Goal: Task Accomplishment & Management: Complete application form

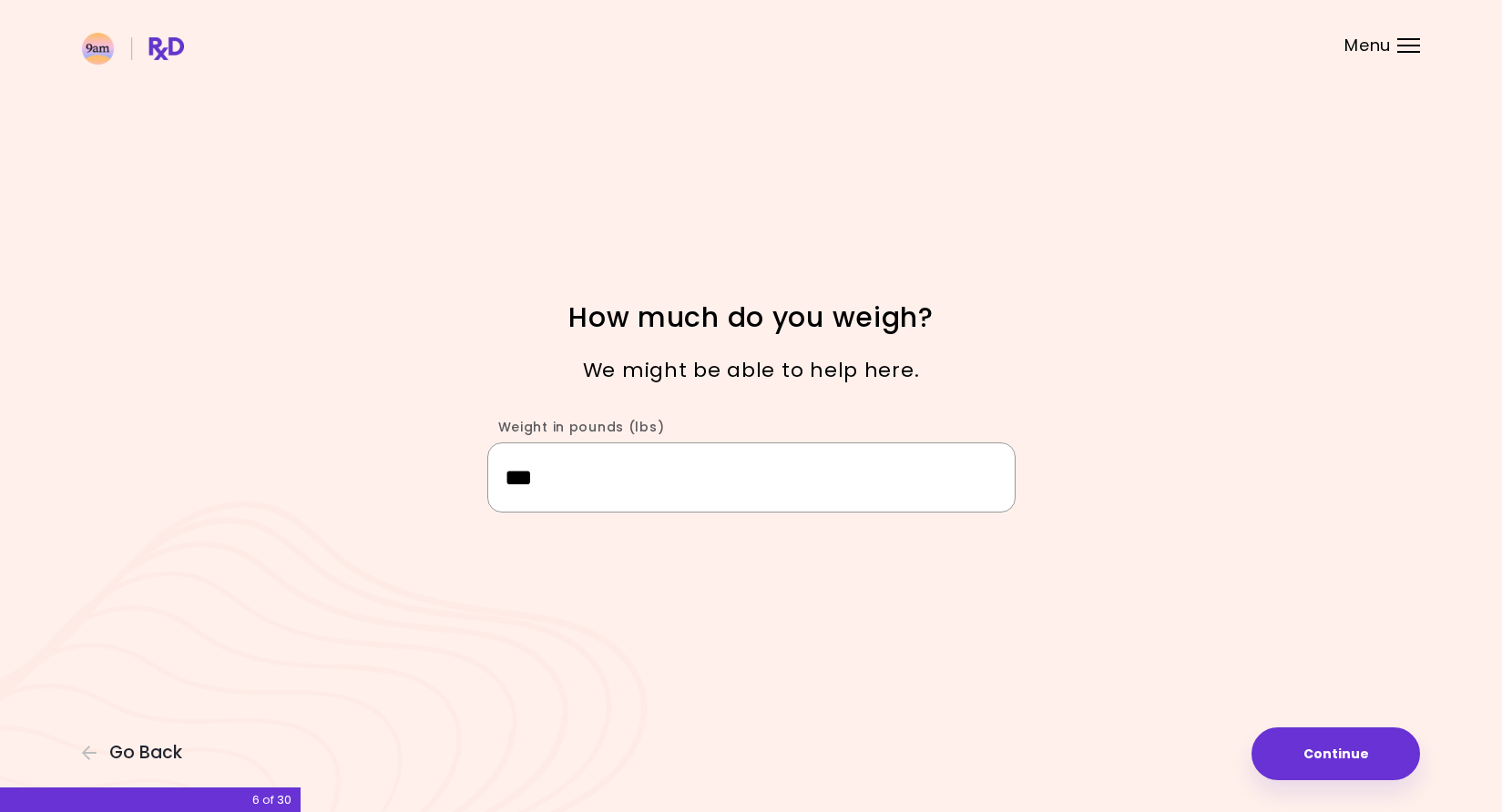
click at [601, 463] on input "***" at bounding box center [751, 477] width 528 height 70
drag, startPoint x: 545, startPoint y: 485, endPoint x: 524, endPoint y: 478, distance: 22.1
click at [524, 478] on input "***" at bounding box center [751, 477] width 528 height 70
type input "***"
click at [1383, 730] on button "Continue" at bounding box center [1335, 753] width 168 height 53
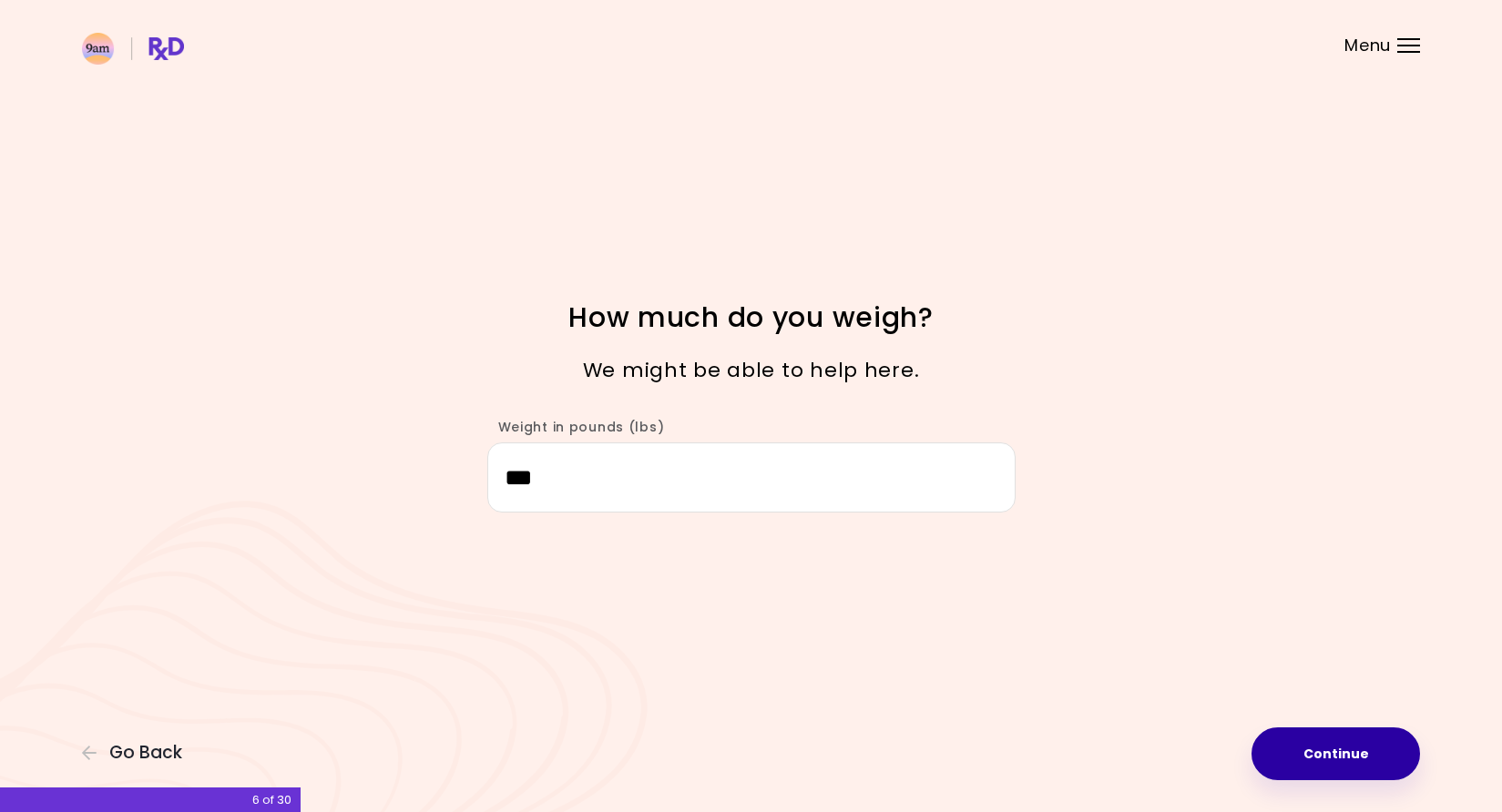
select select "****"
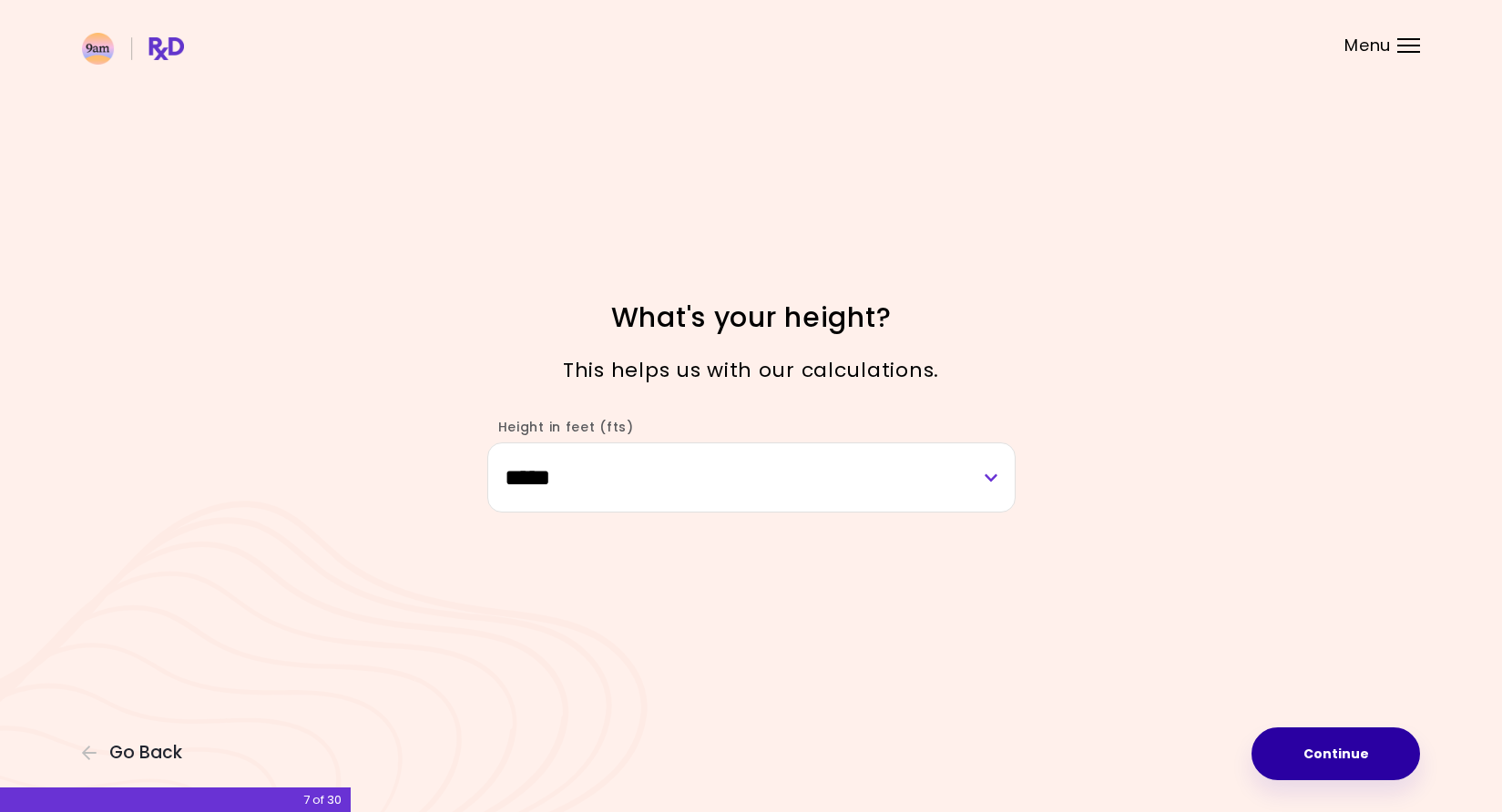
click at [1321, 731] on button "Continue" at bounding box center [1335, 753] width 168 height 53
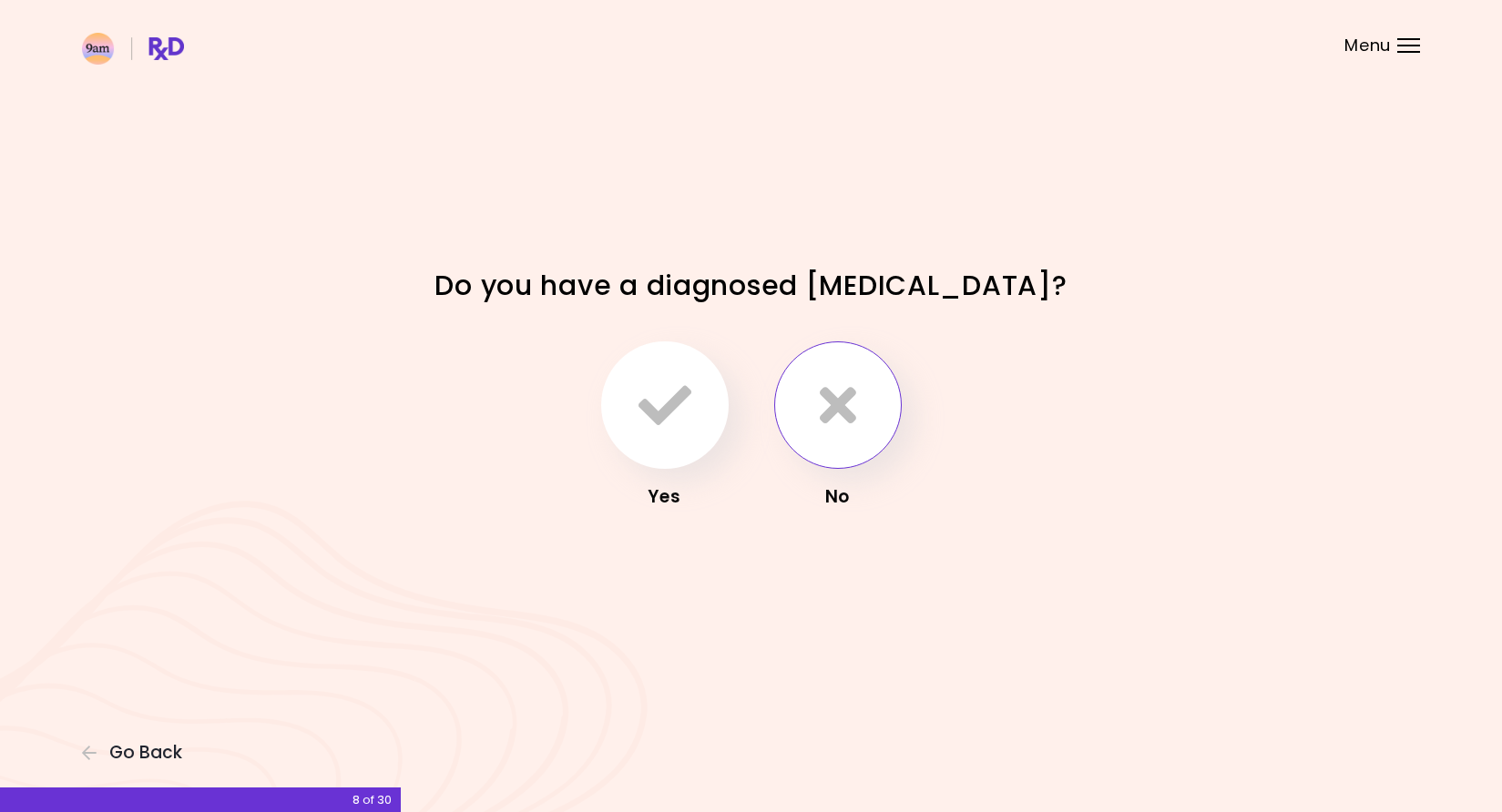
click at [809, 405] on button "button" at bounding box center [837, 405] width 128 height 128
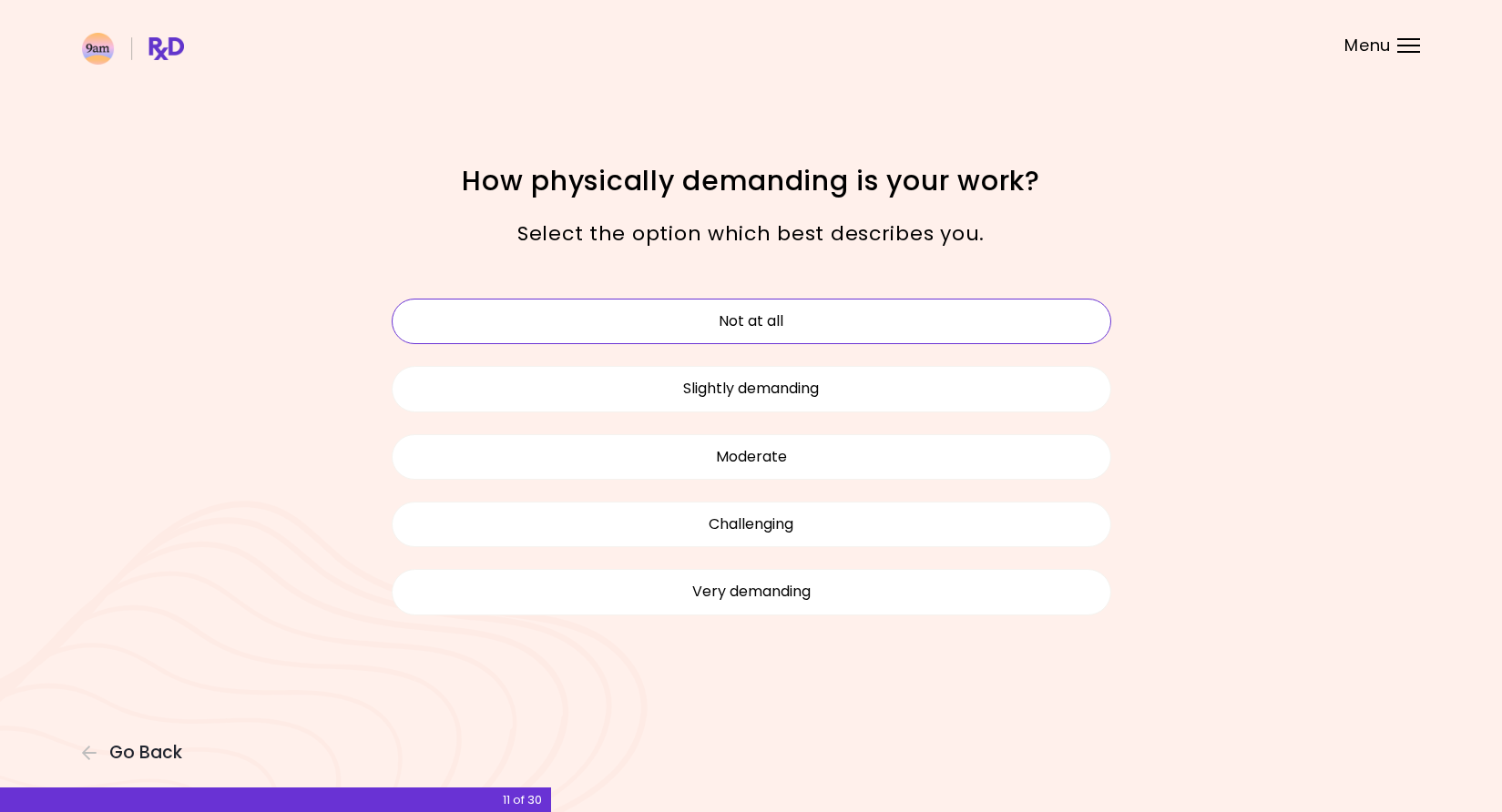
click at [803, 314] on button "Not at all" at bounding box center [751, 321] width 719 height 45
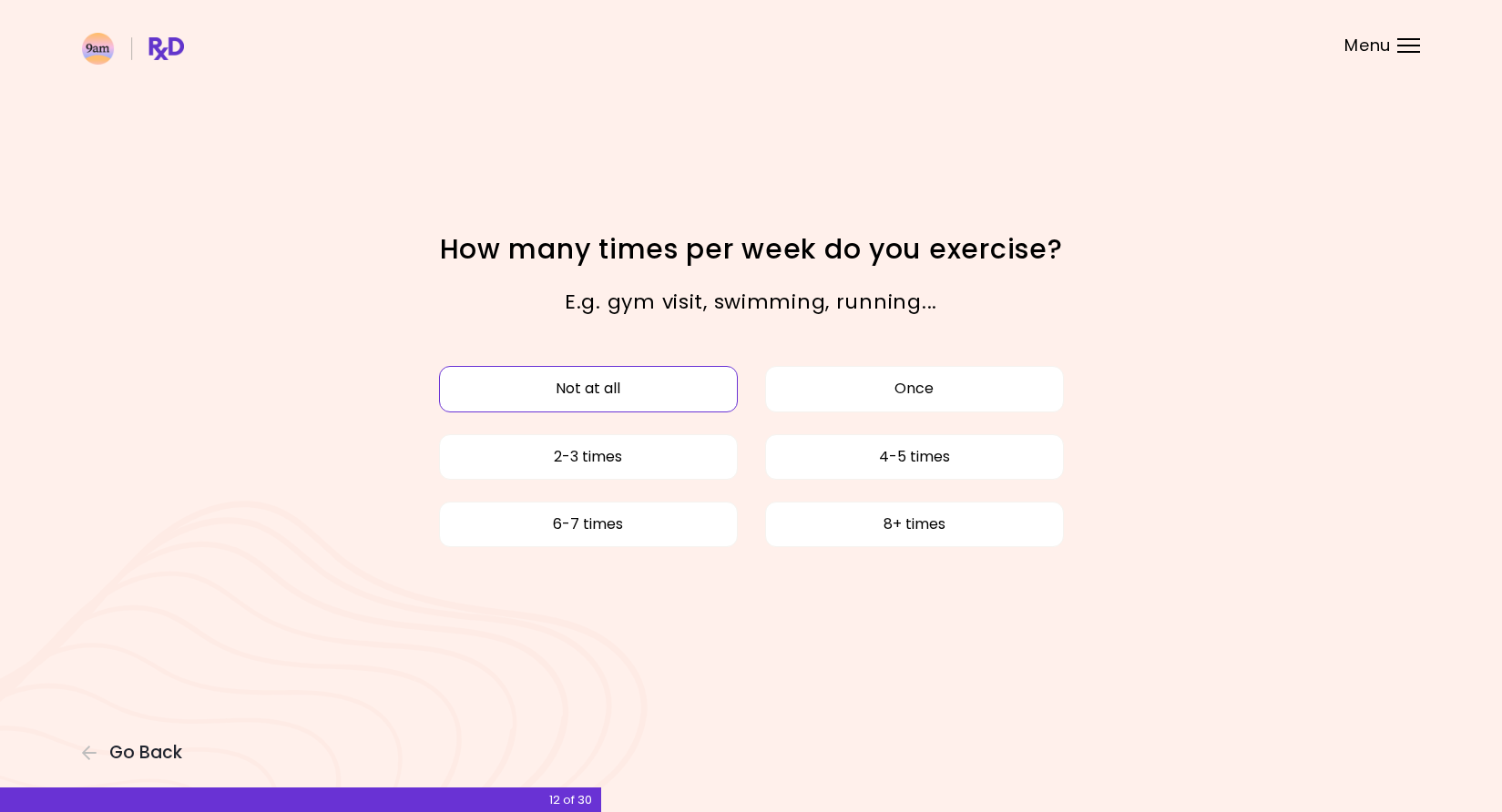
click at [610, 391] on button "Not at all" at bounding box center [588, 388] width 299 height 45
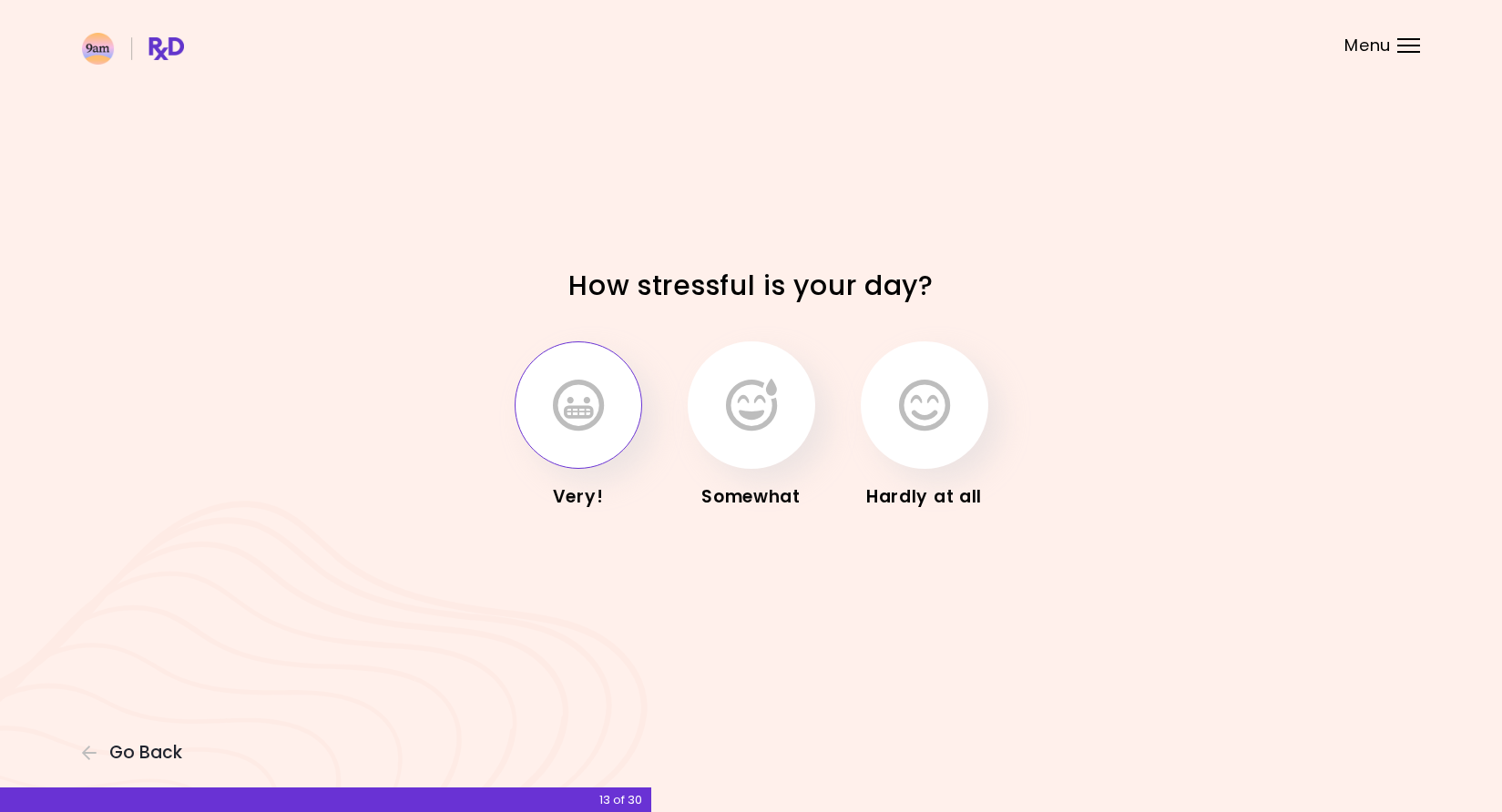
click at [626, 417] on button "button" at bounding box center [578, 405] width 128 height 128
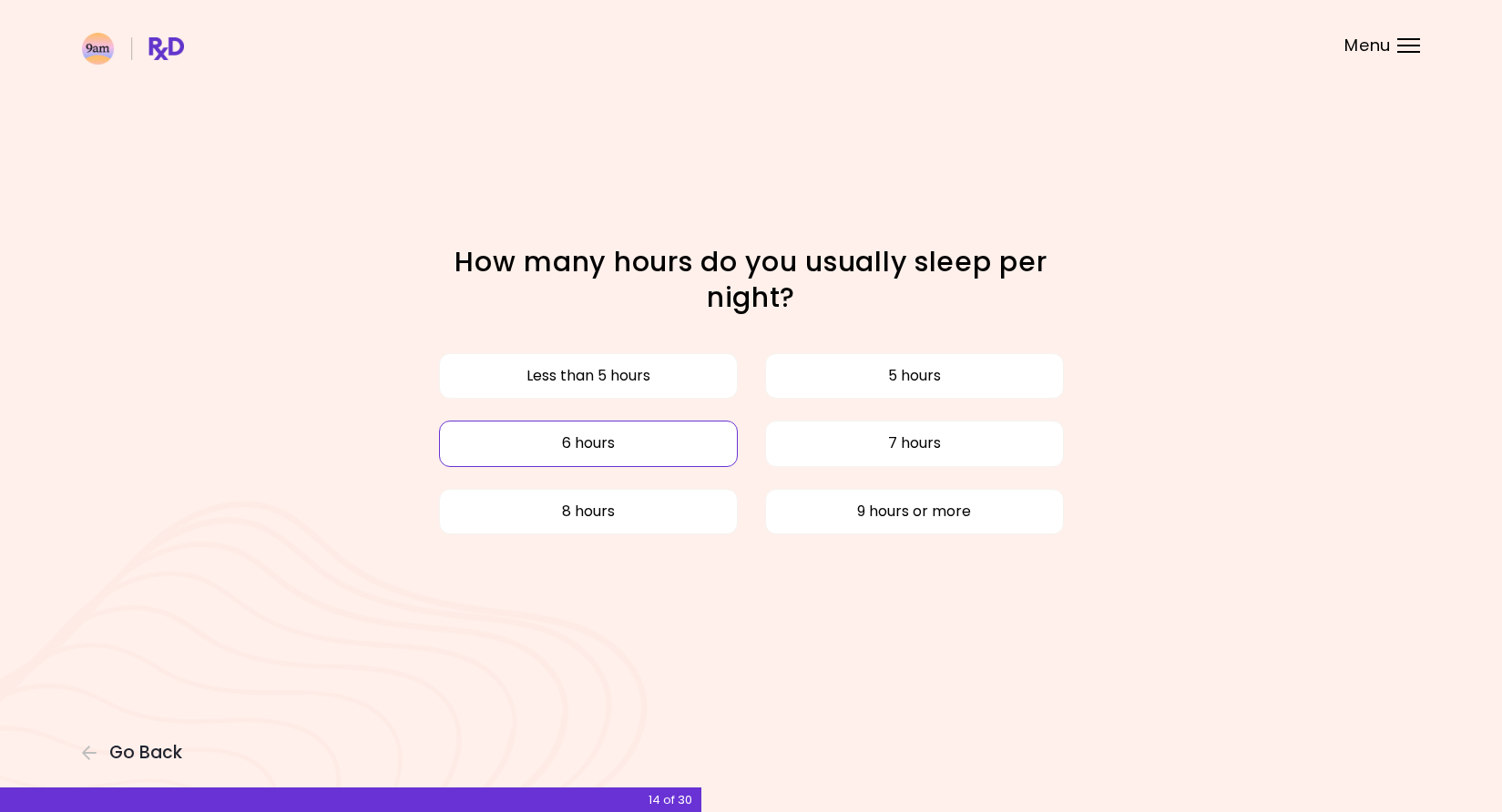
click at [645, 432] on button "6 hours" at bounding box center [588, 442] width 299 height 45
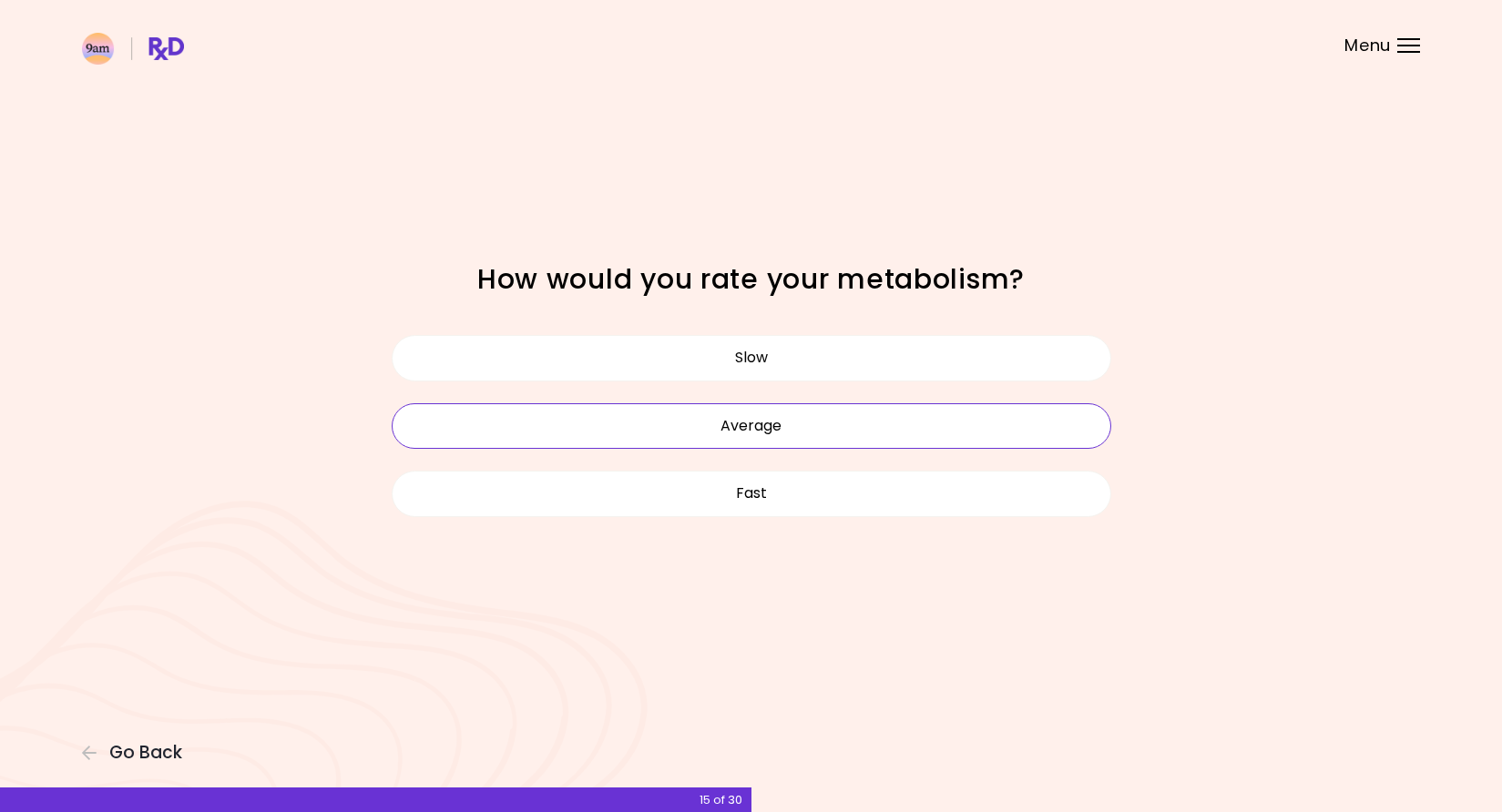
click at [839, 421] on button "Average" at bounding box center [751, 425] width 719 height 45
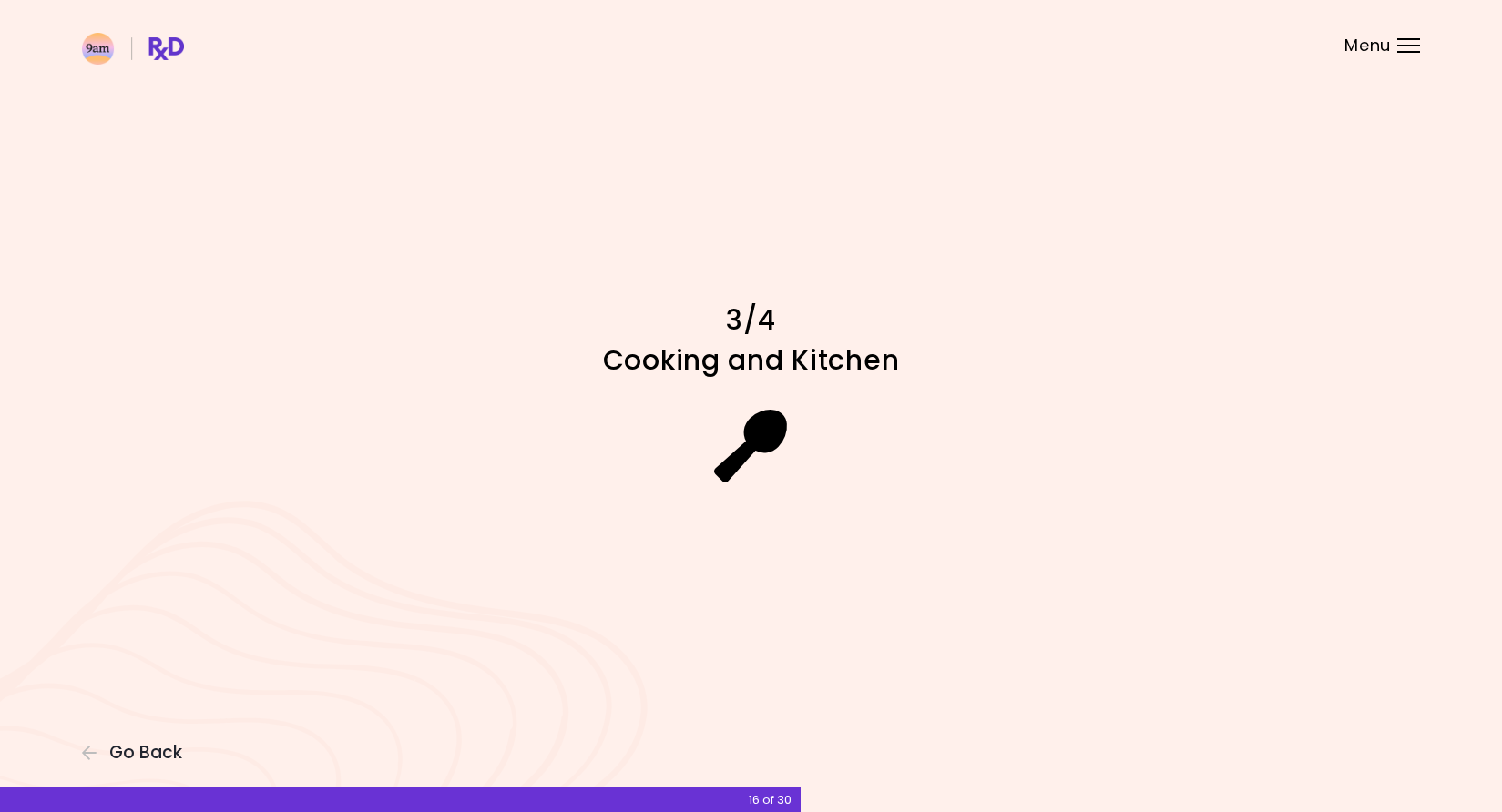
click at [721, 412] on icon at bounding box center [750, 446] width 74 height 73
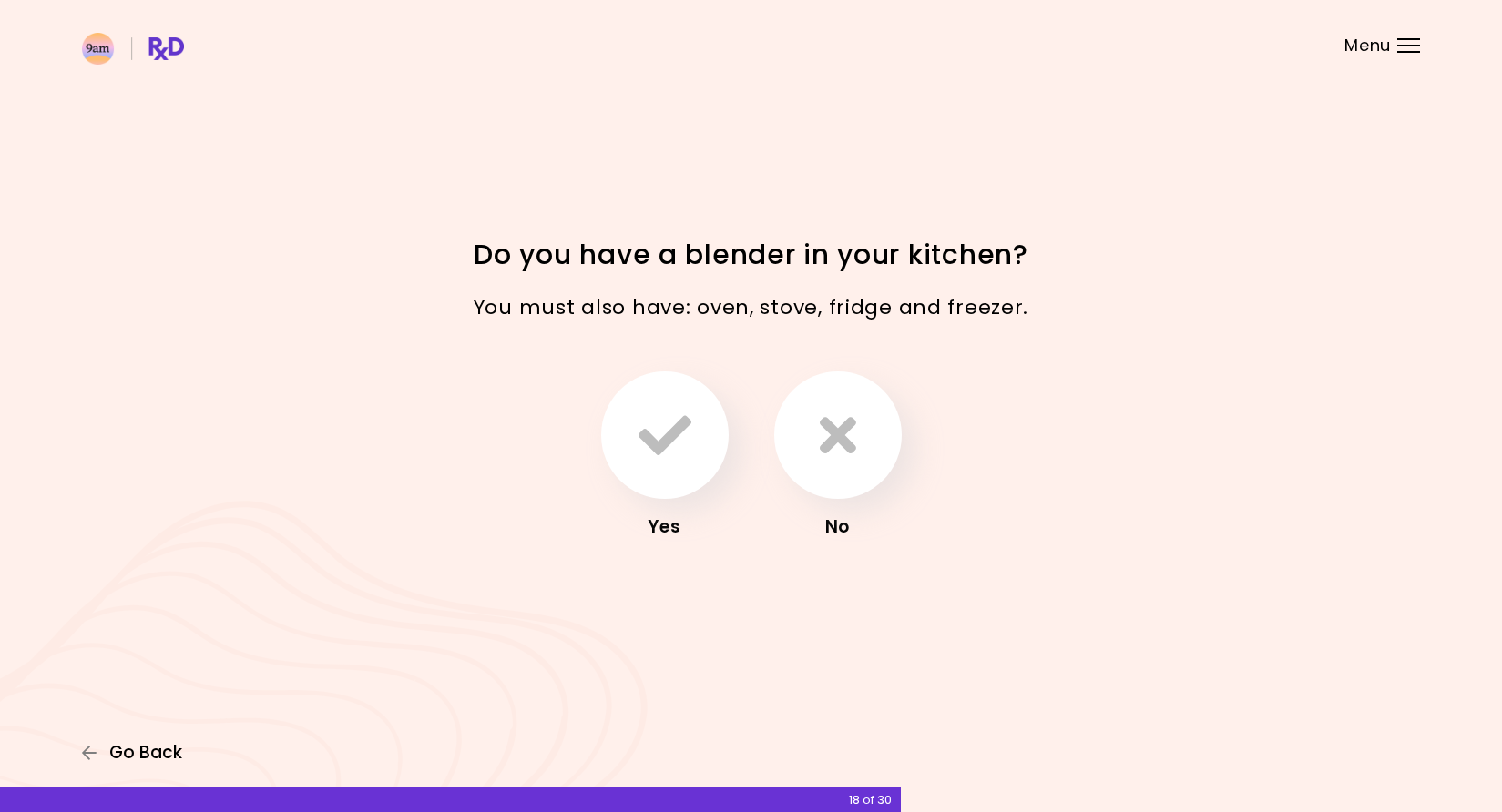
click at [114, 755] on span "Go Back" at bounding box center [146, 752] width 73 height 20
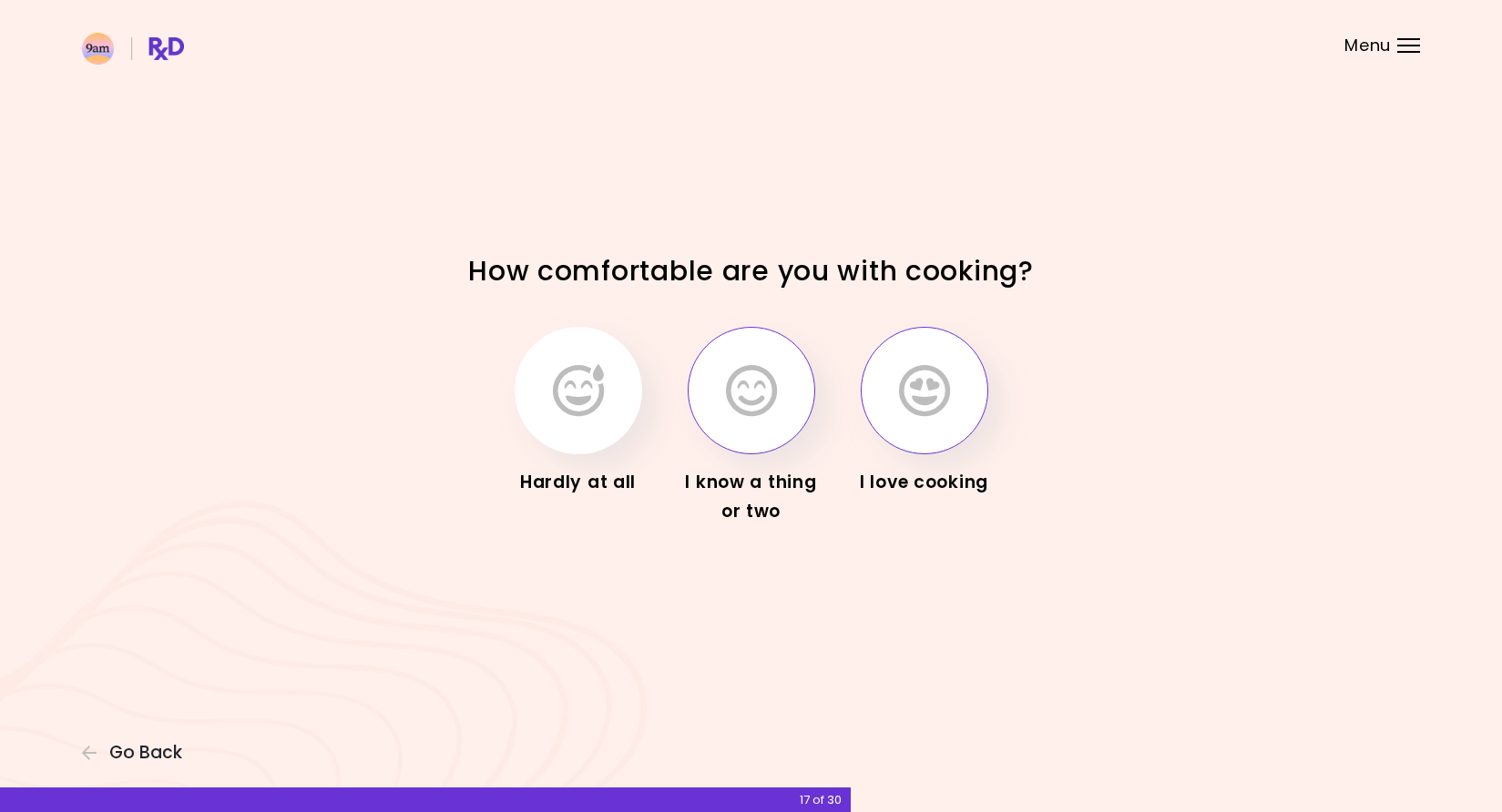
click at [933, 417] on icon "button" at bounding box center [924, 390] width 51 height 53
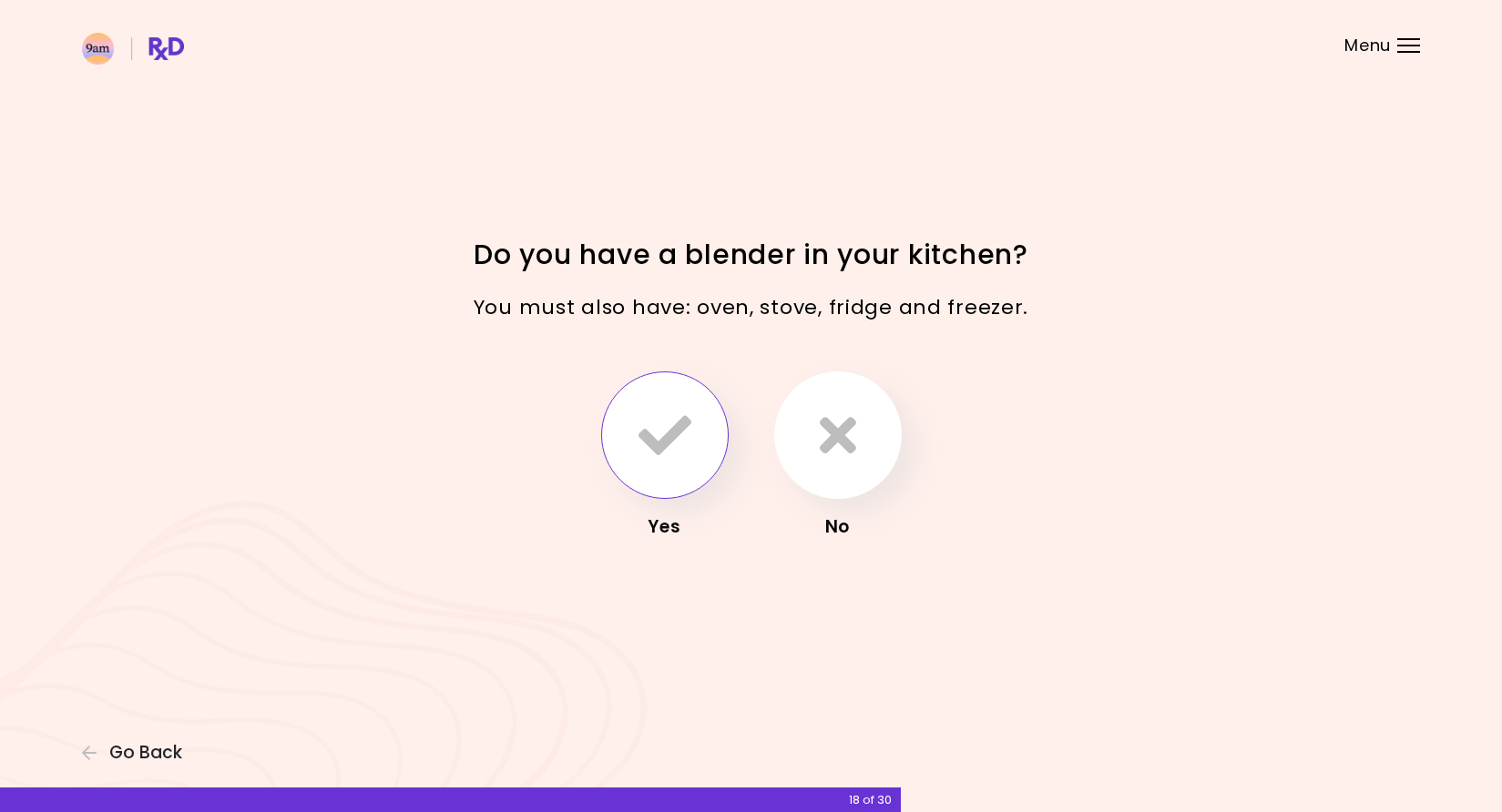
click at [697, 444] on button "button" at bounding box center [665, 435] width 128 height 128
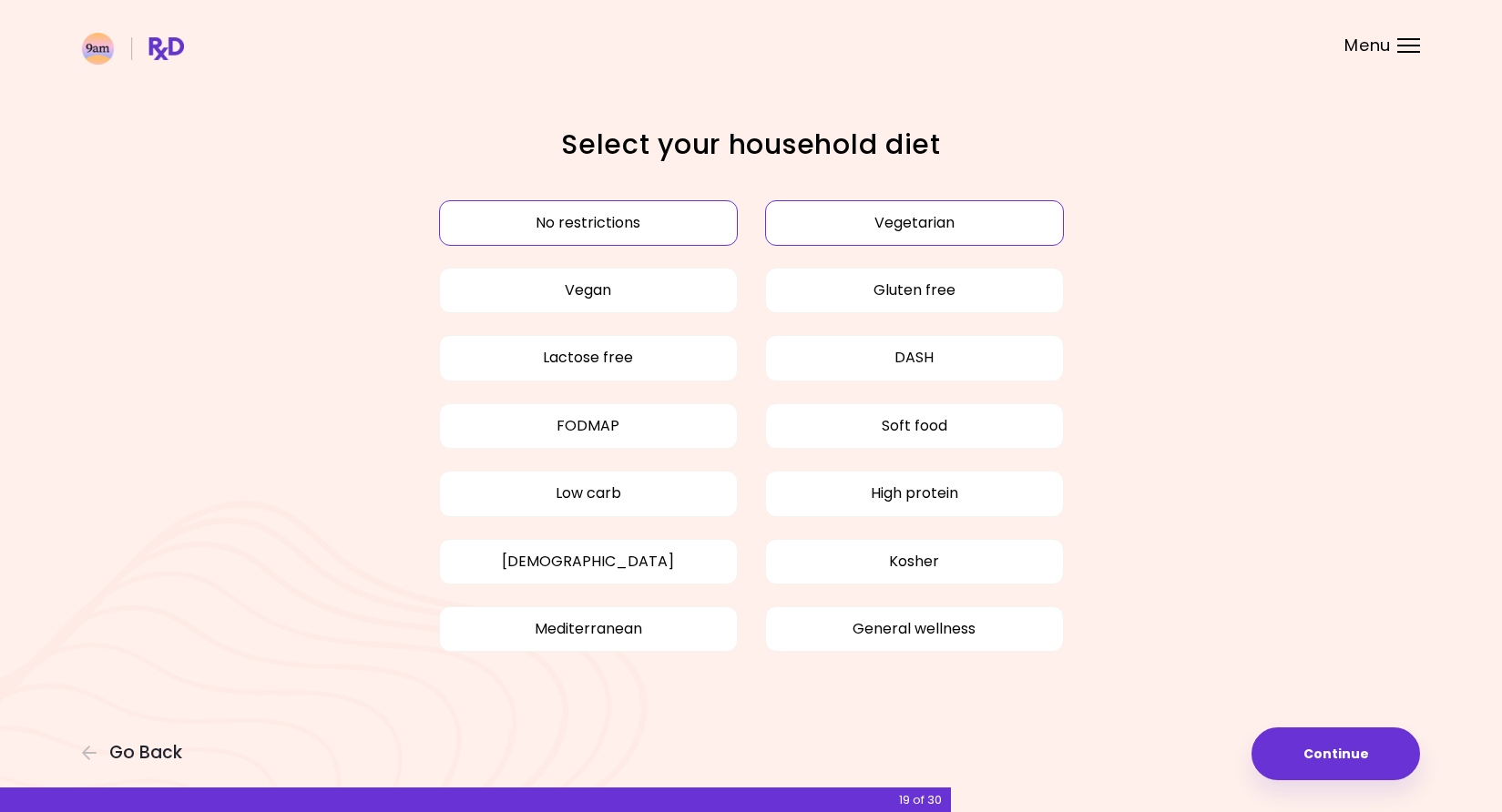
click at [868, 227] on button "Vegetarian" at bounding box center [914, 223] width 299 height 45
click at [1362, 757] on button "Continue" at bounding box center [1335, 753] width 168 height 53
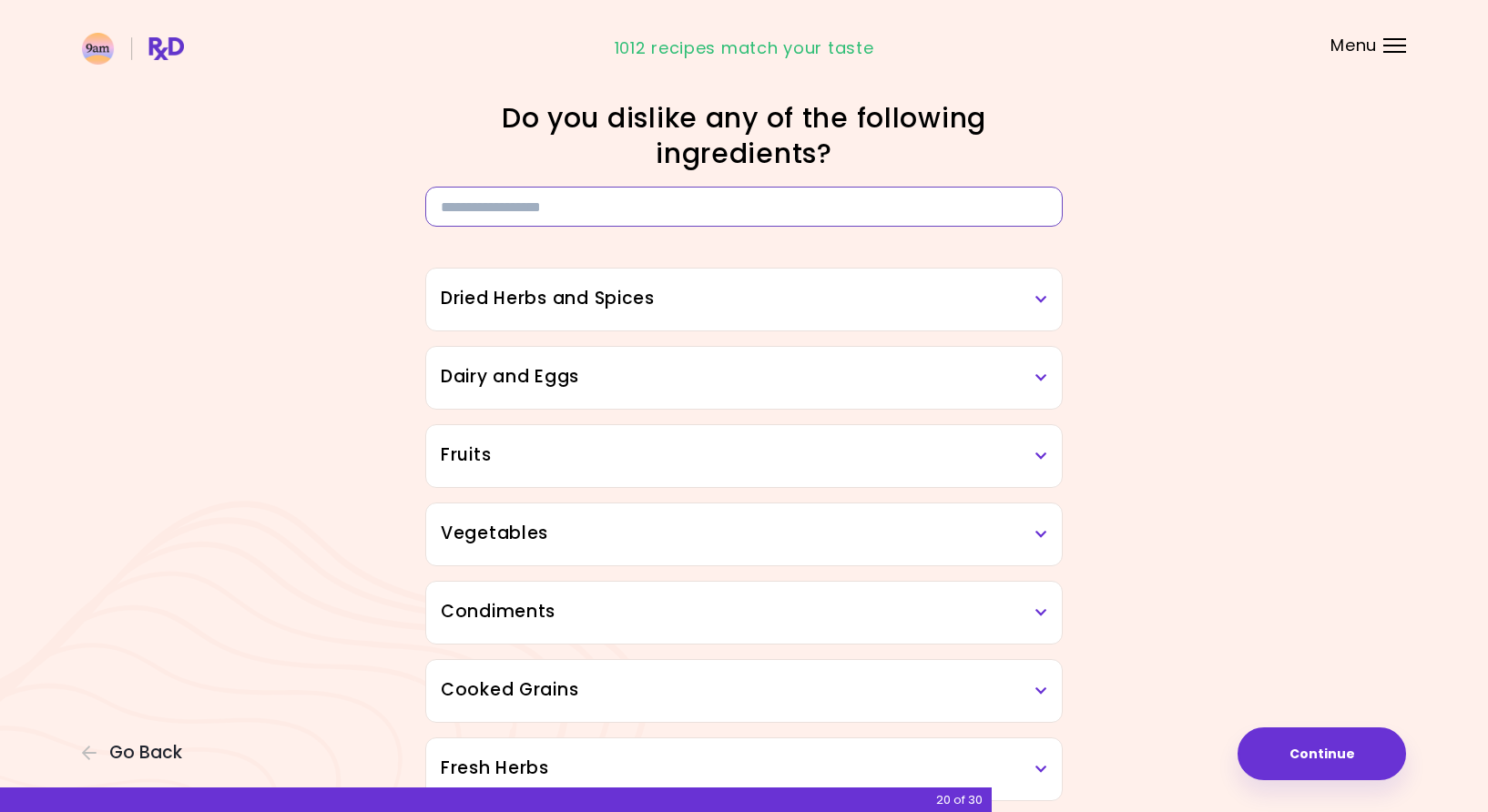
click at [602, 218] on input at bounding box center [744, 206] width 637 height 40
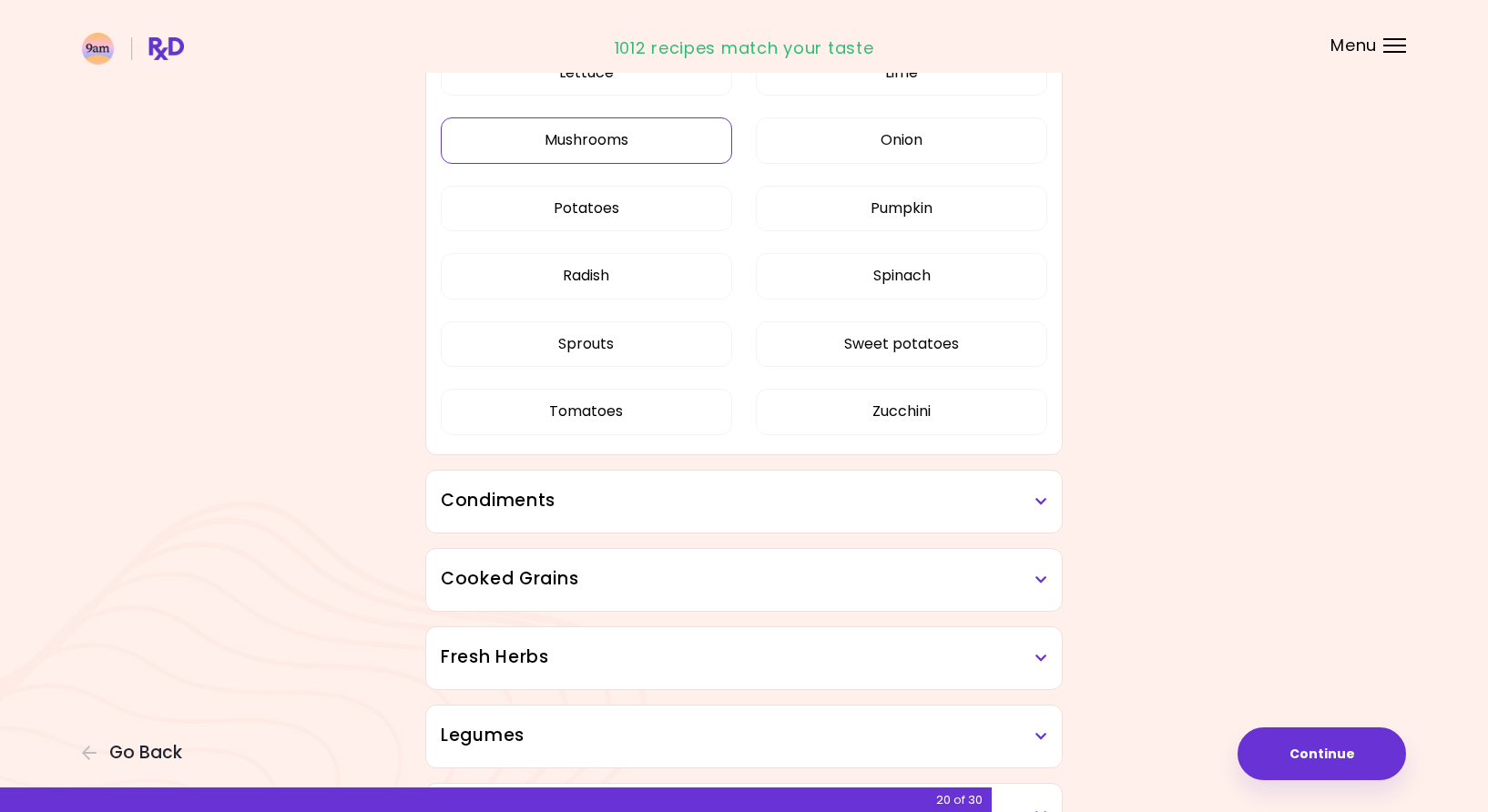
scroll to position [890, 0]
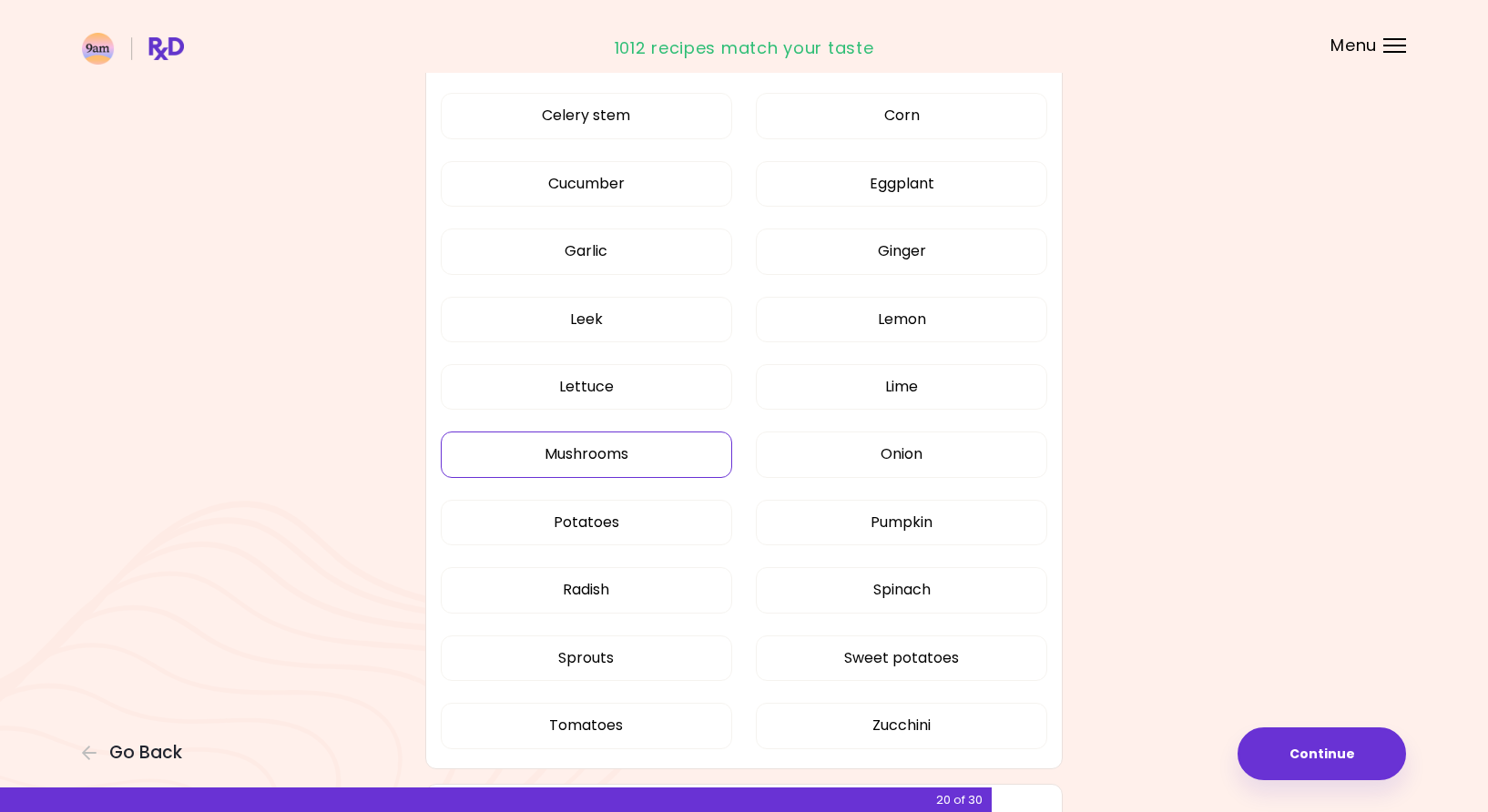
type input "********"
click at [643, 446] on button "Mushrooms" at bounding box center [586, 454] width 291 height 45
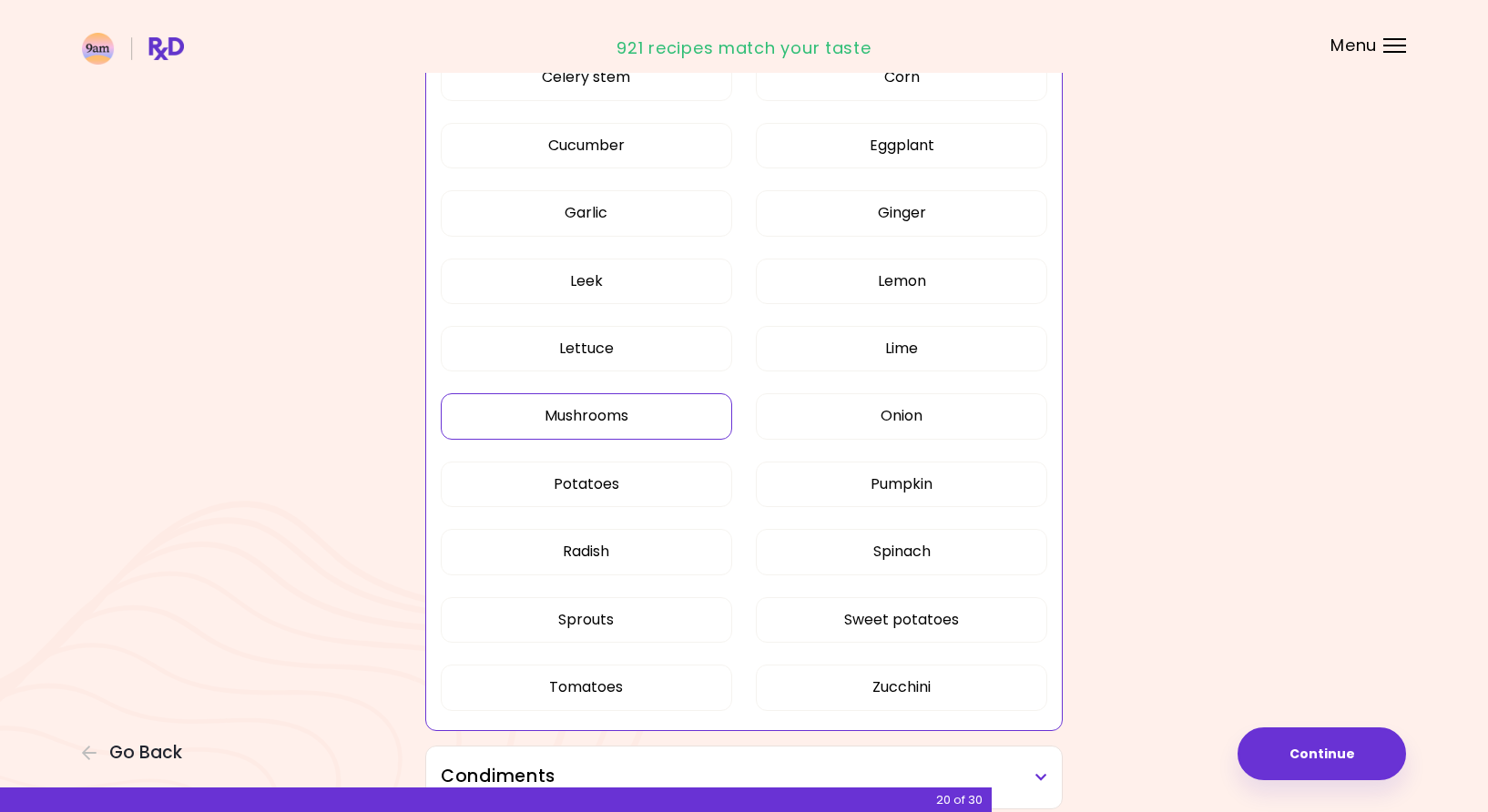
scroll to position [1006, 0]
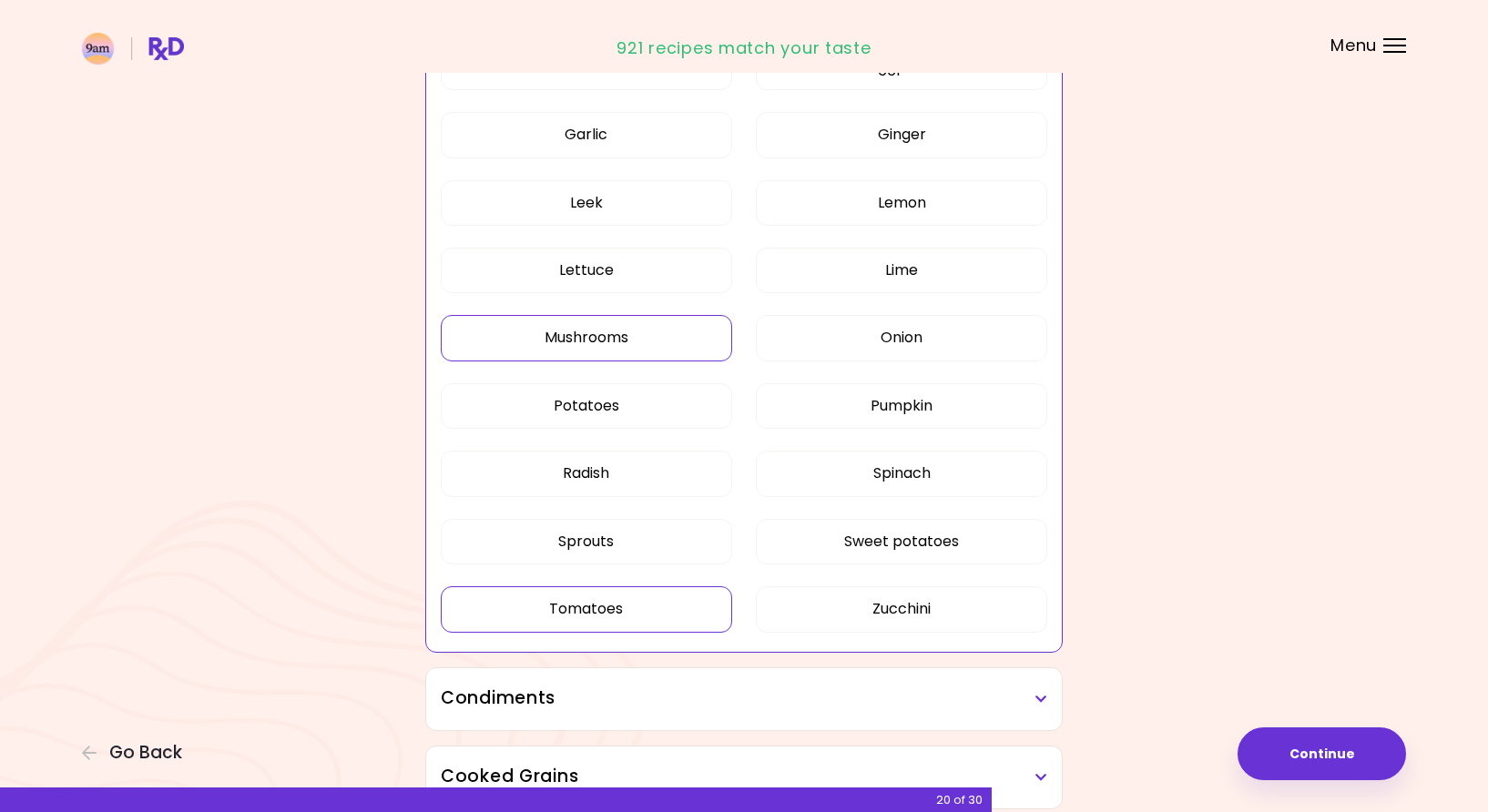
click at [640, 609] on button "Tomatoes" at bounding box center [586, 609] width 291 height 45
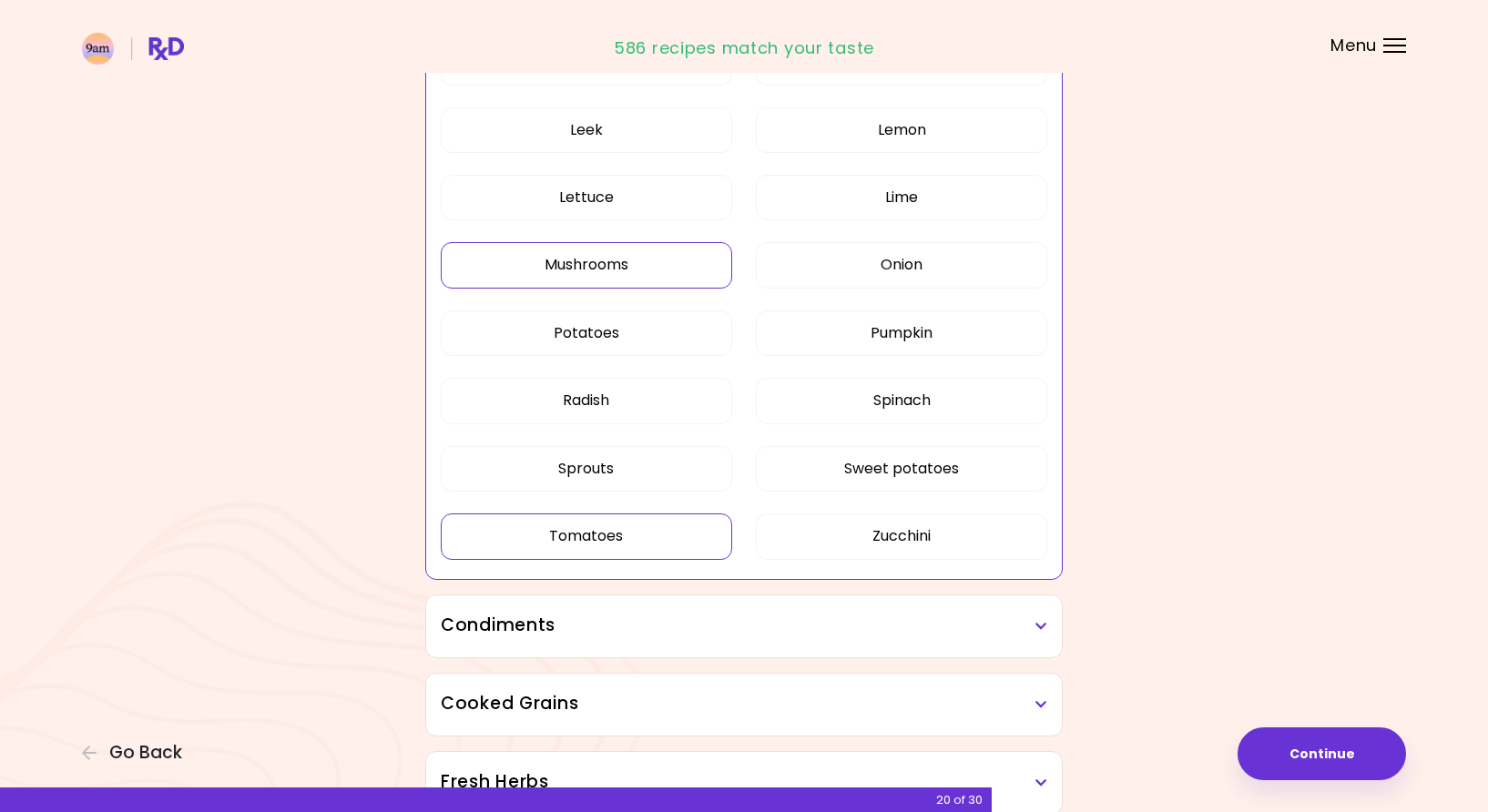
scroll to position [1172, 0]
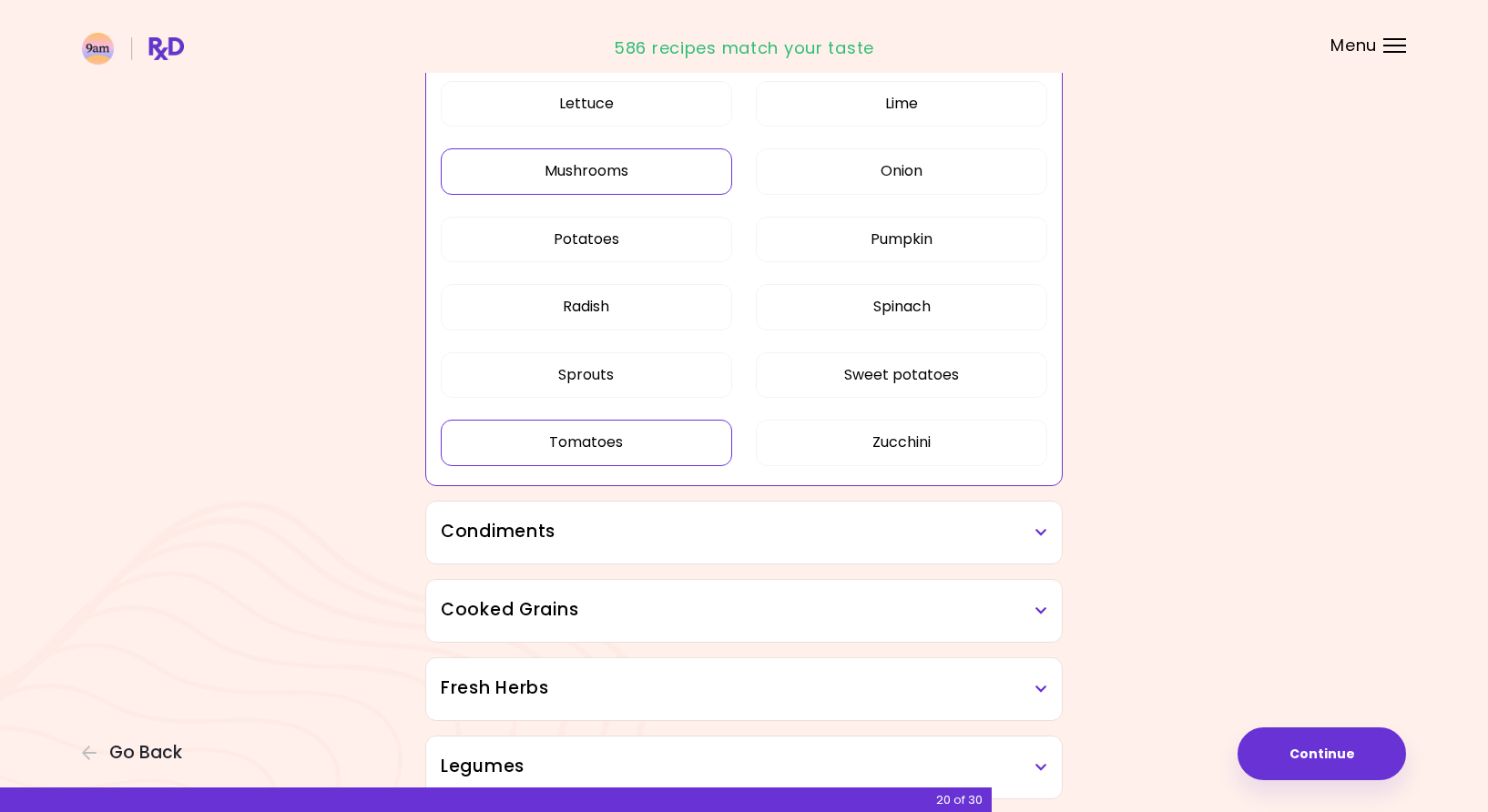
click at [988, 537] on h3 "Condiments" at bounding box center [744, 533] width 607 height 27
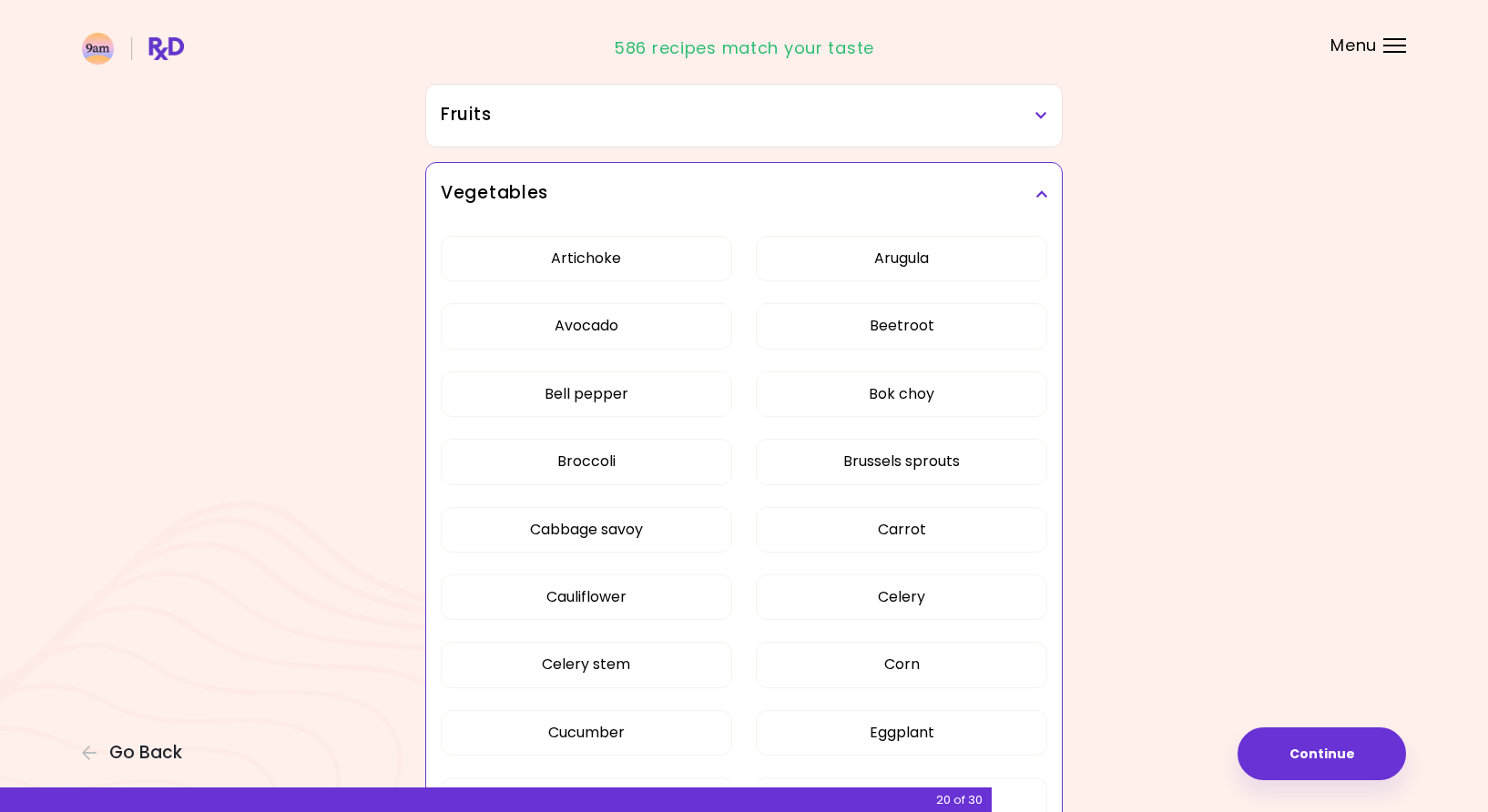
scroll to position [352, 0]
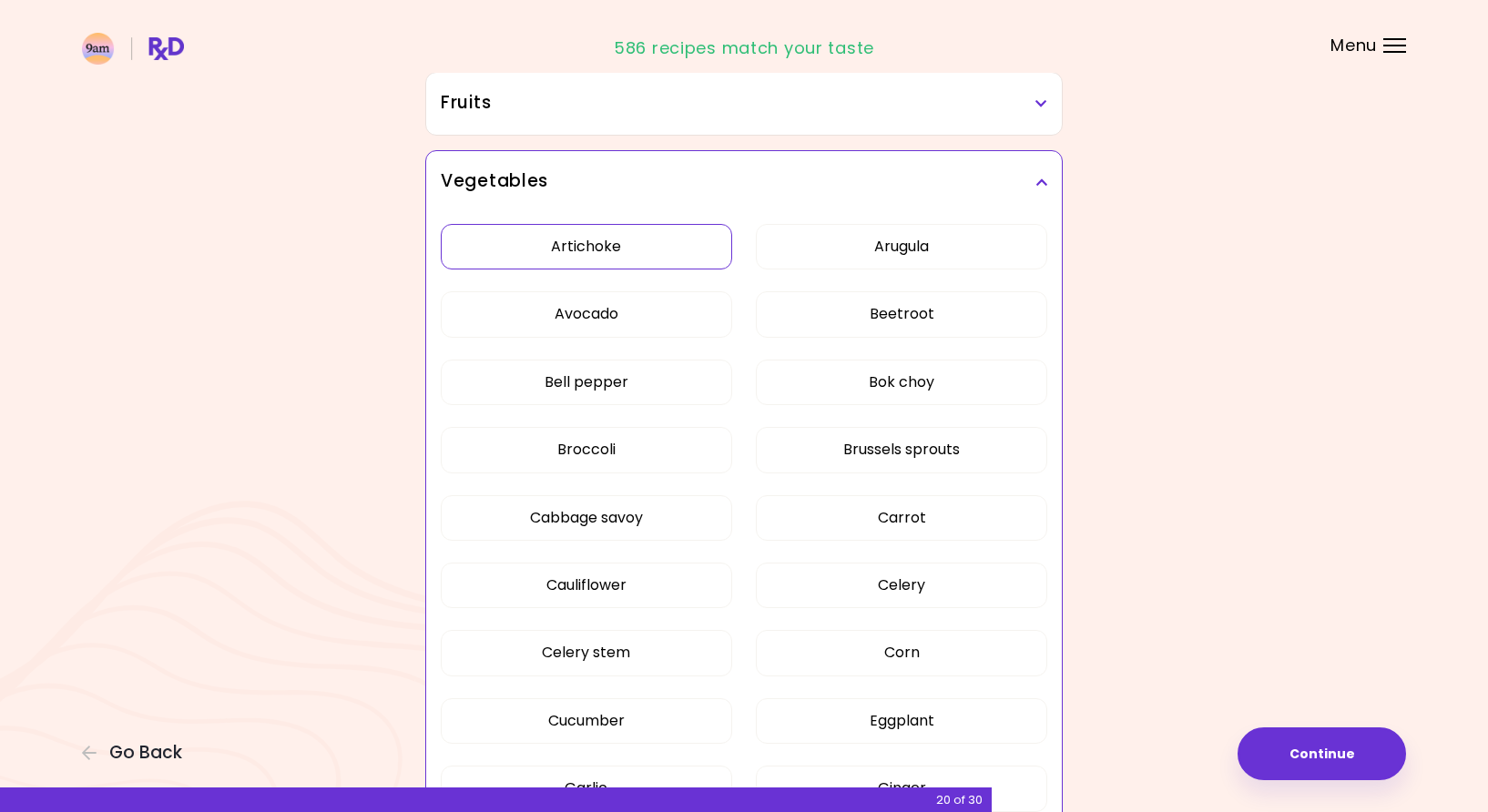
click at [612, 255] on button "Artichoke" at bounding box center [586, 246] width 291 height 45
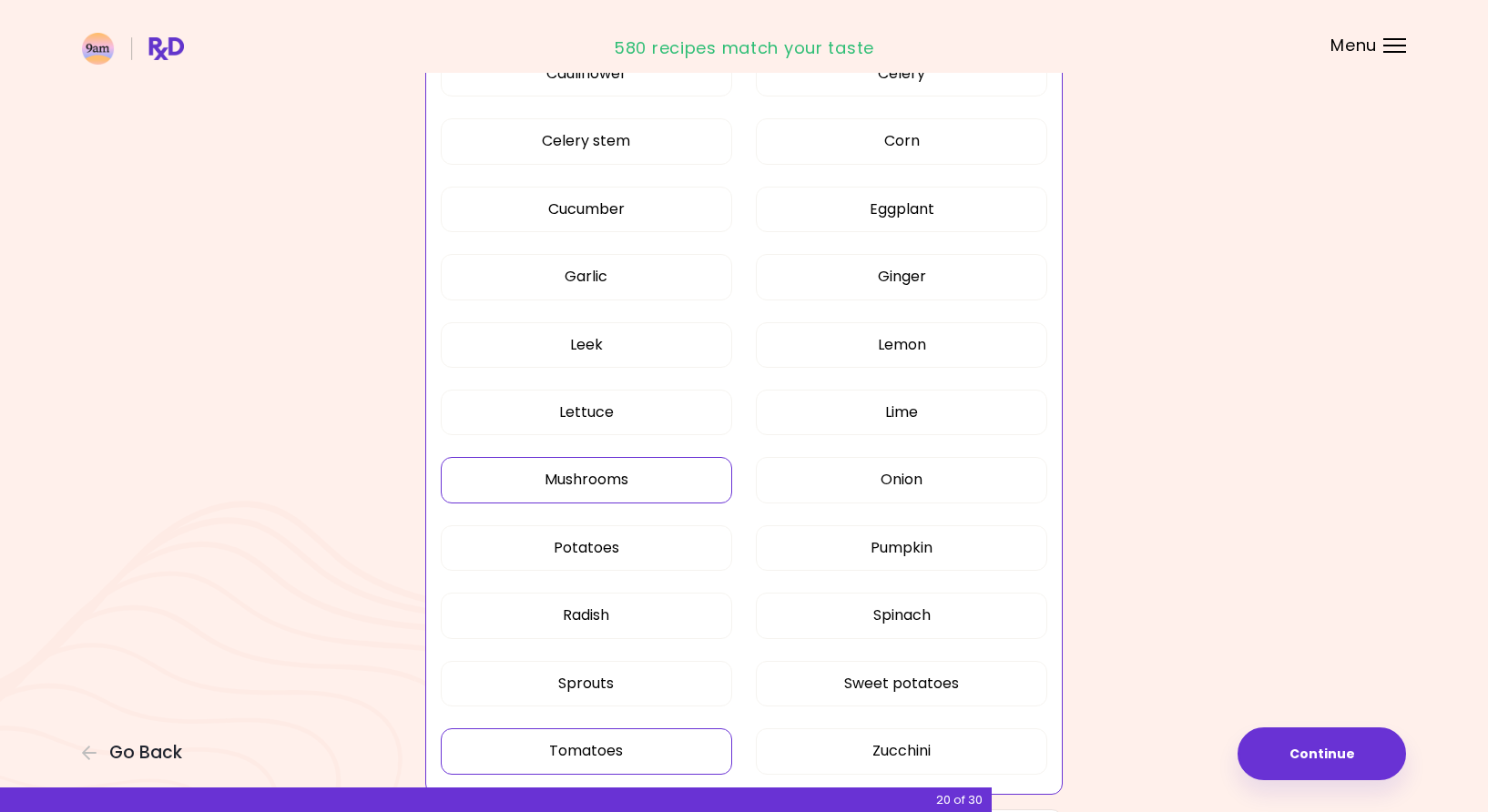
scroll to position [987, 0]
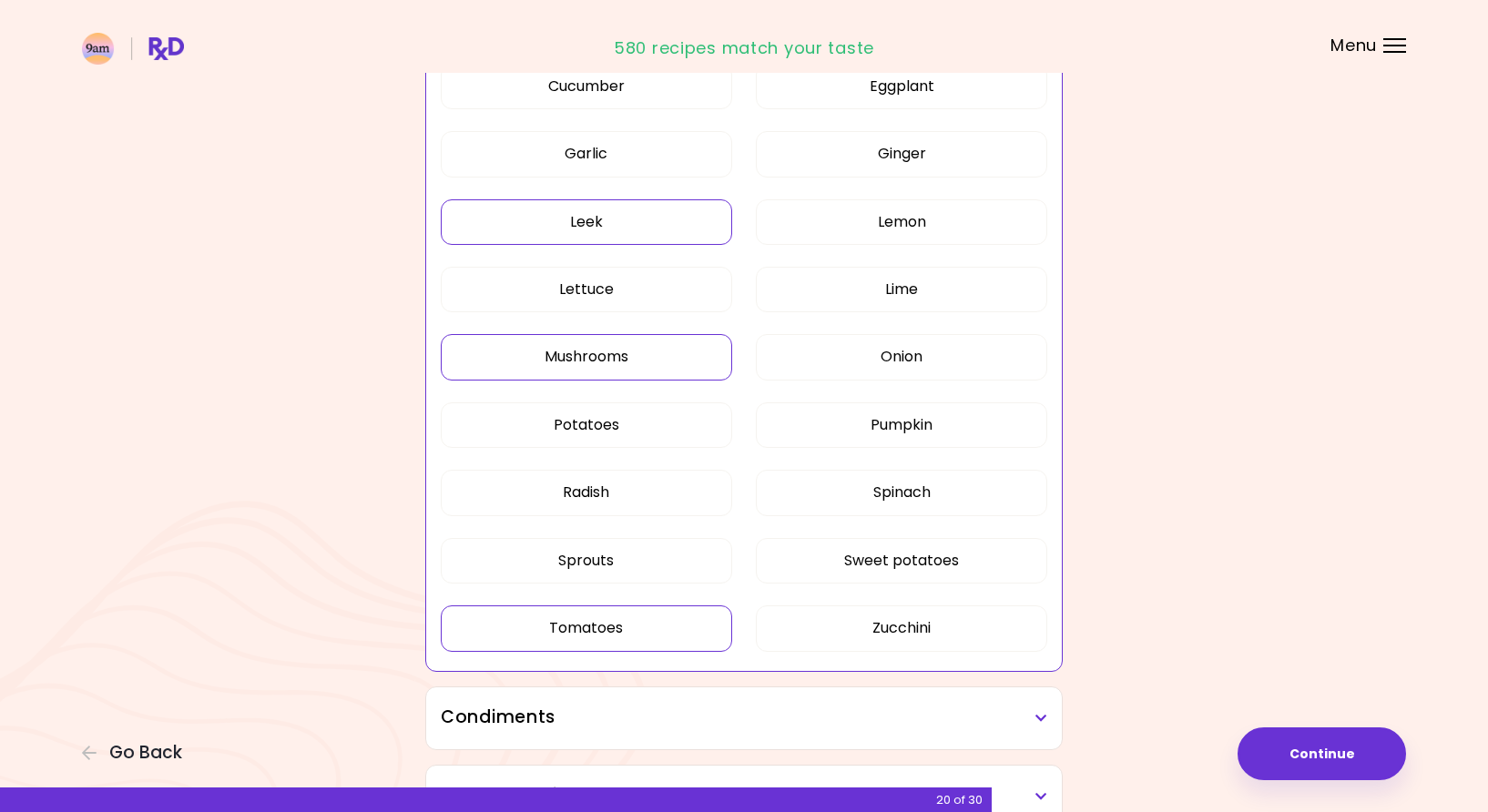
click at [588, 225] on button "Leek" at bounding box center [586, 222] width 291 height 45
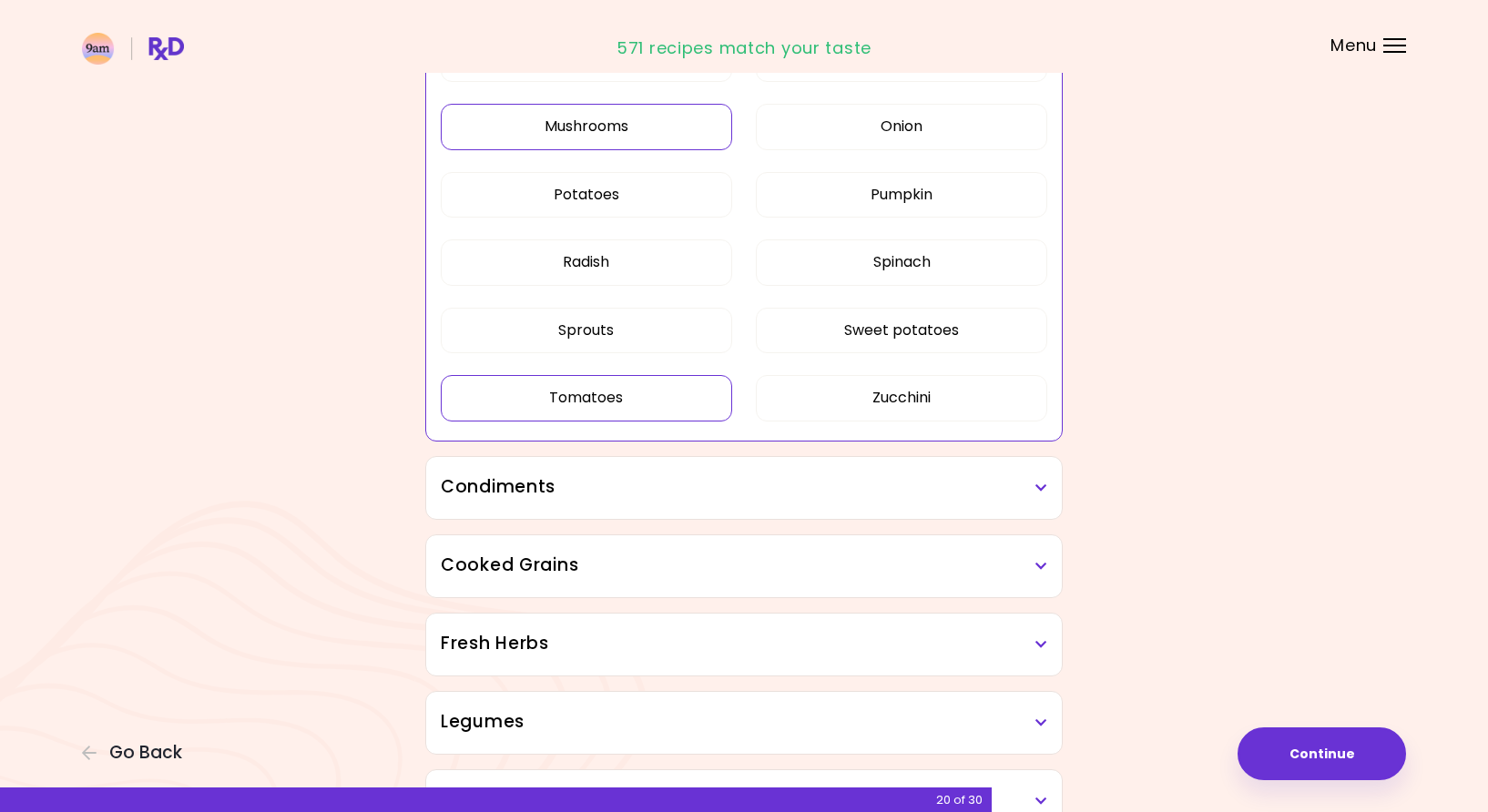
scroll to position [1357, 0]
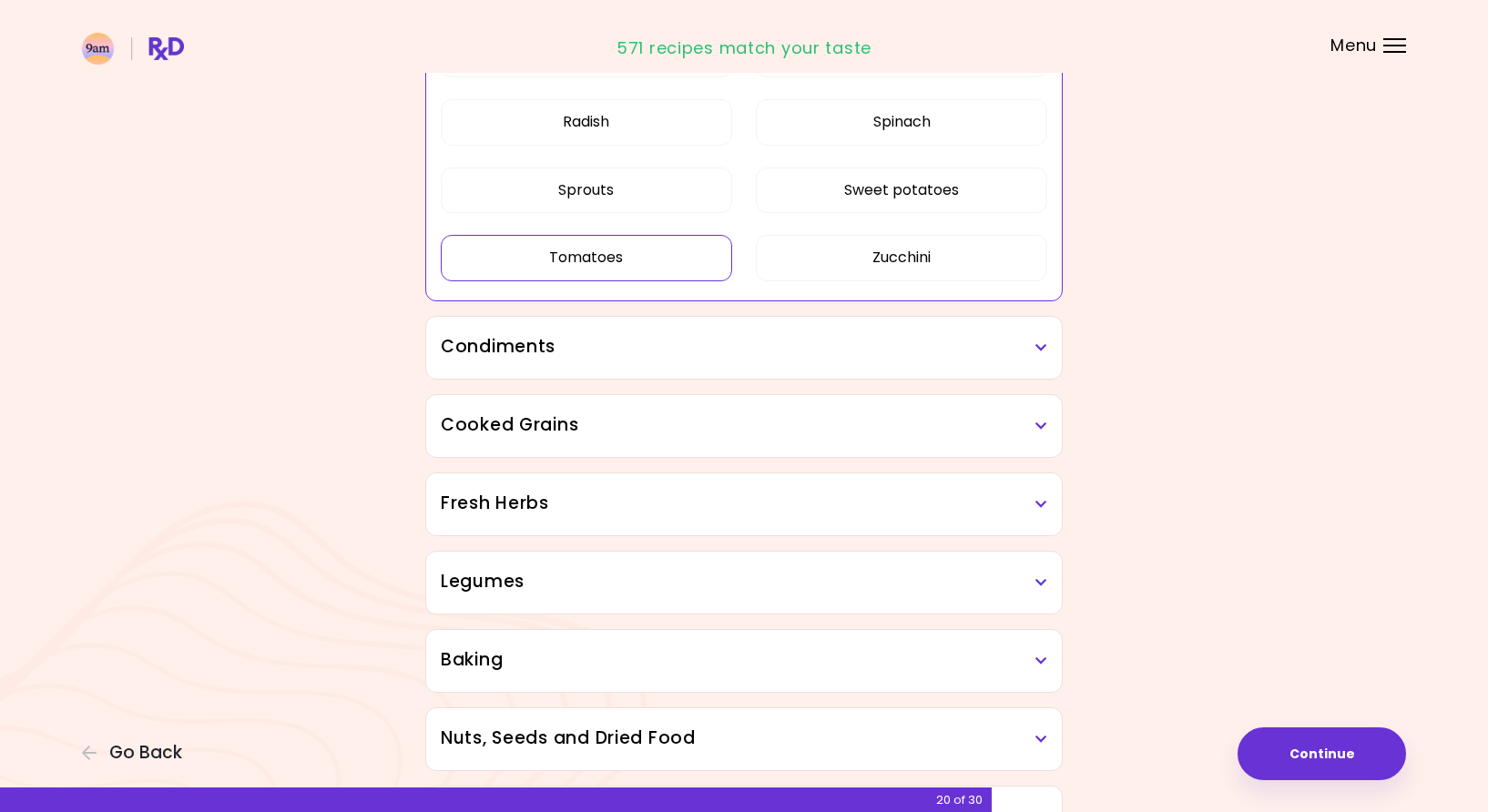
click at [832, 339] on h3 "Condiments" at bounding box center [744, 347] width 607 height 27
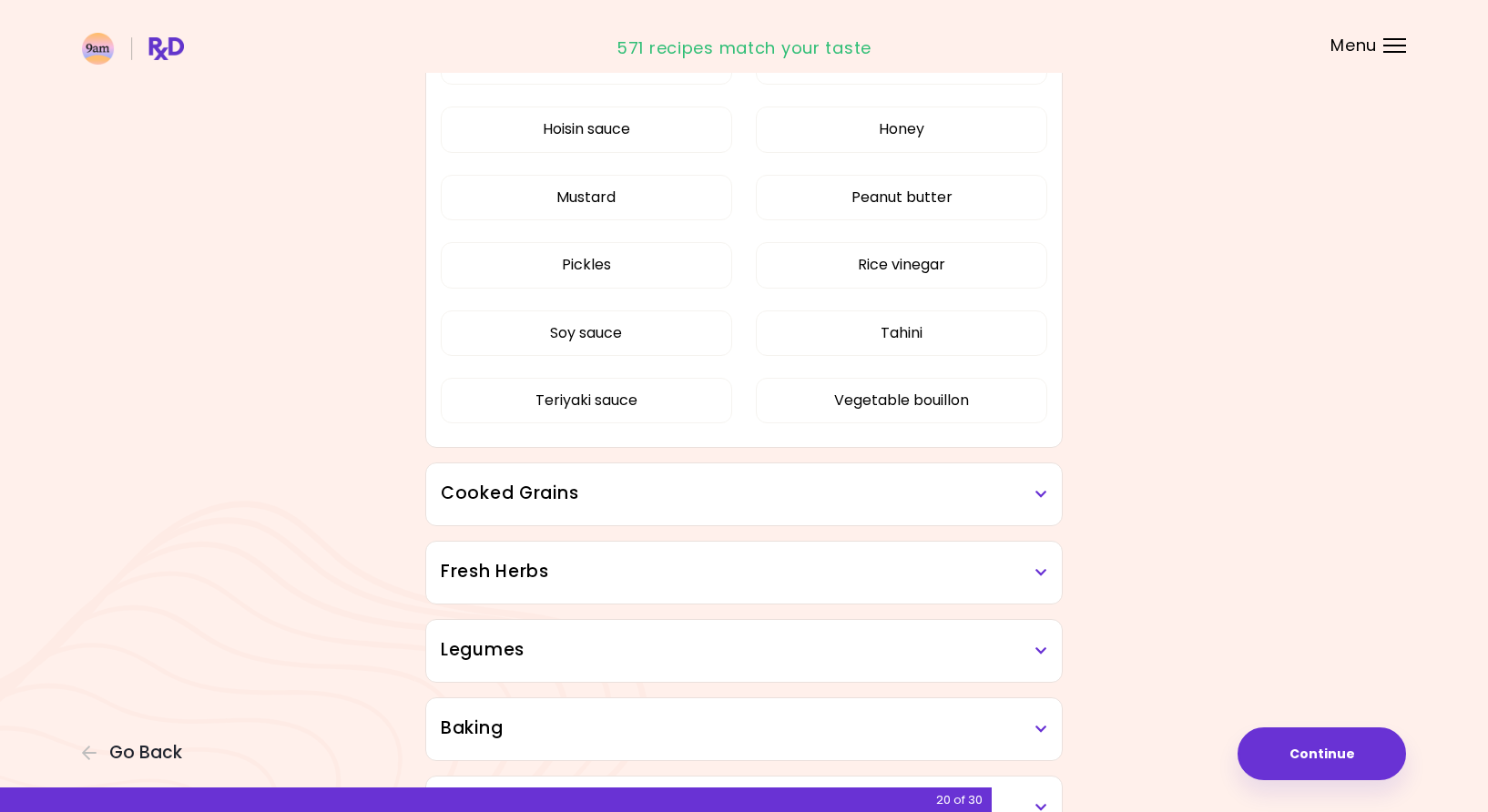
scroll to position [1719, 0]
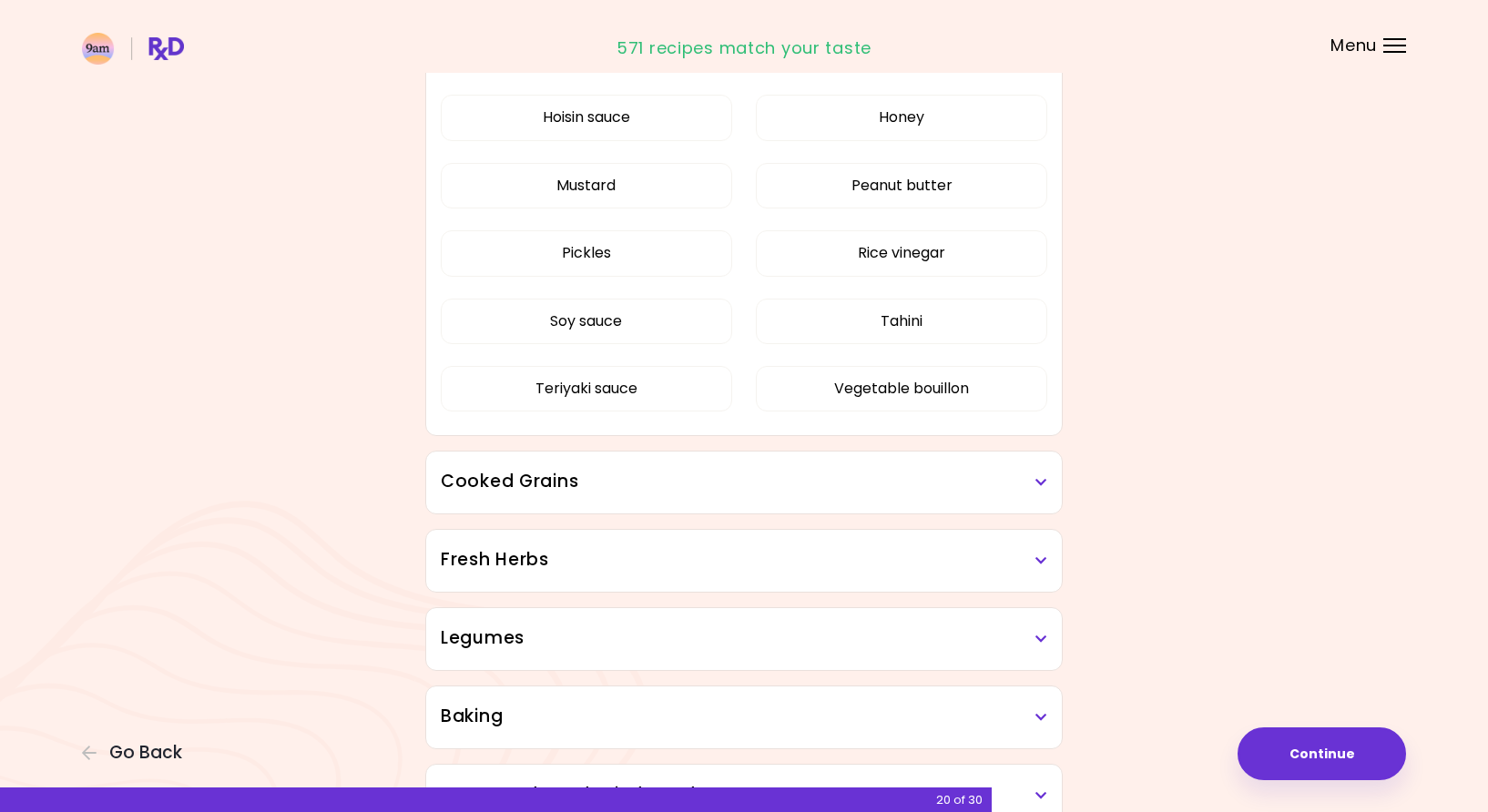
click at [995, 498] on div "Cooked Grains" at bounding box center [744, 482] width 636 height 61
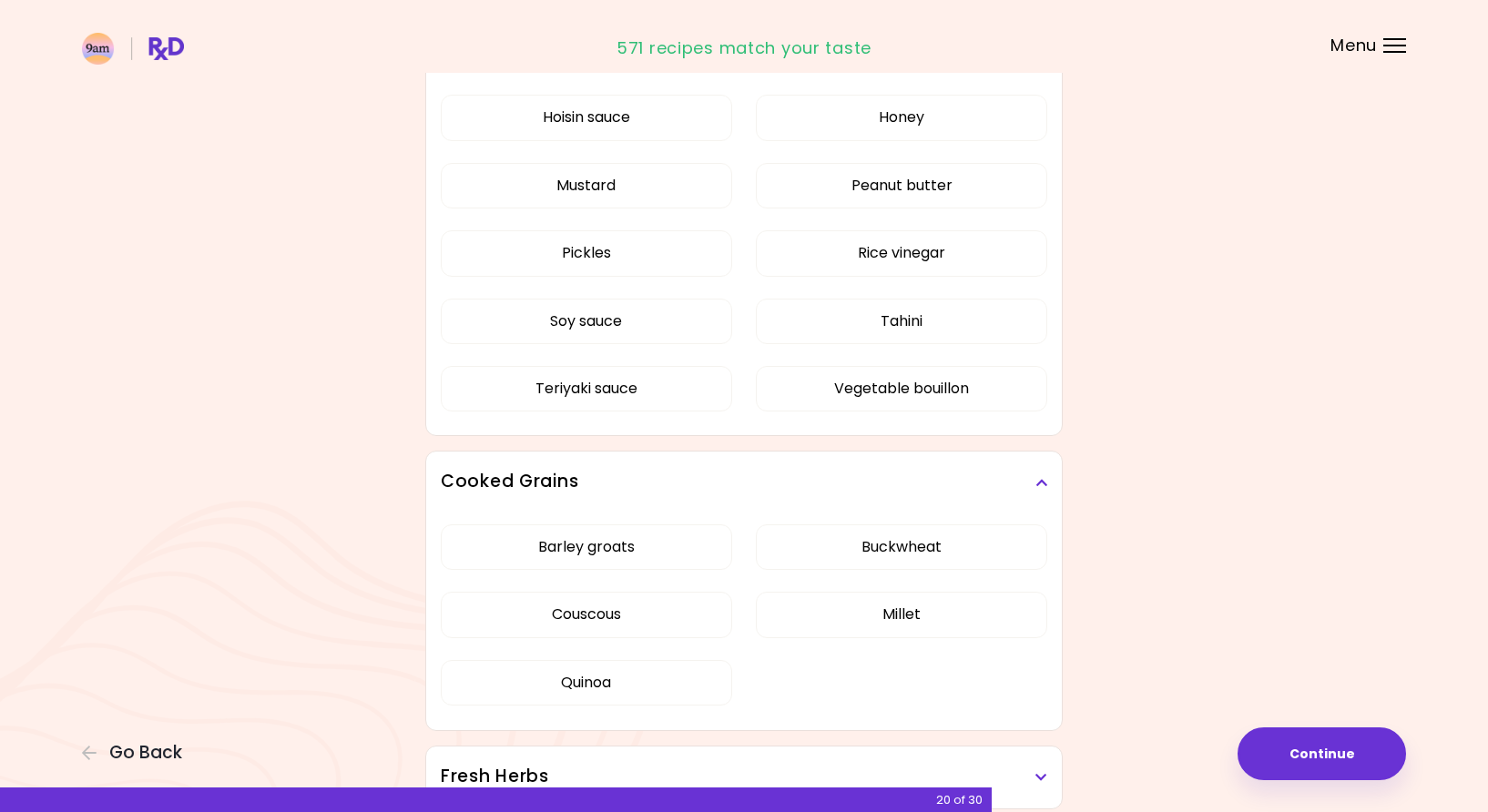
scroll to position [2024, 0]
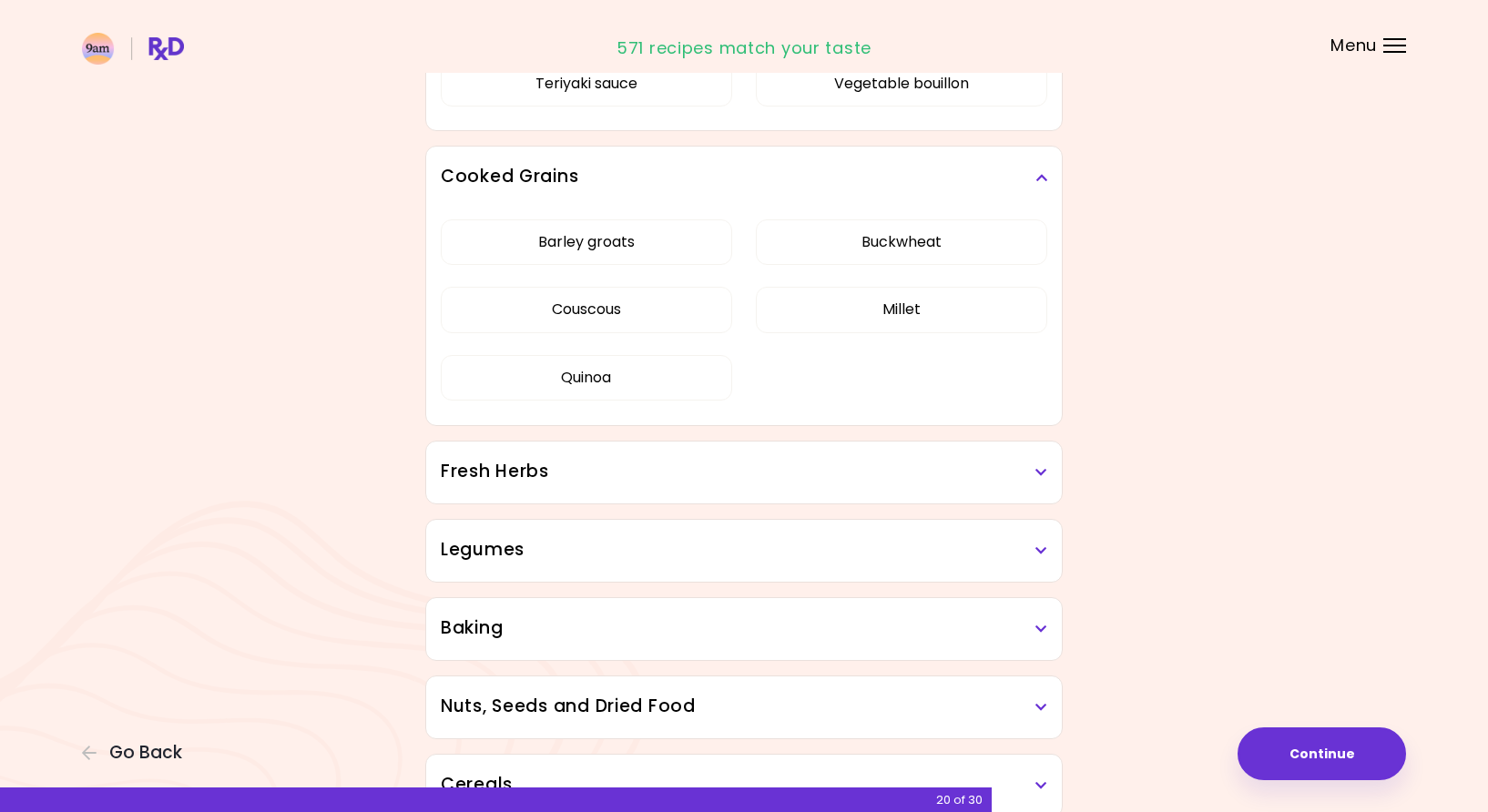
click at [921, 482] on h3 "Fresh Herbs" at bounding box center [744, 472] width 607 height 27
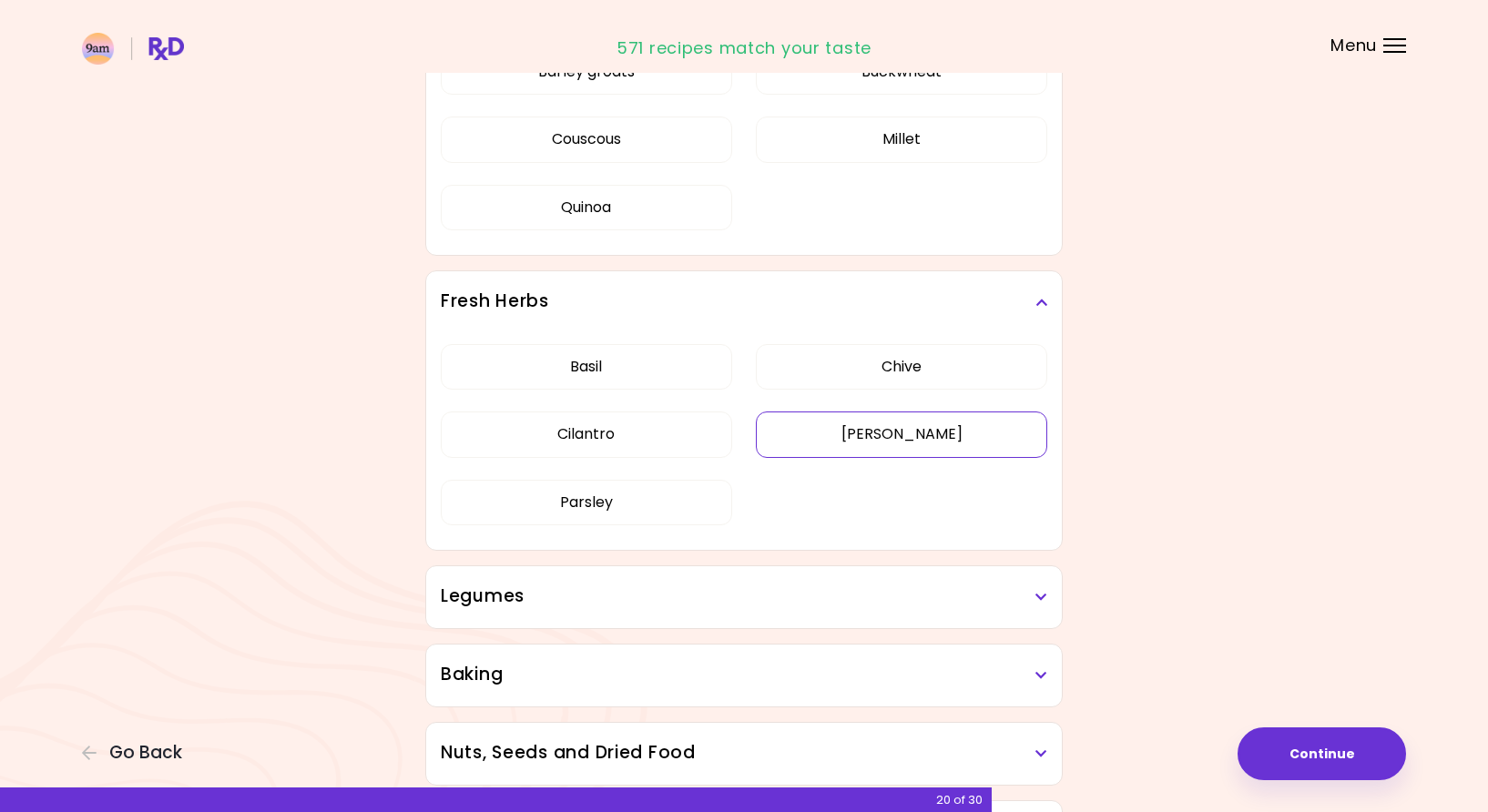
scroll to position [2378, 0]
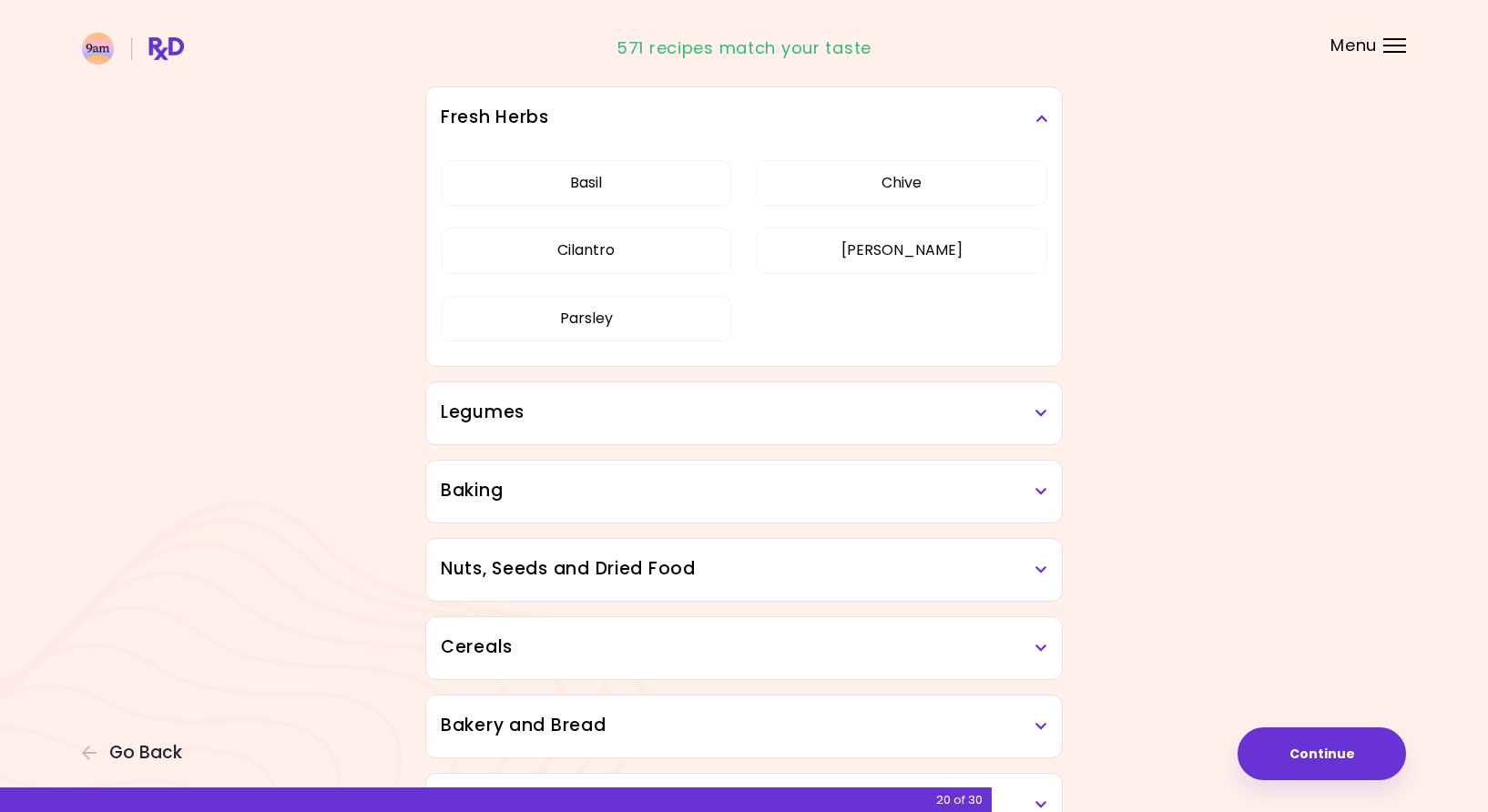
click at [817, 408] on h3 "Legumes" at bounding box center [744, 413] width 607 height 27
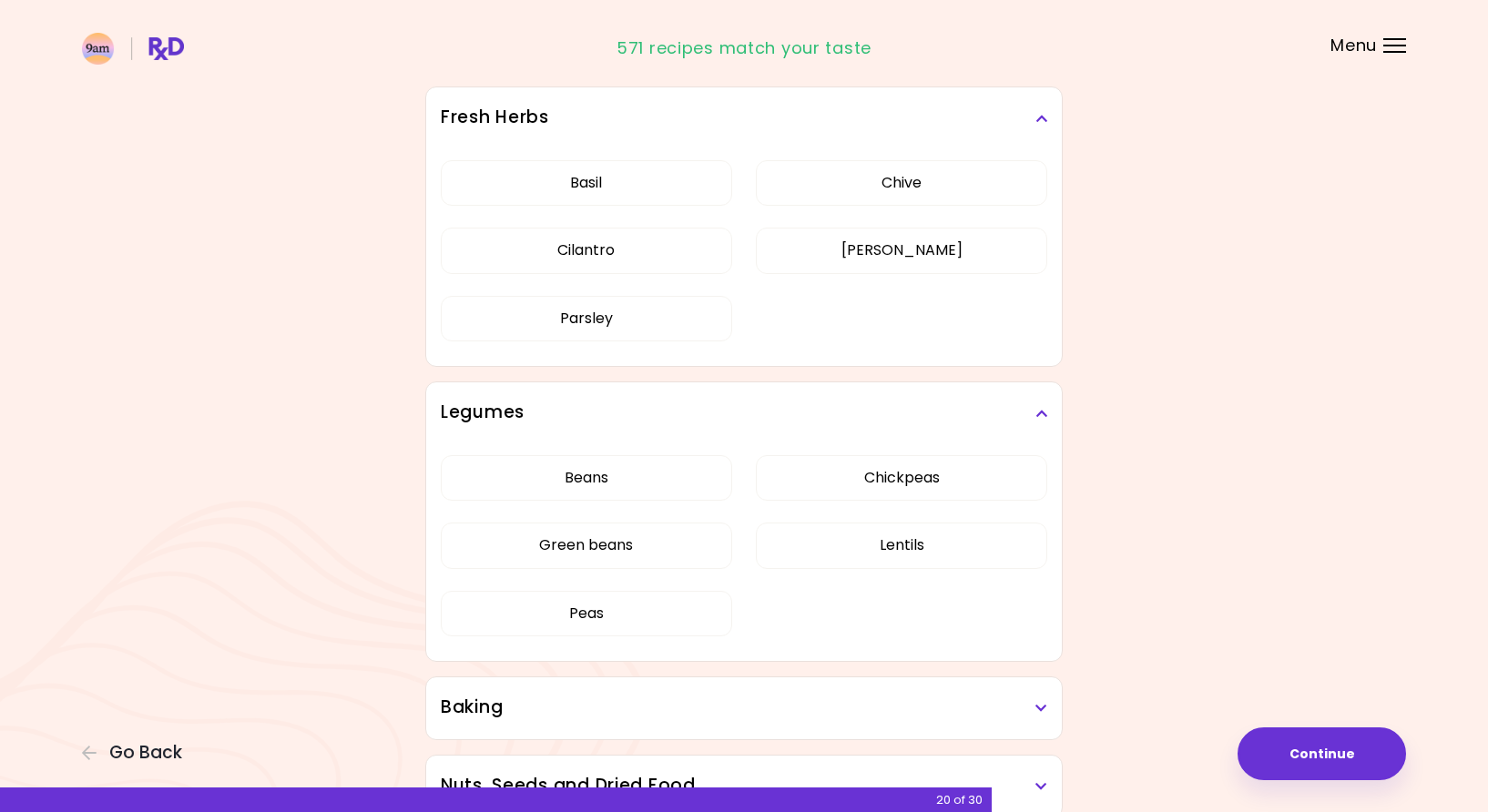
scroll to position [2652, 0]
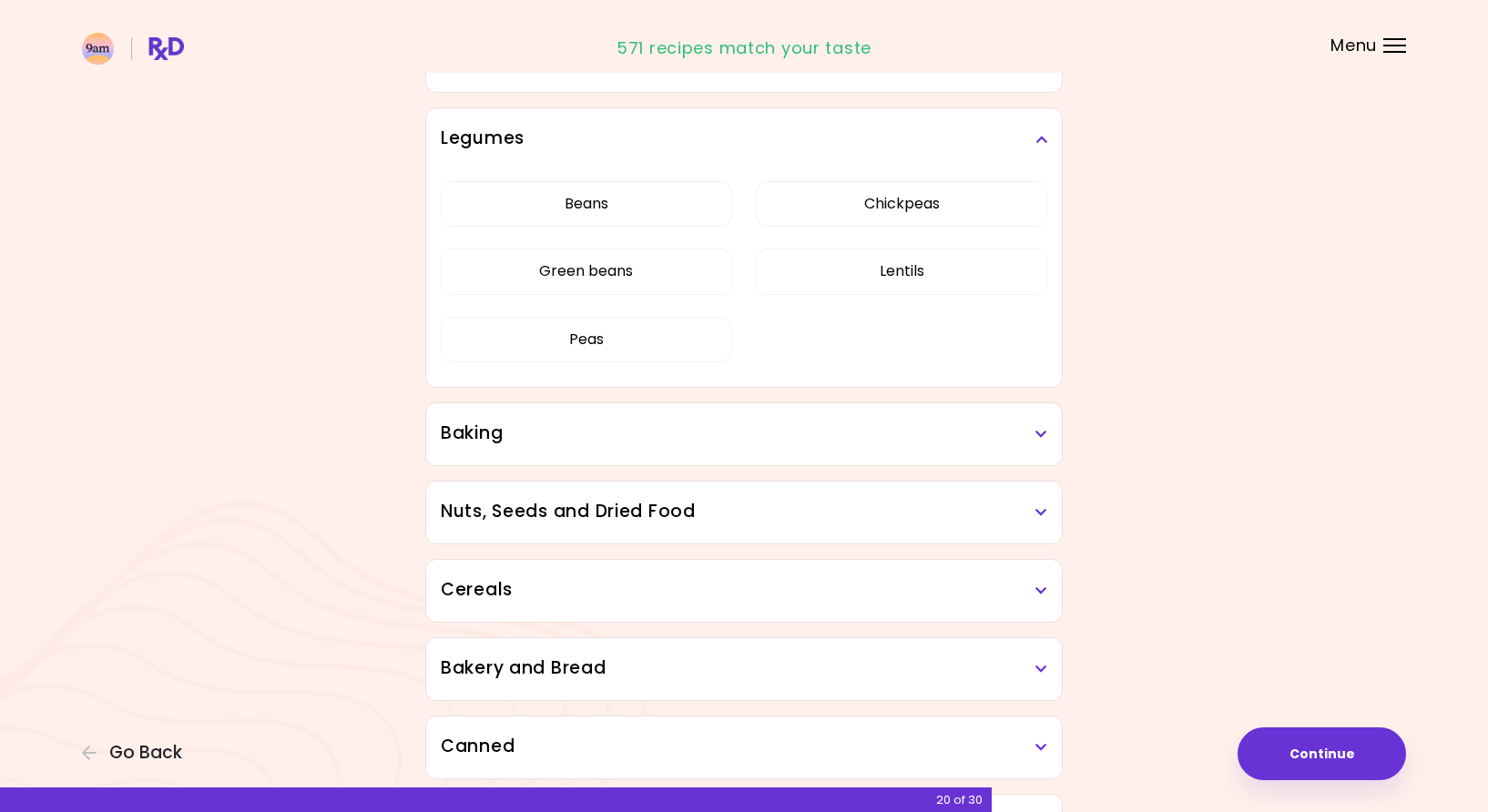
click at [897, 461] on div "Baking" at bounding box center [744, 434] width 636 height 61
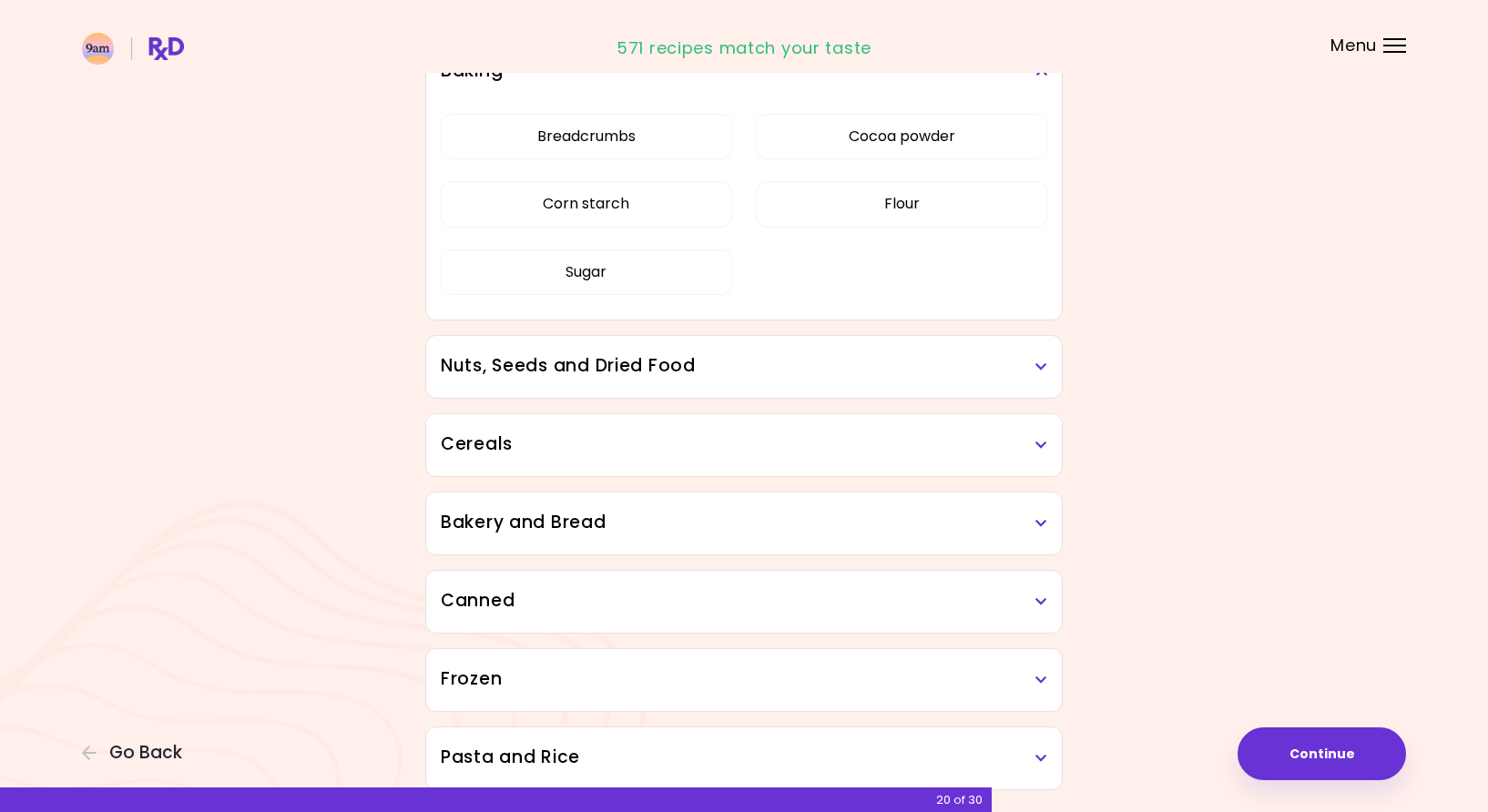
scroll to position [2991, 0]
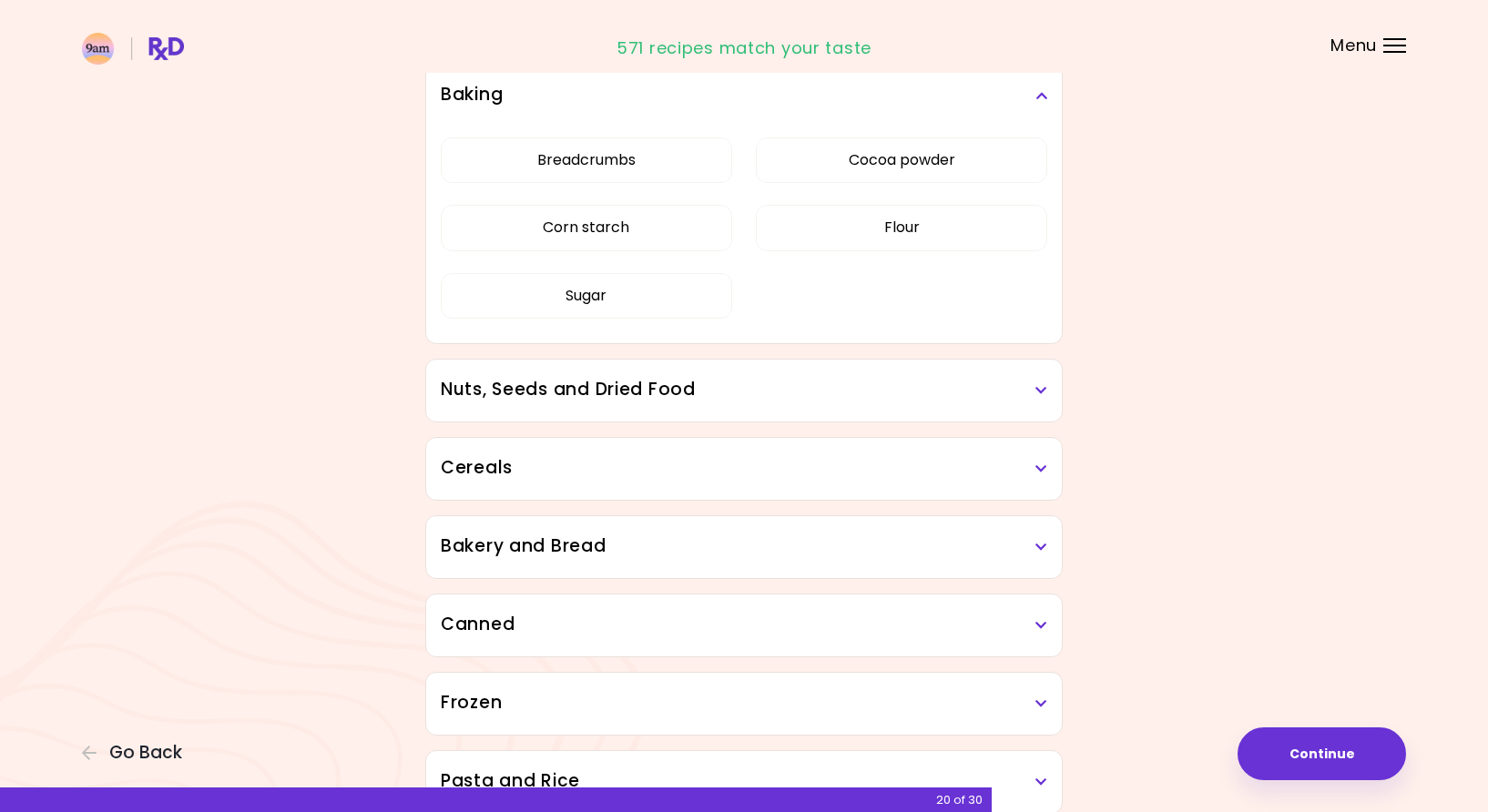
click at [843, 389] on h3 "Nuts, Seeds and Dried Food" at bounding box center [744, 391] width 607 height 27
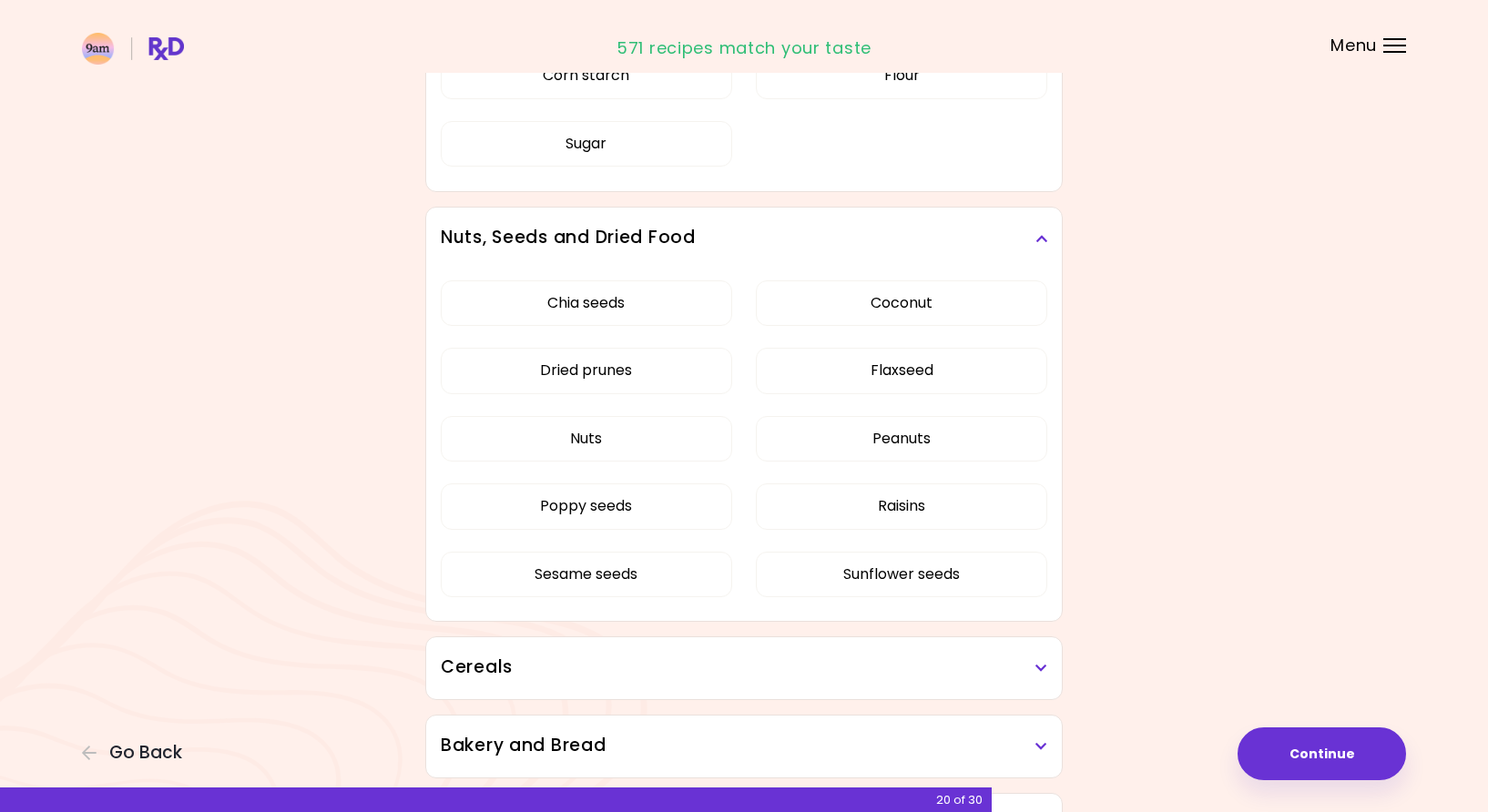
scroll to position [3236, 0]
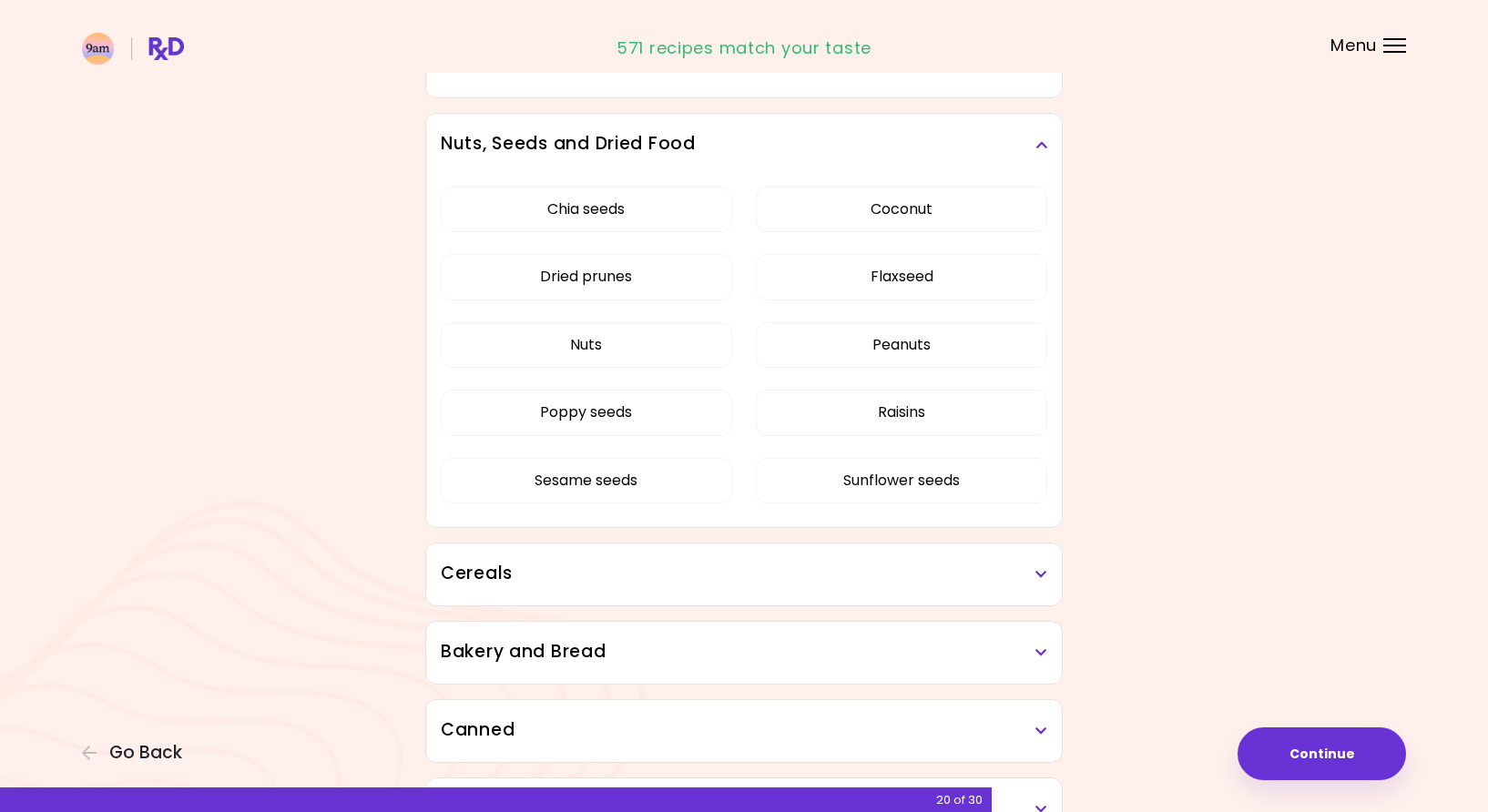
click at [845, 559] on div "Cereals" at bounding box center [744, 574] width 636 height 61
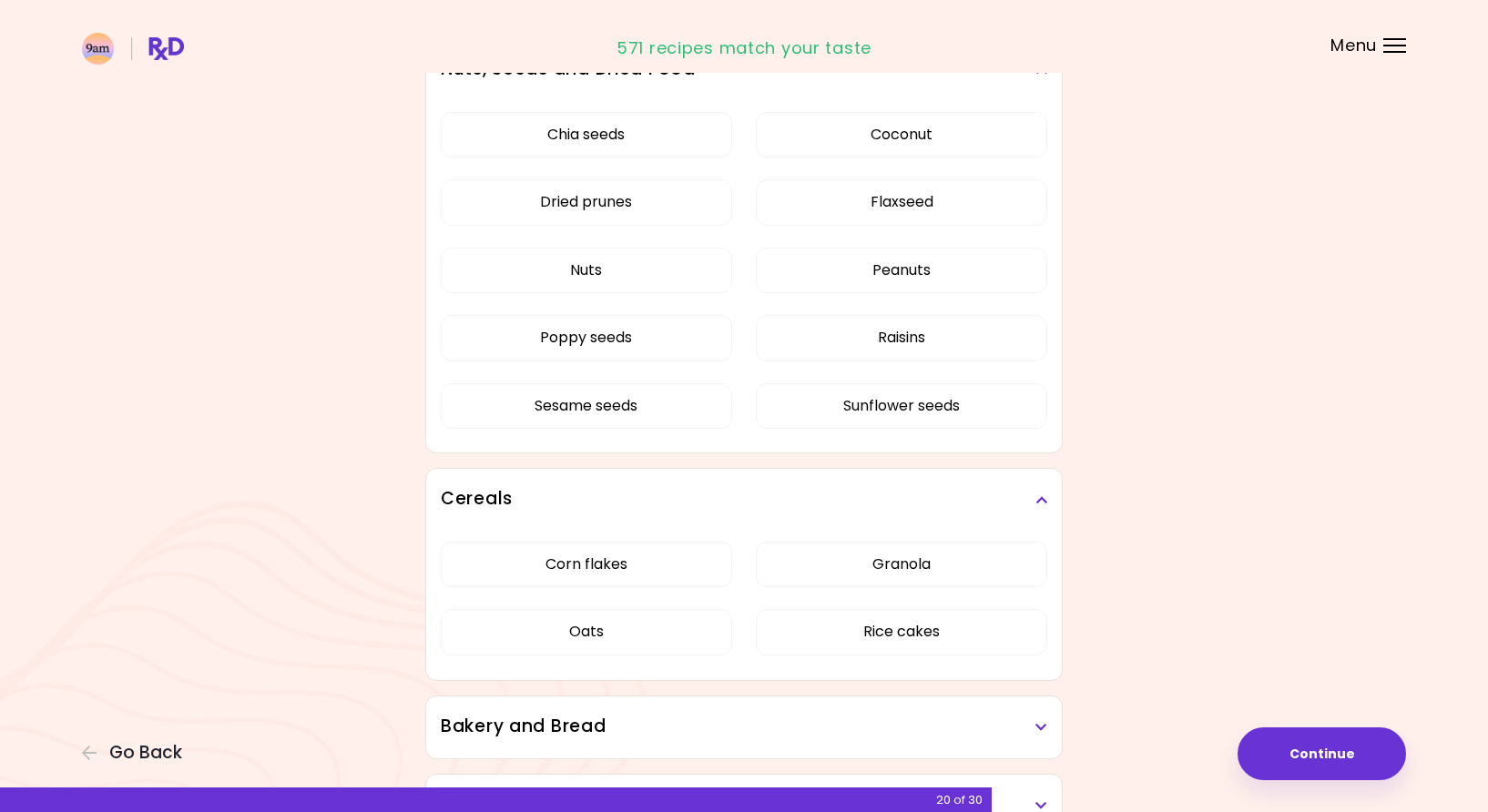
scroll to position [3592, 0]
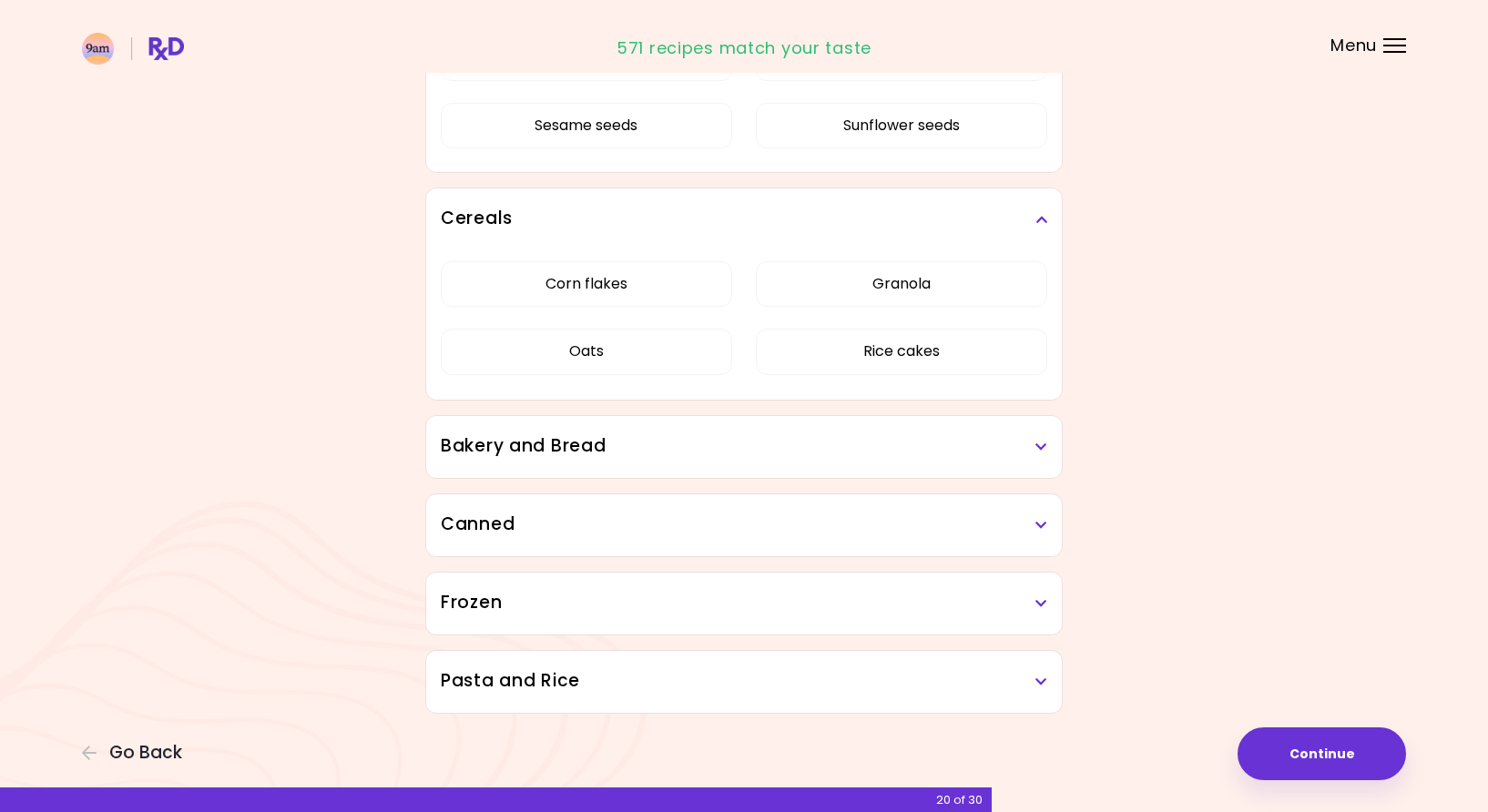
click at [821, 451] on h3 "Bakery and Bread" at bounding box center [744, 446] width 607 height 27
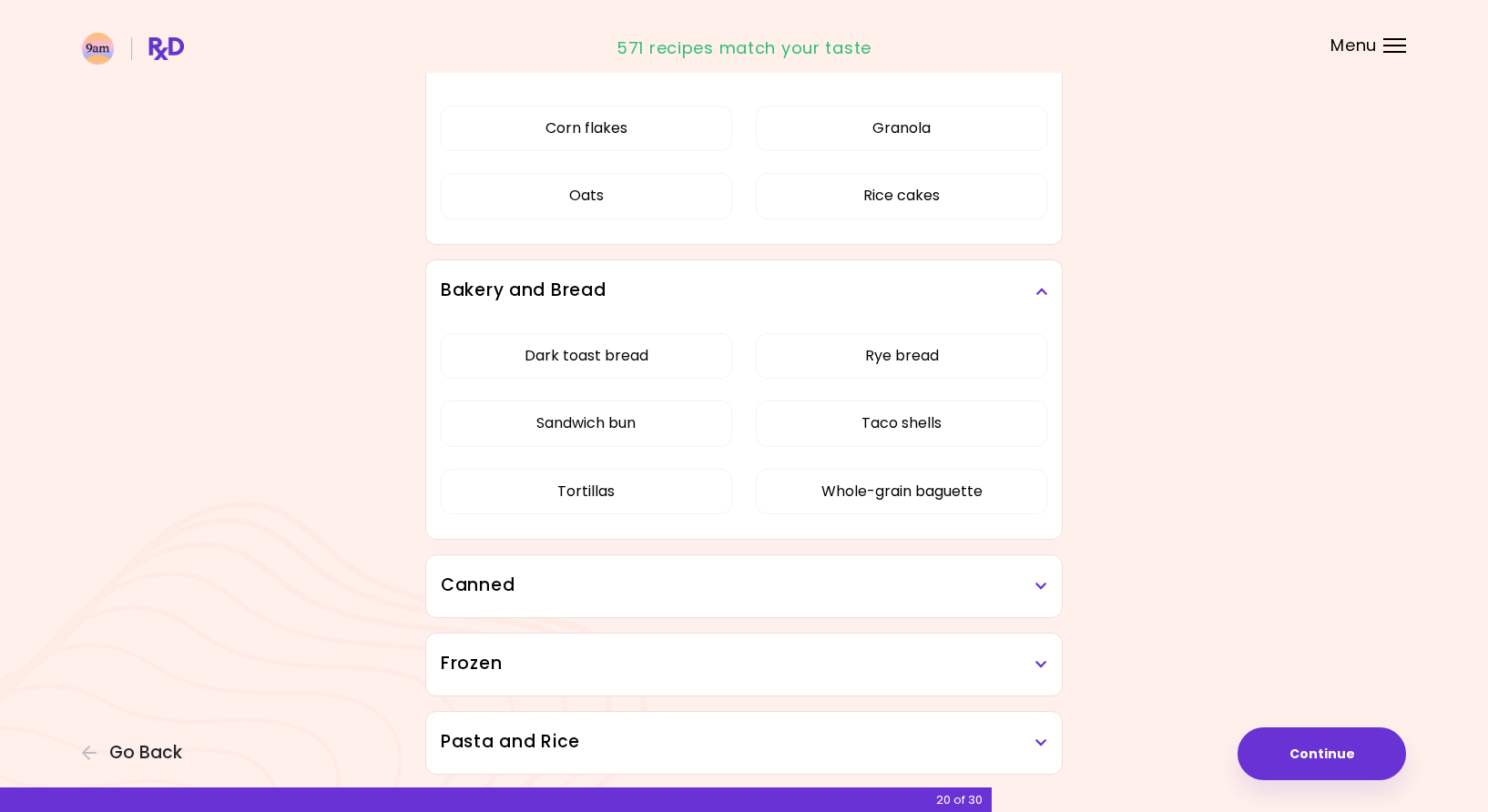
scroll to position [3810, 0]
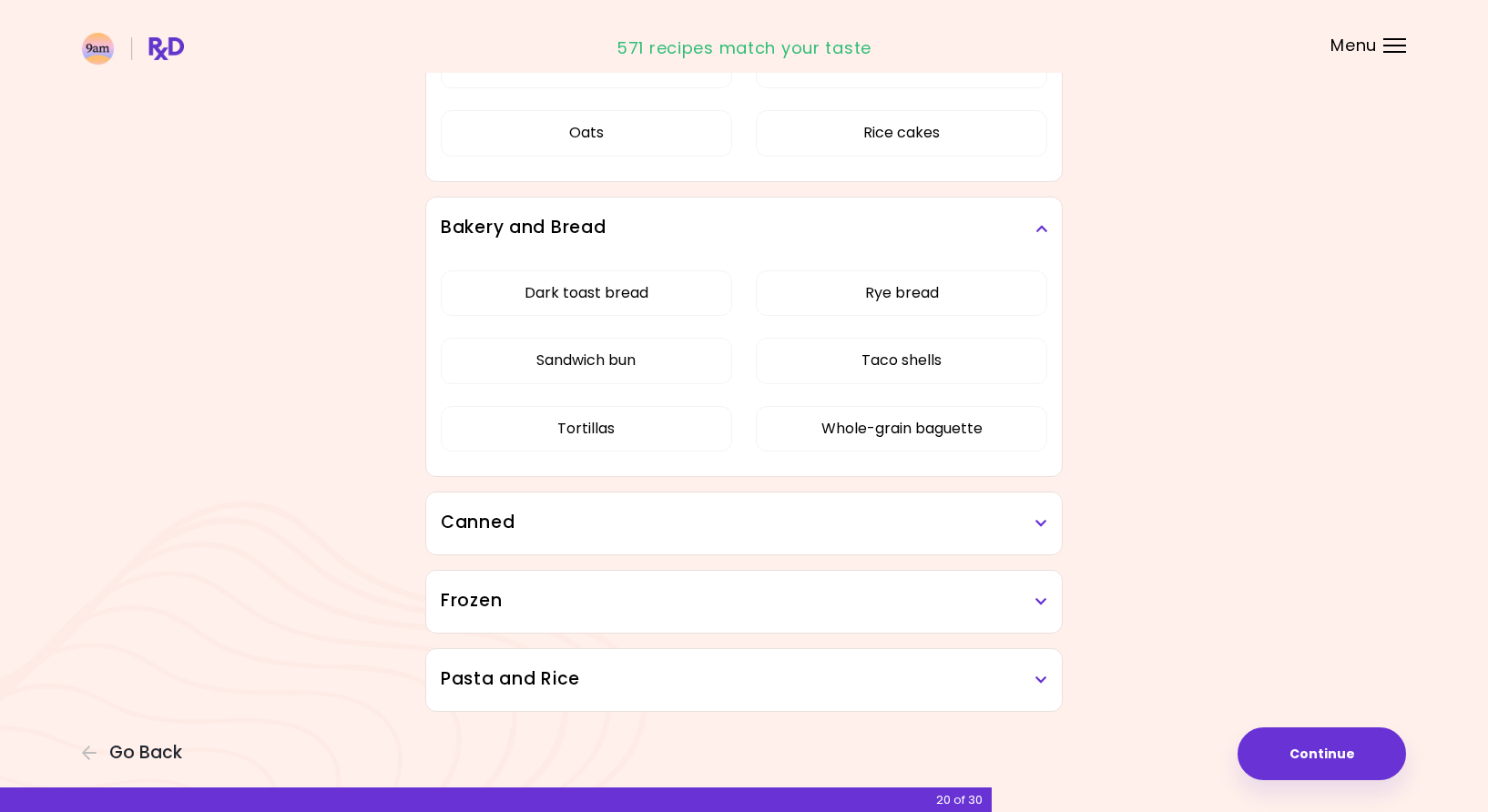
click at [850, 537] on div "Canned" at bounding box center [744, 523] width 636 height 61
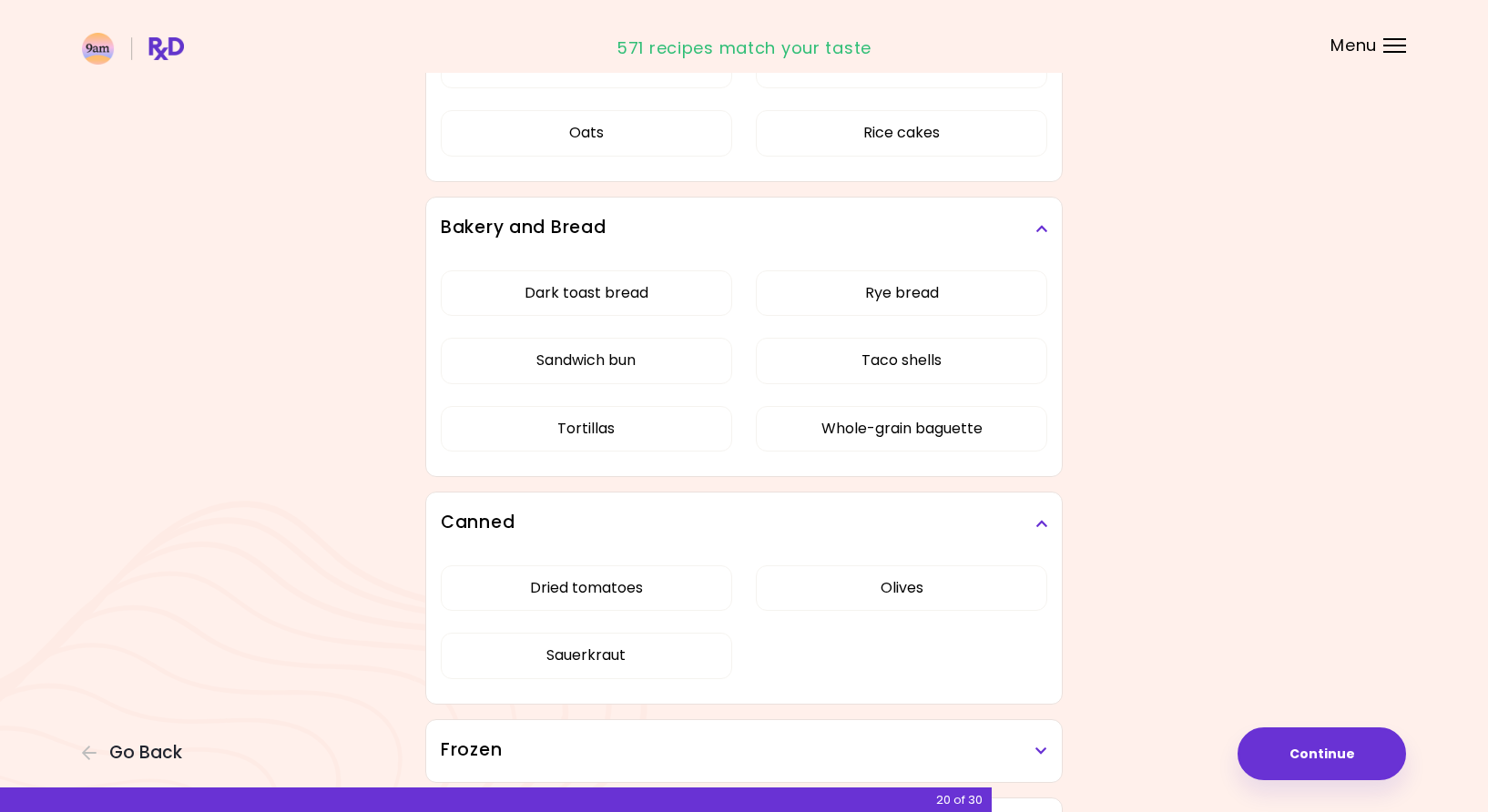
scroll to position [3959, 0]
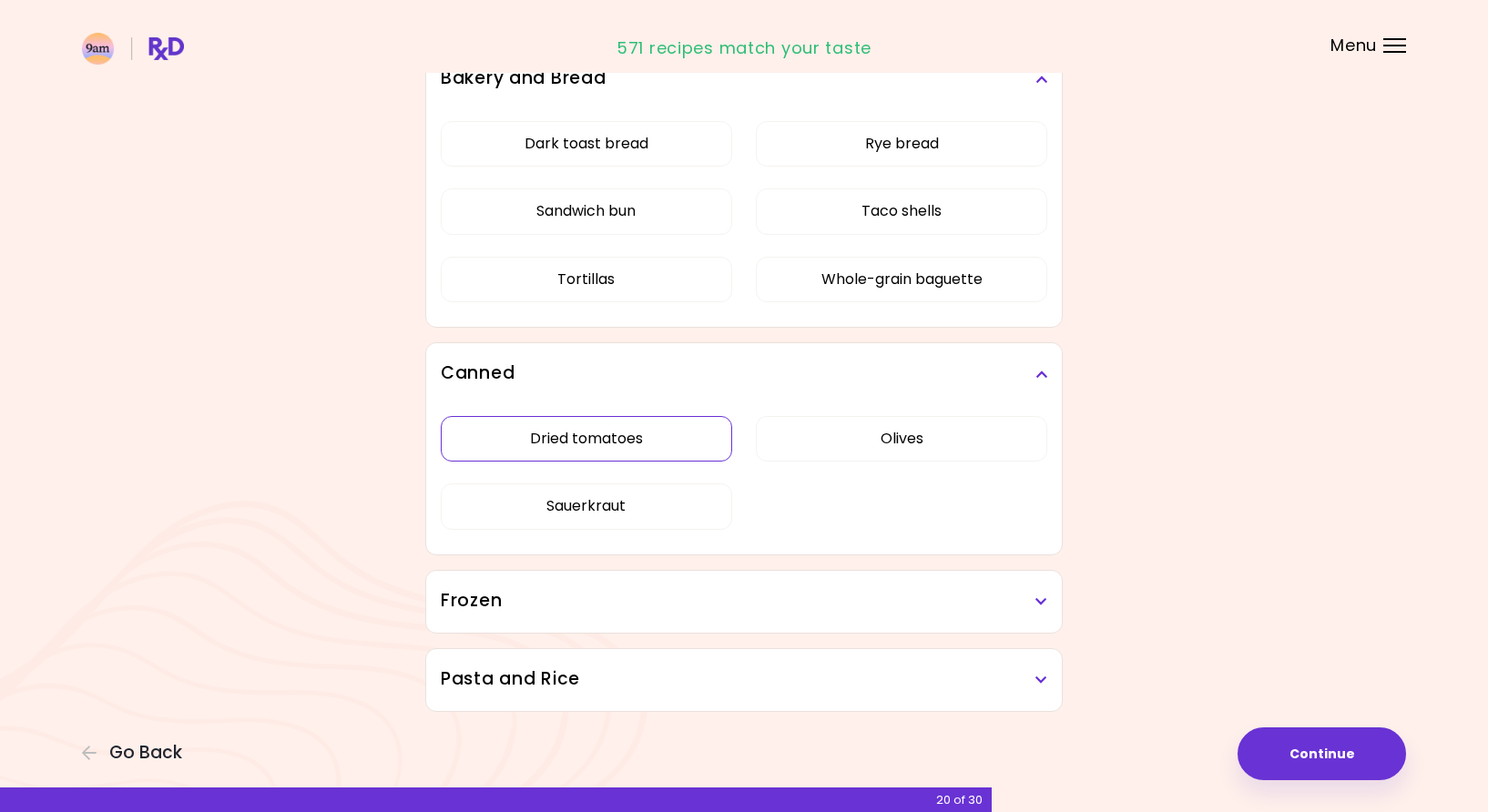
click at [696, 447] on button "Dried tomatoes" at bounding box center [586, 438] width 291 height 45
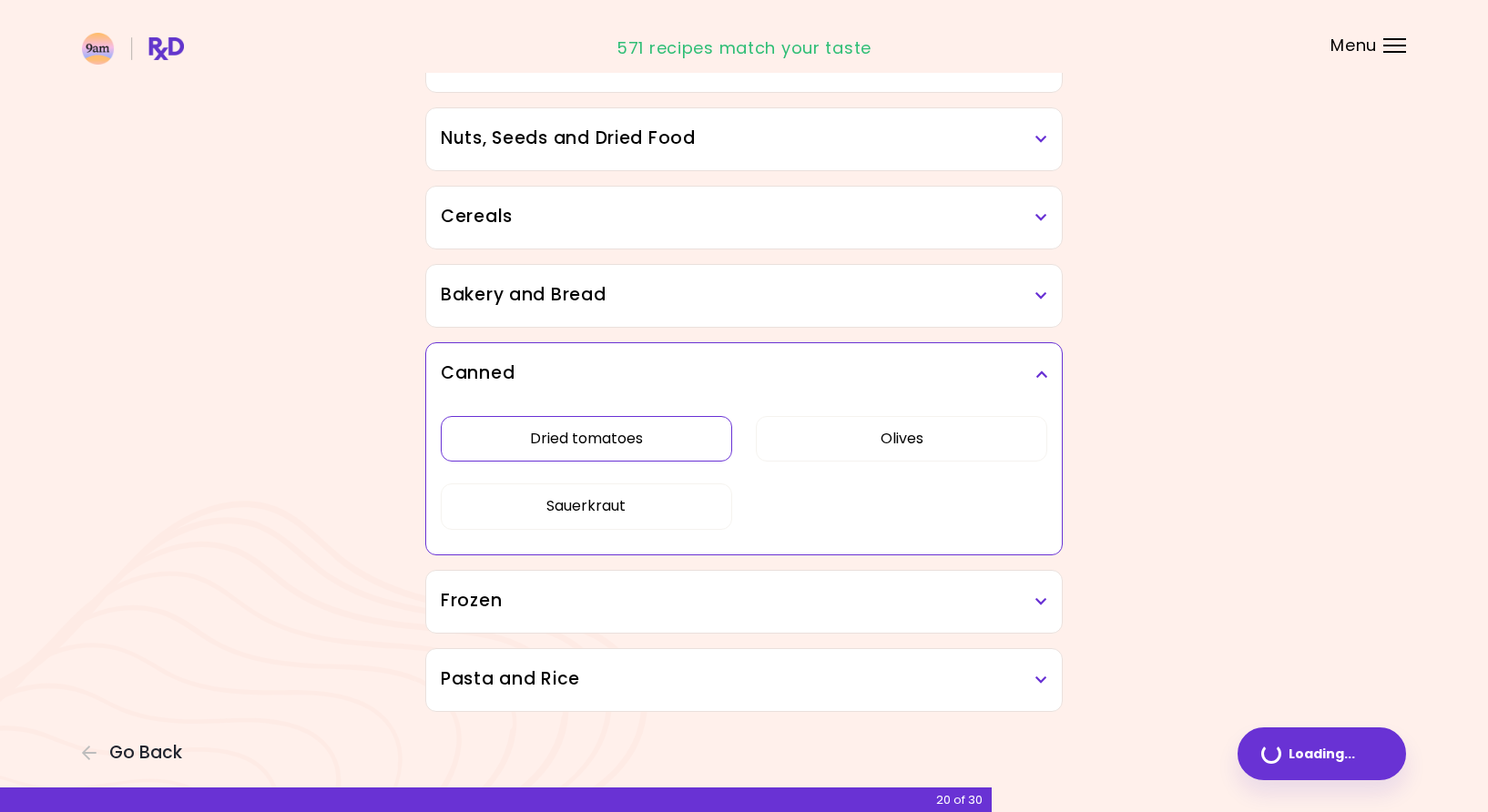
scroll to position [865, 0]
click at [795, 604] on h3 "Frozen" at bounding box center [744, 602] width 607 height 27
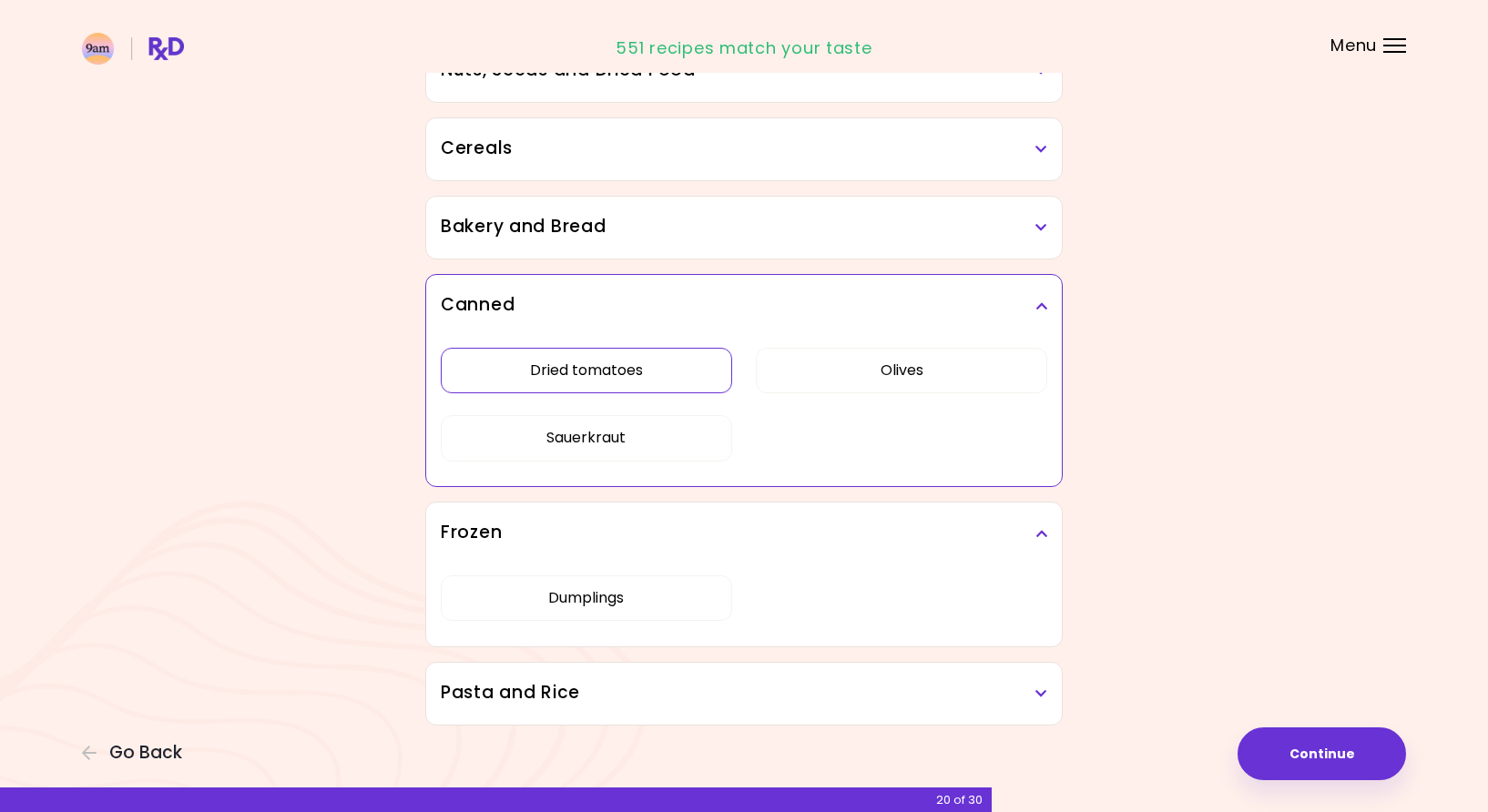
scroll to position [946, 0]
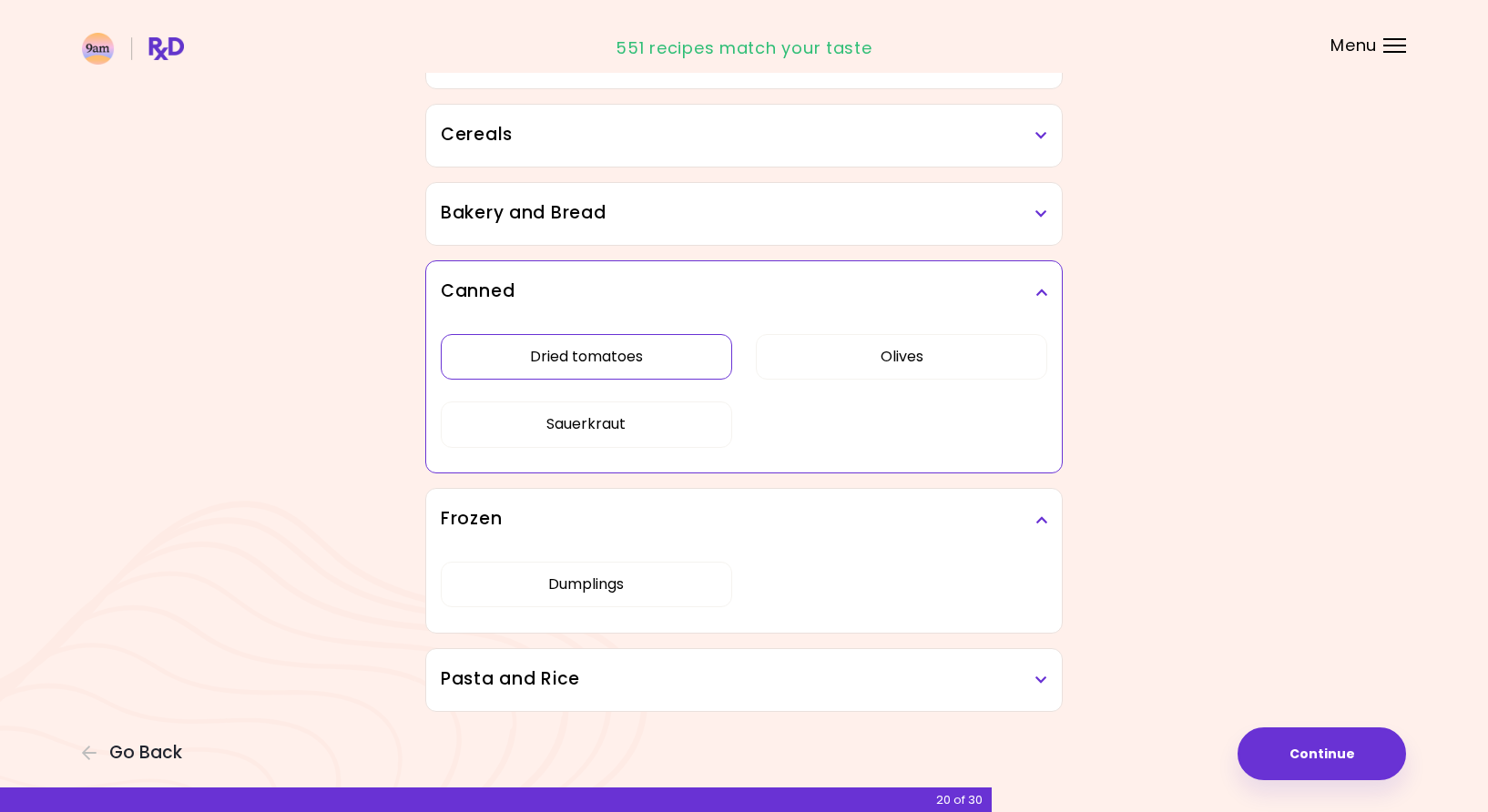
click at [824, 683] on h3 "Pasta and Rice" at bounding box center [744, 680] width 607 height 27
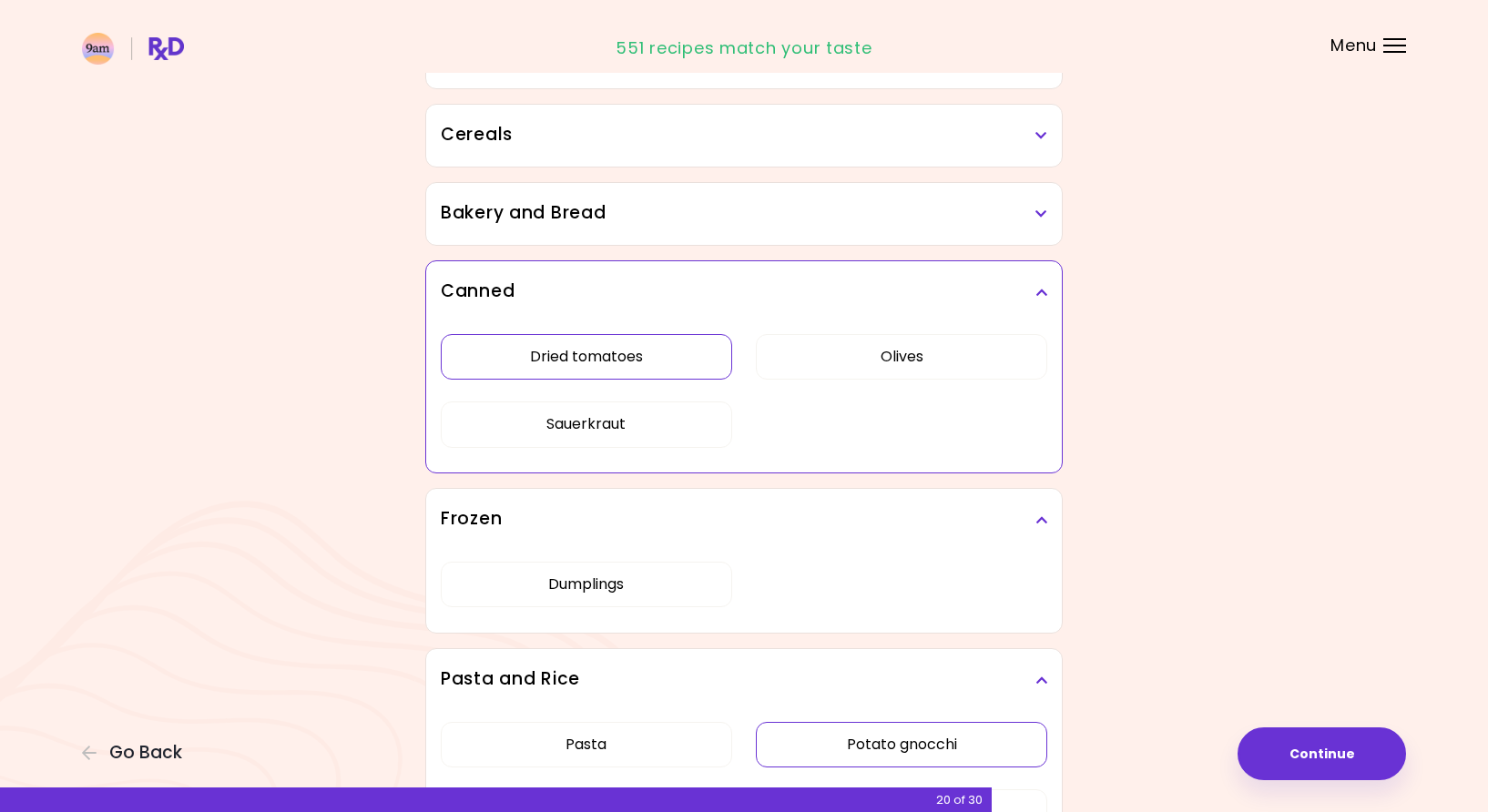
scroll to position [1096, 0]
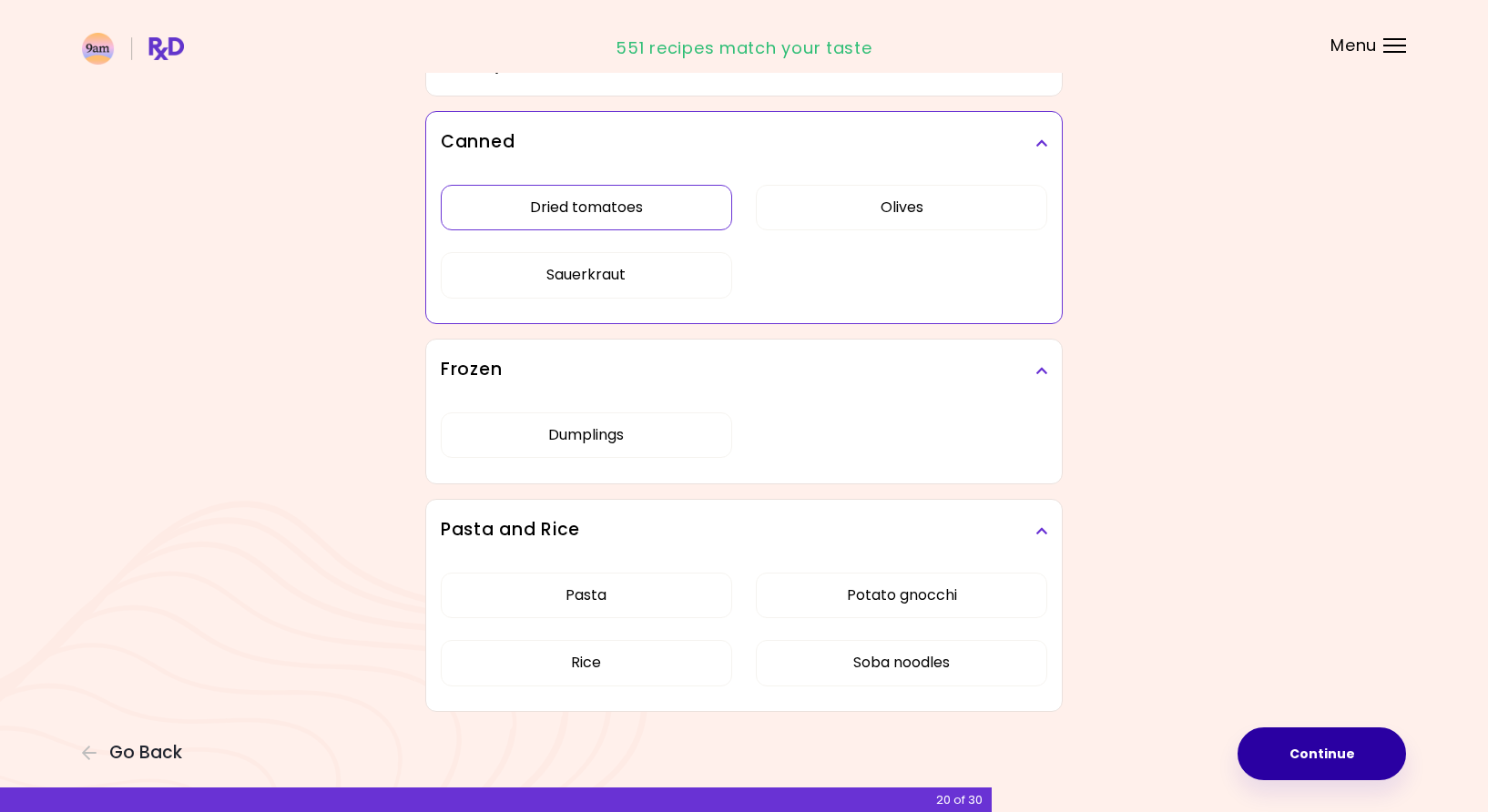
click at [1297, 752] on button "Continue" at bounding box center [1321, 753] width 168 height 53
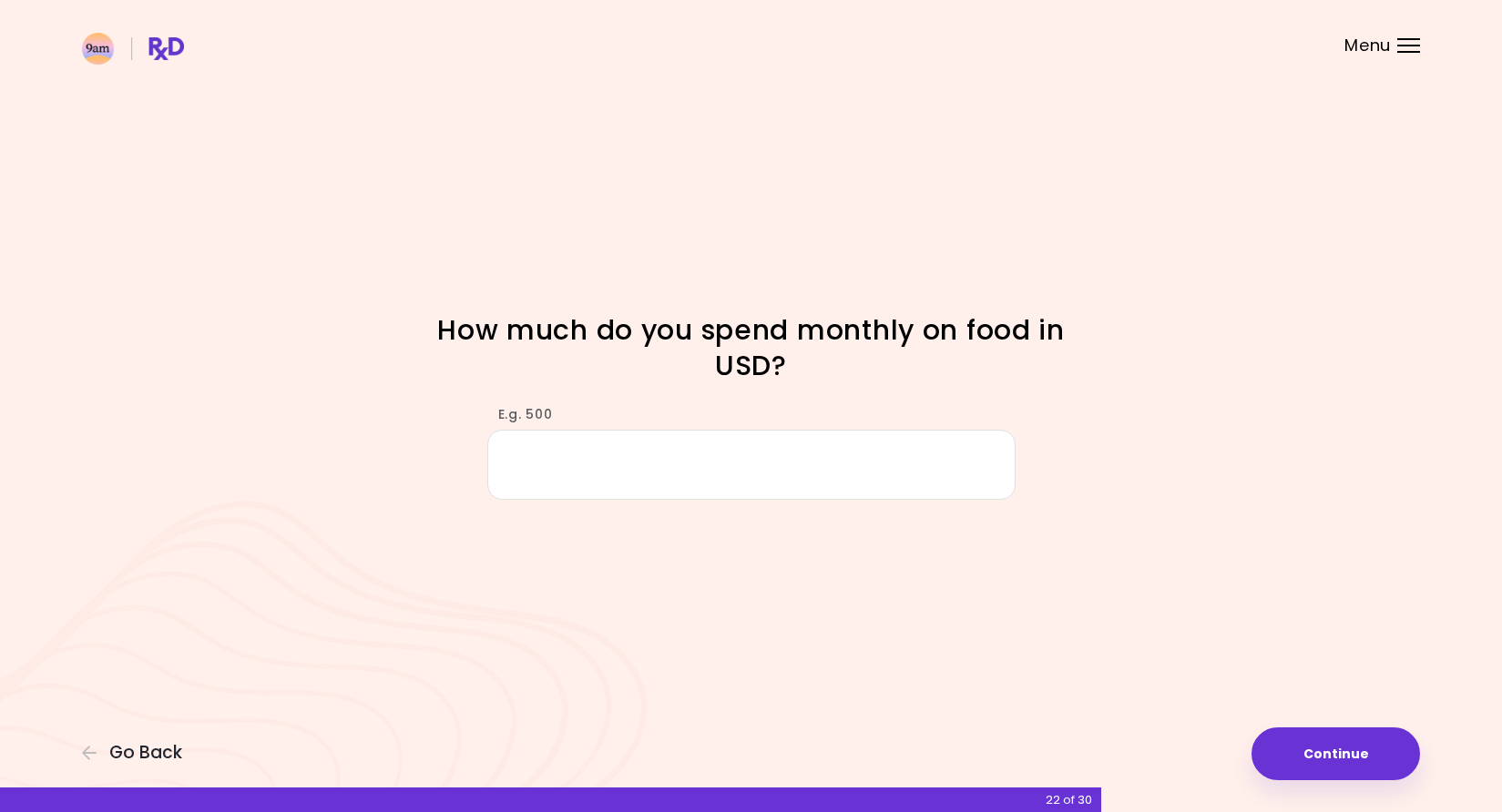
click at [740, 460] on input "E.g. 500" at bounding box center [751, 465] width 528 height 70
type input "****"
click at [1299, 758] on button "Continue" at bounding box center [1335, 753] width 168 height 53
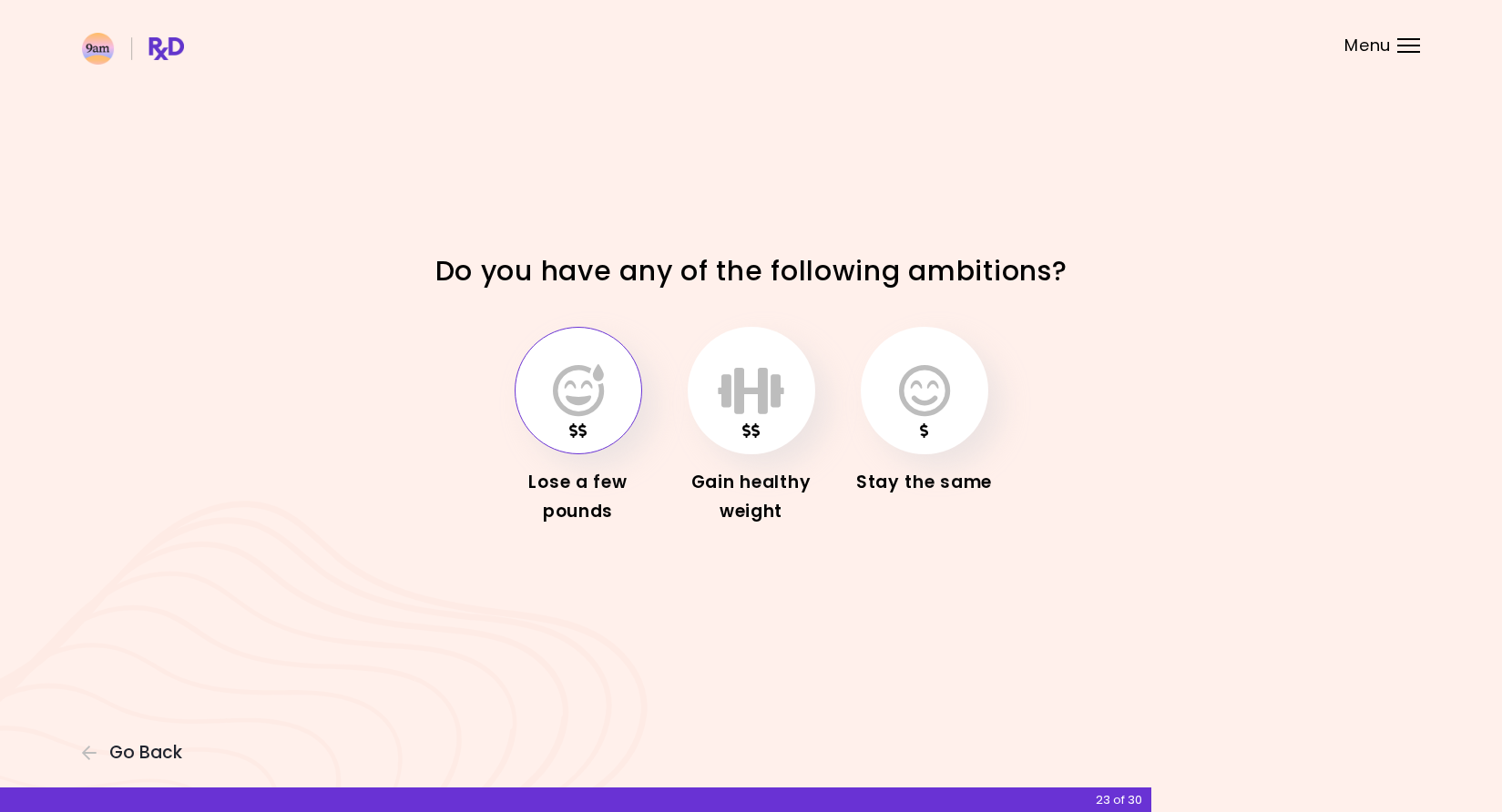
click at [582, 396] on icon "button" at bounding box center [578, 390] width 51 height 53
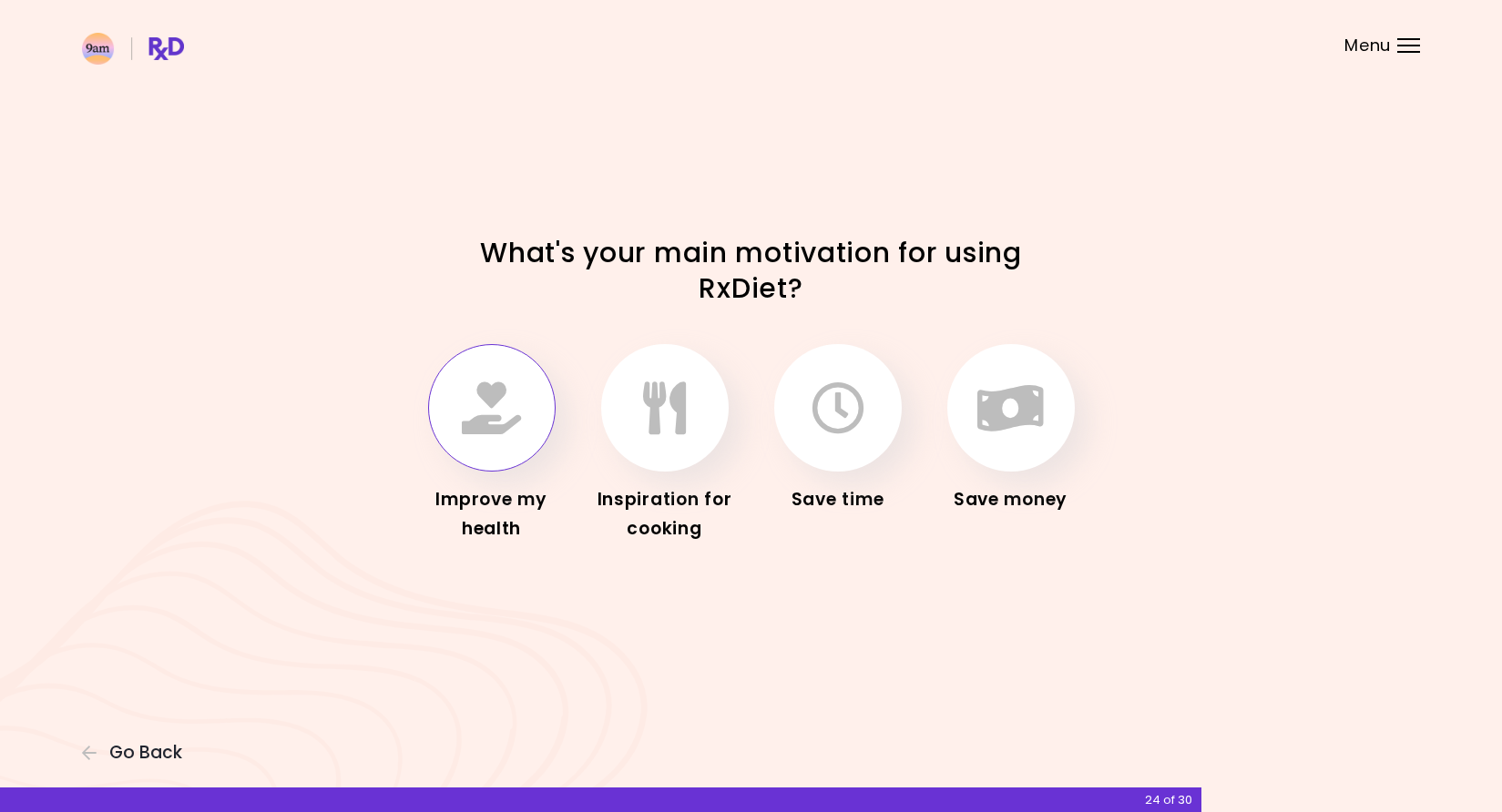
click at [505, 410] on icon "button" at bounding box center [492, 407] width 60 height 53
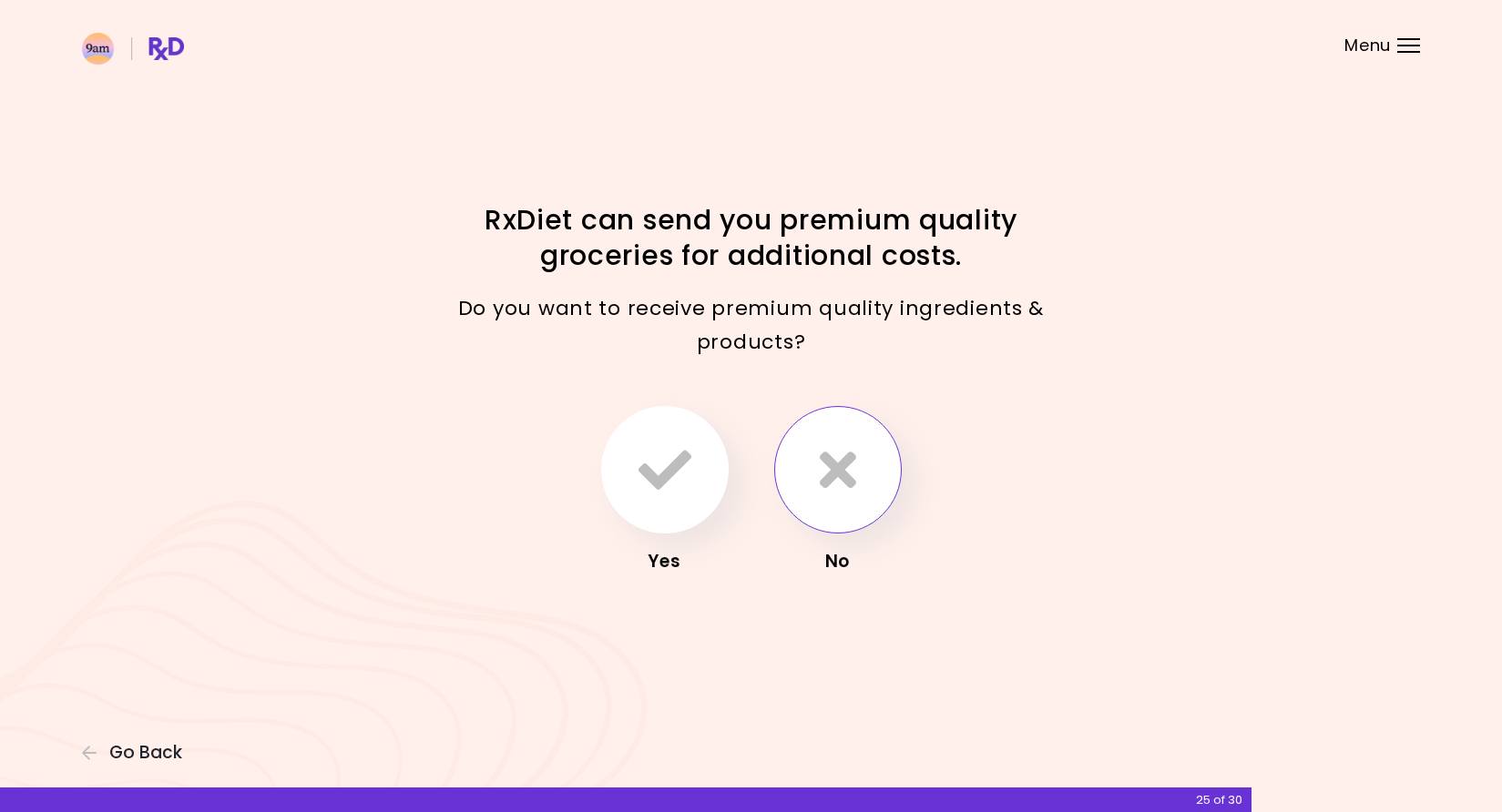
click at [839, 460] on icon "button" at bounding box center [837, 469] width 36 height 53
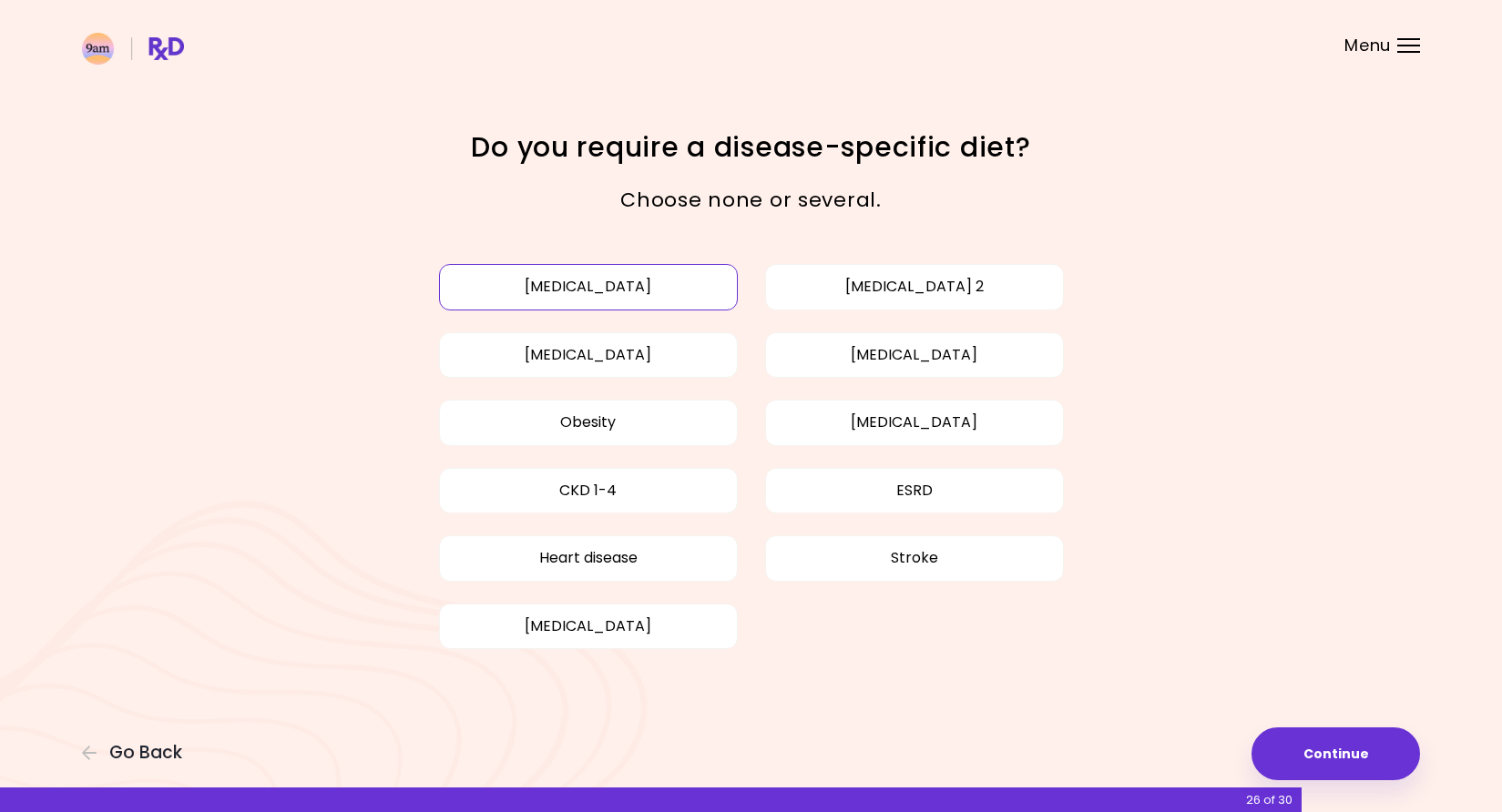
click at [663, 289] on button "[MEDICAL_DATA]" at bounding box center [588, 286] width 299 height 45
click at [668, 283] on button "[MEDICAL_DATA]" at bounding box center [588, 286] width 299 height 45
click at [928, 278] on button "[MEDICAL_DATA] 2" at bounding box center [914, 286] width 299 height 45
click at [910, 348] on button "[MEDICAL_DATA]" at bounding box center [914, 354] width 299 height 45
click at [642, 359] on button "[MEDICAL_DATA]" at bounding box center [588, 354] width 299 height 45
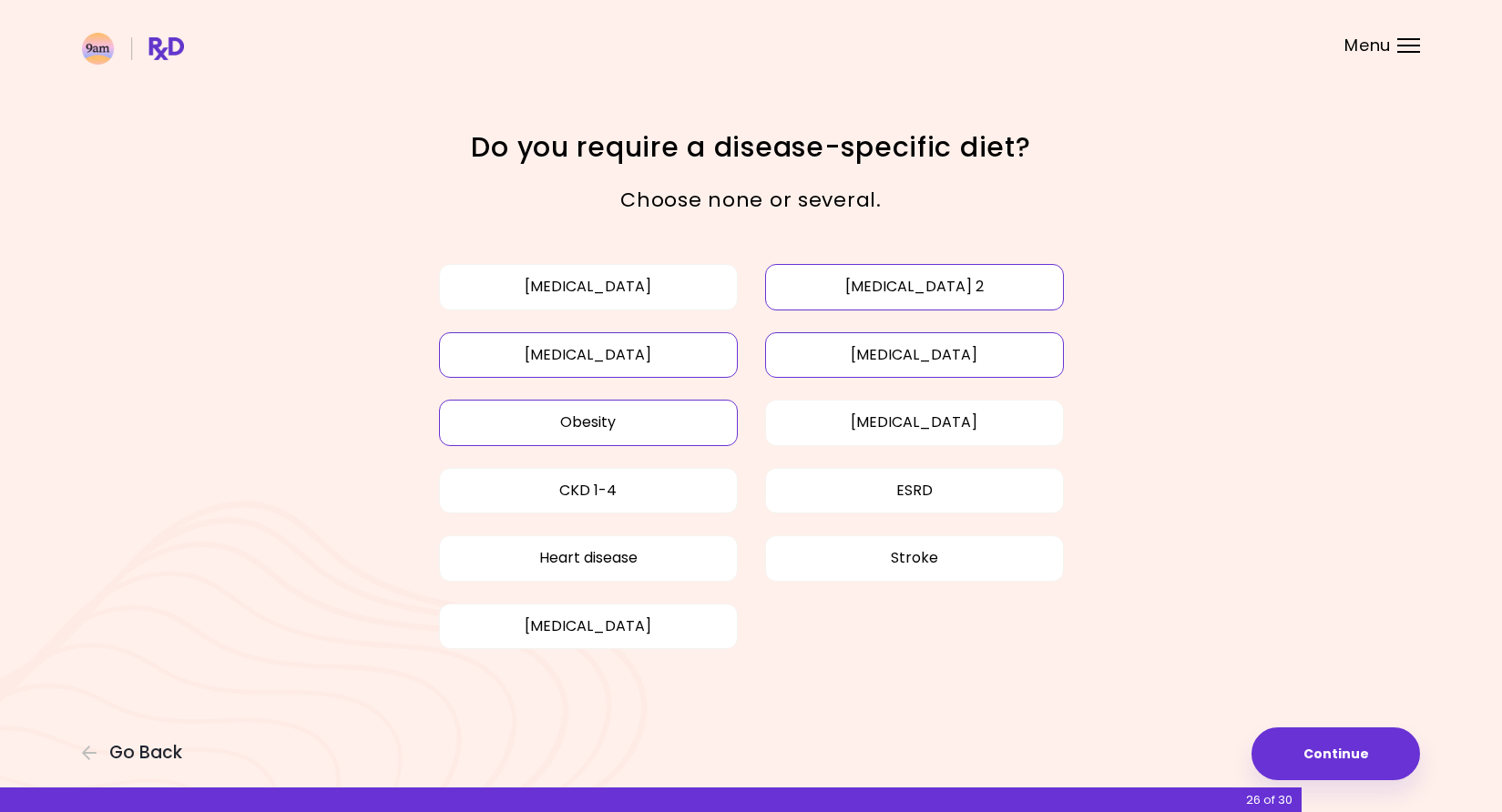
click at [606, 431] on button "Obesity" at bounding box center [588, 421] width 299 height 45
click at [1367, 752] on button "Continue" at bounding box center [1335, 753] width 168 height 53
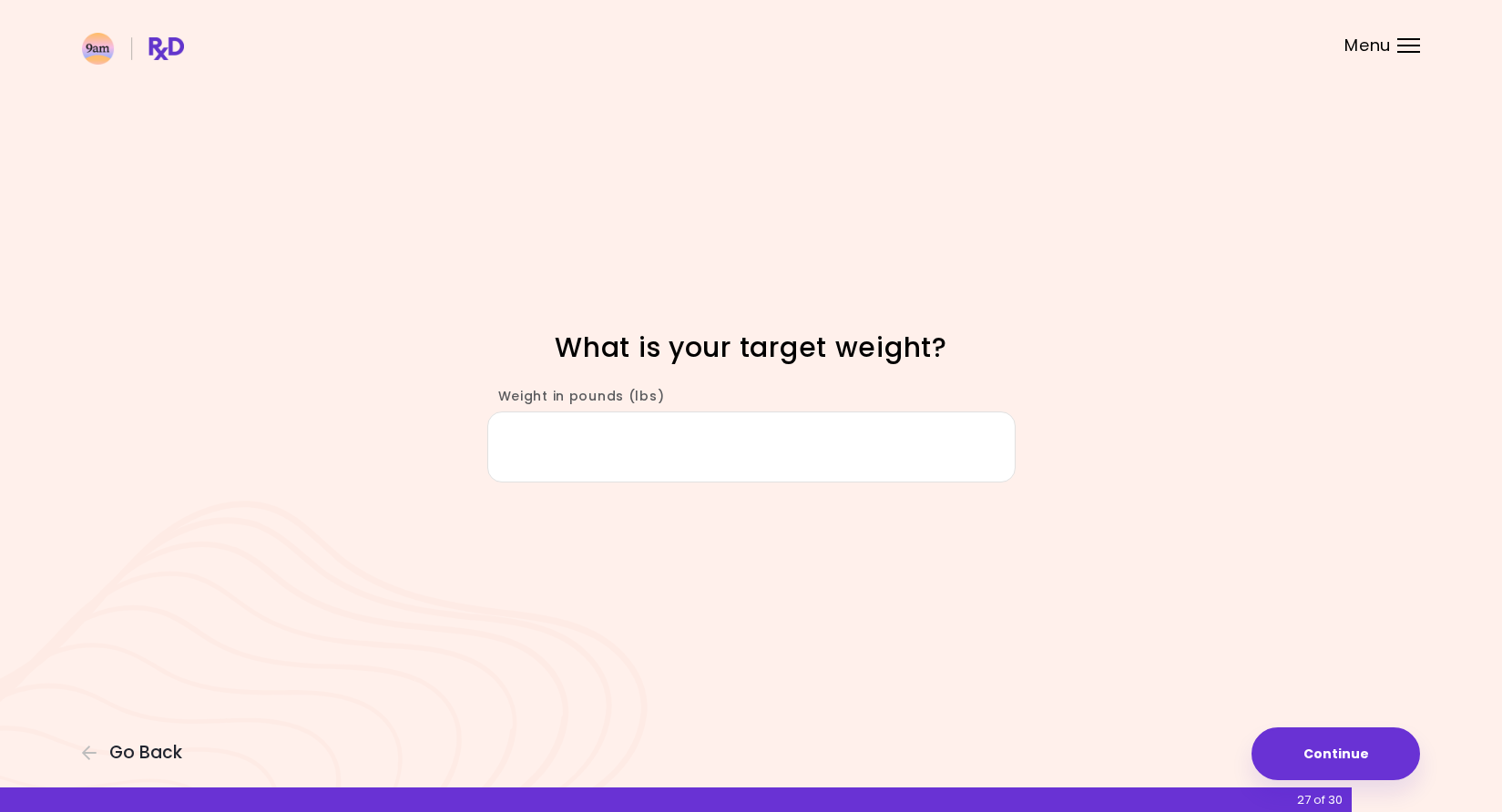
click at [702, 442] on input "Weight in pounds (lbs)" at bounding box center [751, 446] width 528 height 70
type input "***"
click at [1336, 742] on button "Continue" at bounding box center [1335, 753] width 168 height 53
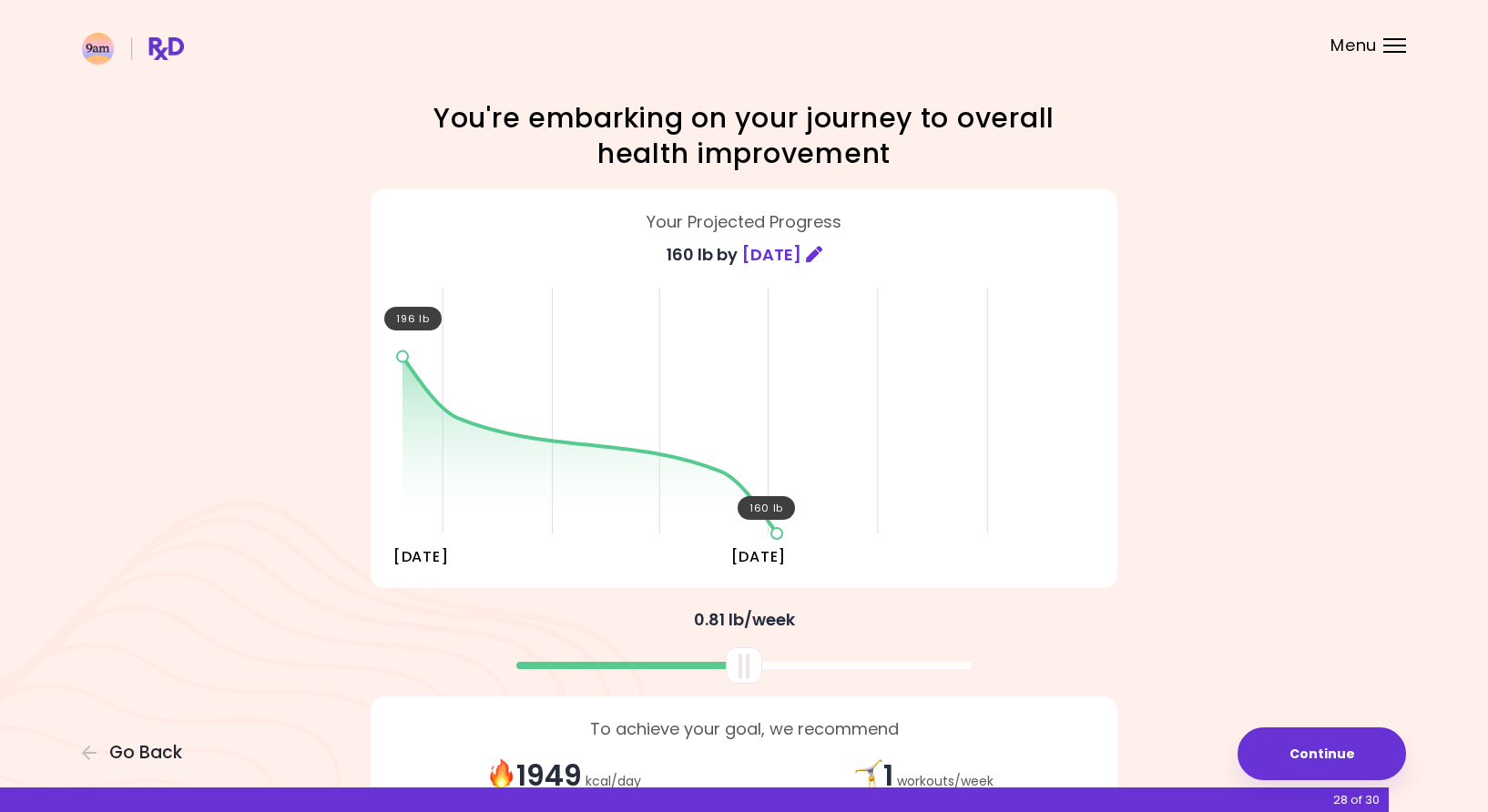
scroll to position [127, 0]
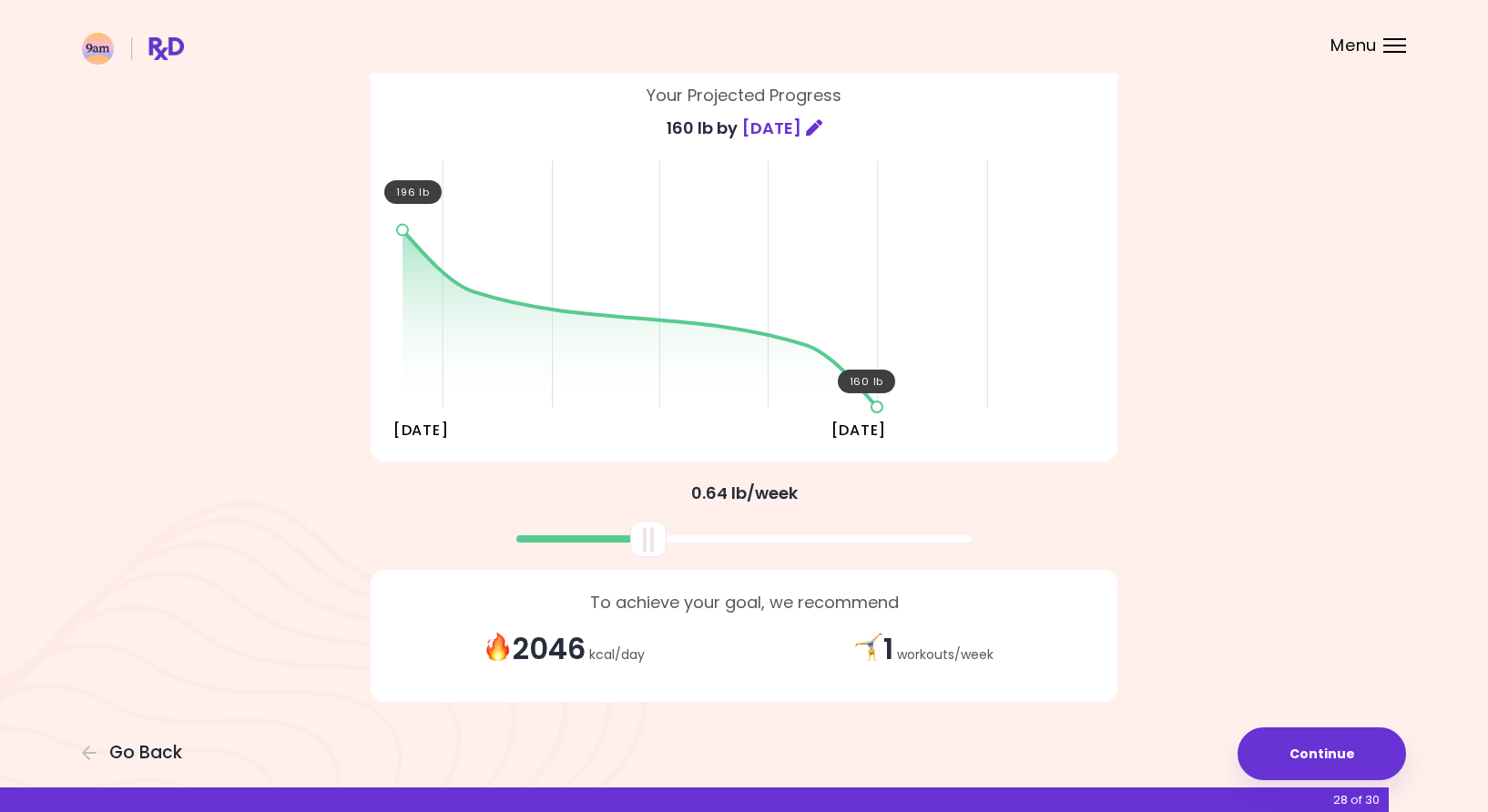
drag, startPoint x: 746, startPoint y: 545, endPoint x: 650, endPoint y: 537, distance: 96.3
click at [650, 537] on div at bounding box center [648, 538] width 36 height 36
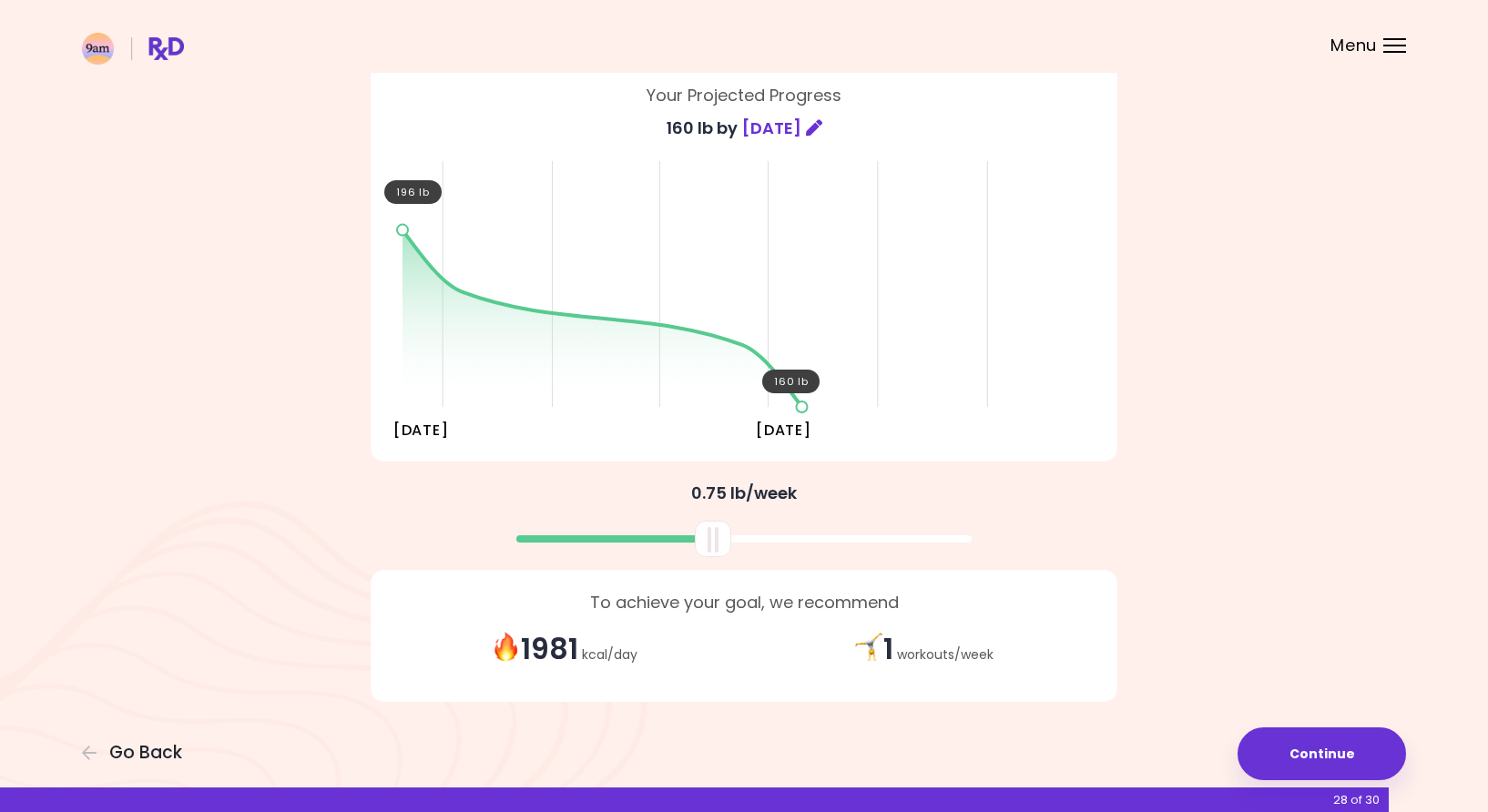
drag, startPoint x: 656, startPoint y: 532, endPoint x: 719, endPoint y: 540, distance: 63.5
click at [719, 540] on div at bounding box center [713, 538] width 36 height 36
click at [1342, 766] on button "Continue" at bounding box center [1321, 753] width 168 height 53
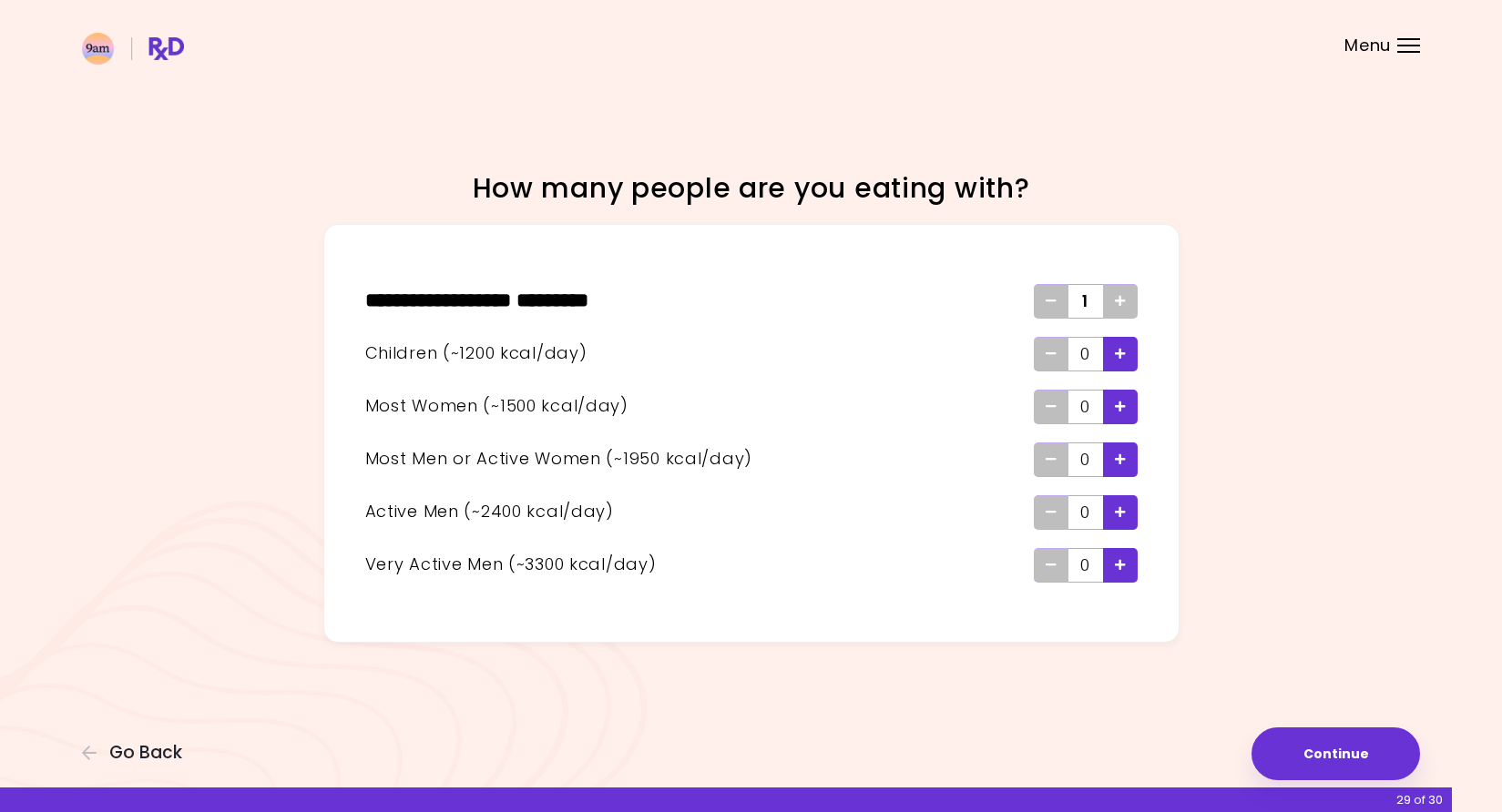
click at [1316, 573] on div "Focusable invisible element How many people are you eating with? ** * ******** …" at bounding box center [751, 406] width 1502 height 812
click at [1349, 771] on button "Continue" at bounding box center [1335, 753] width 168 height 53
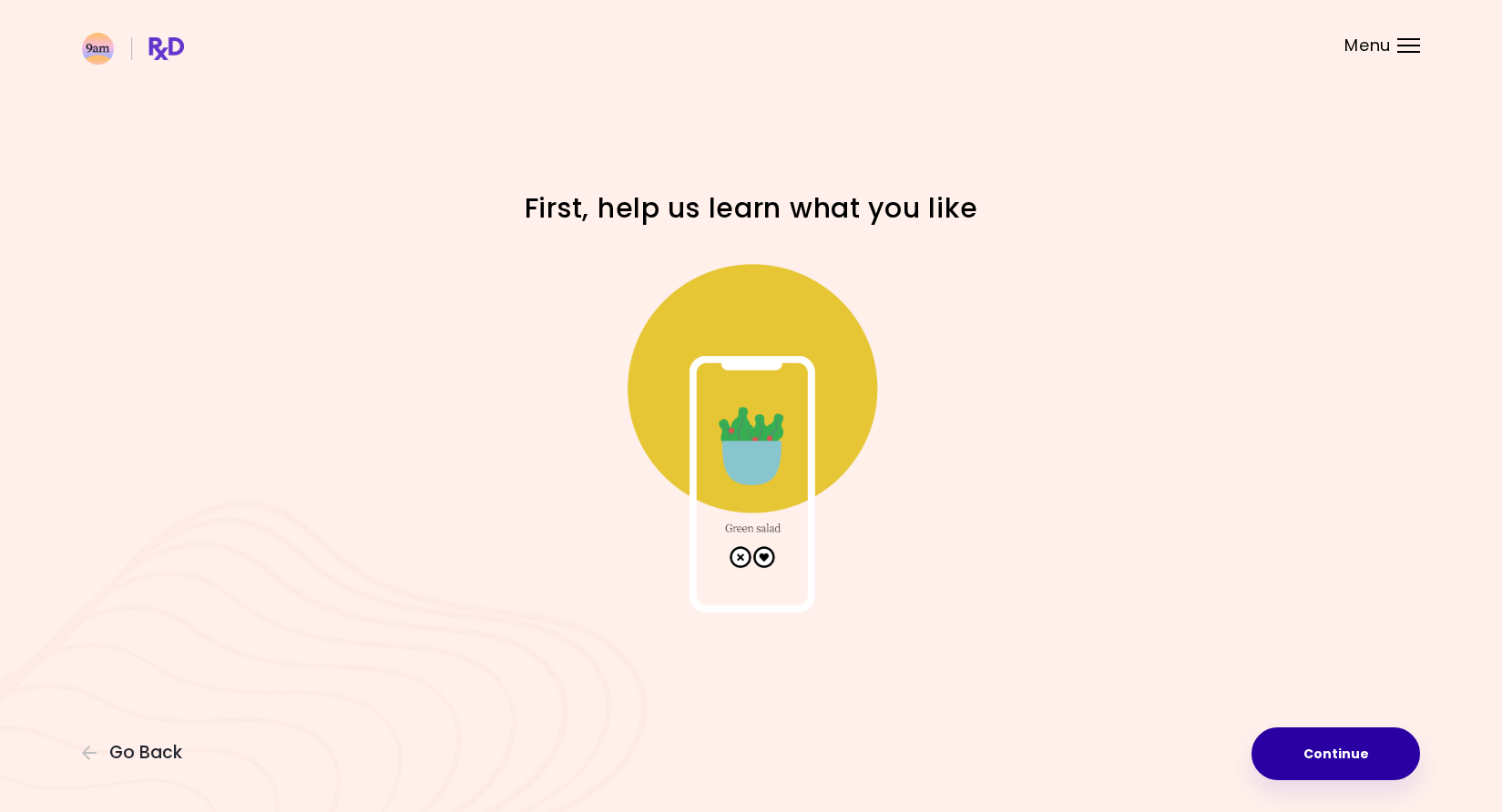
click at [1349, 771] on button "Continue" at bounding box center [1335, 753] width 168 height 53
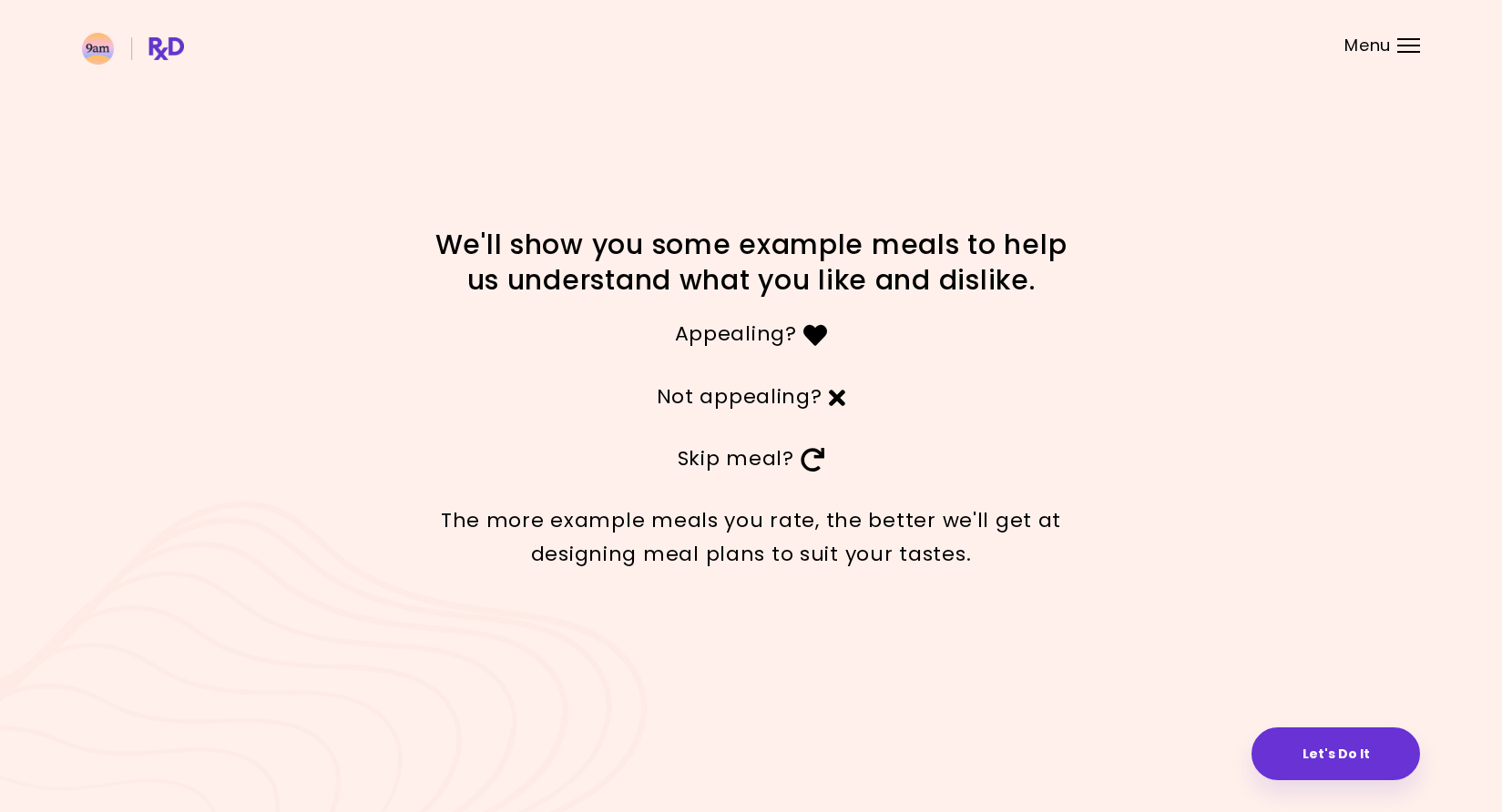
drag, startPoint x: 1149, startPoint y: 507, endPoint x: 1170, endPoint y: 514, distance: 22.1
click at [1150, 507] on div "The more example meals you rate, the better we'll get at designing meal plans t…" at bounding box center [751, 537] width 874 height 96
click at [1320, 741] on button "Let's Do It" at bounding box center [1335, 753] width 168 height 53
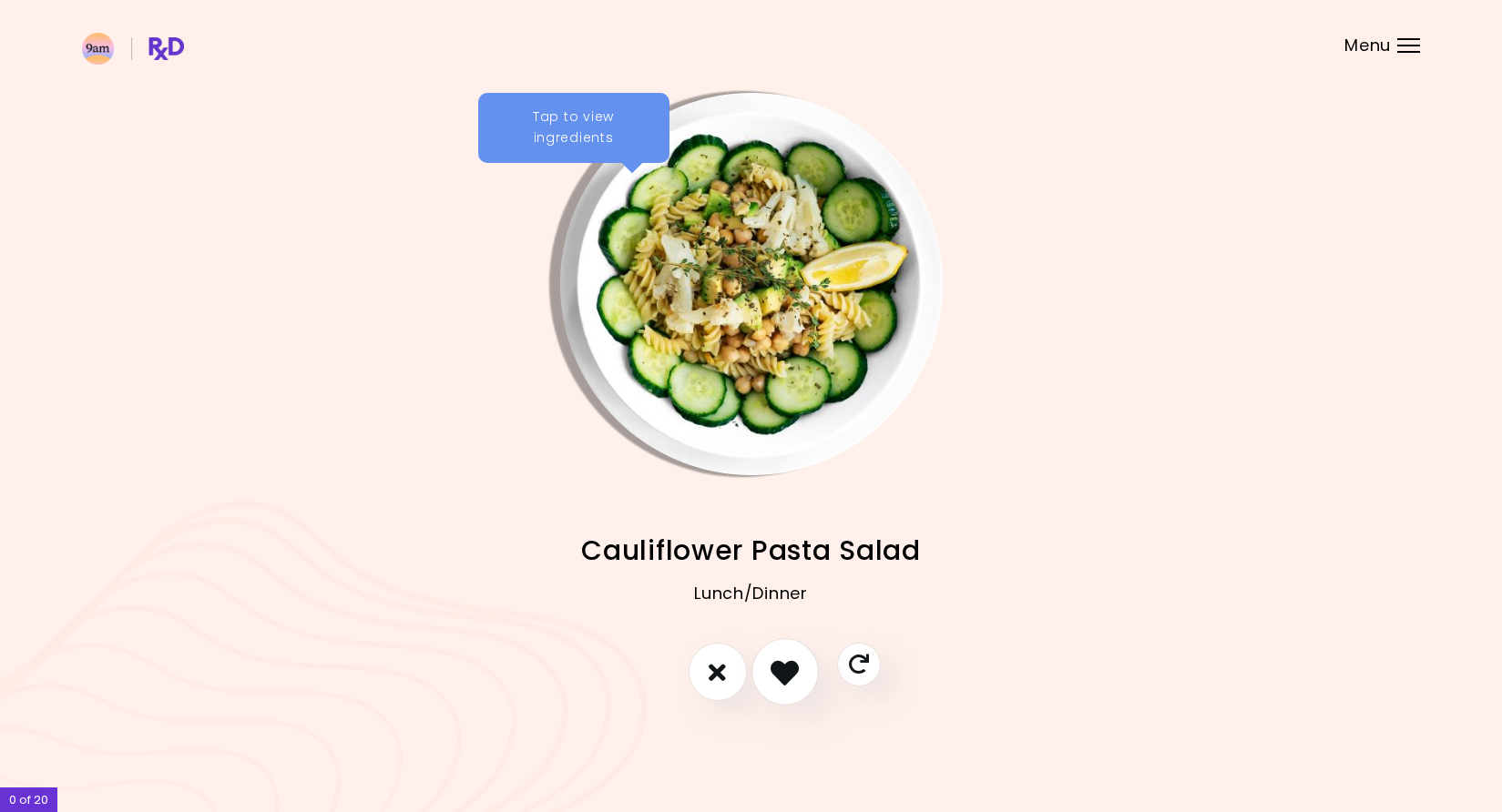
click at [771, 678] on icon "I like this recipe" at bounding box center [784, 672] width 28 height 28
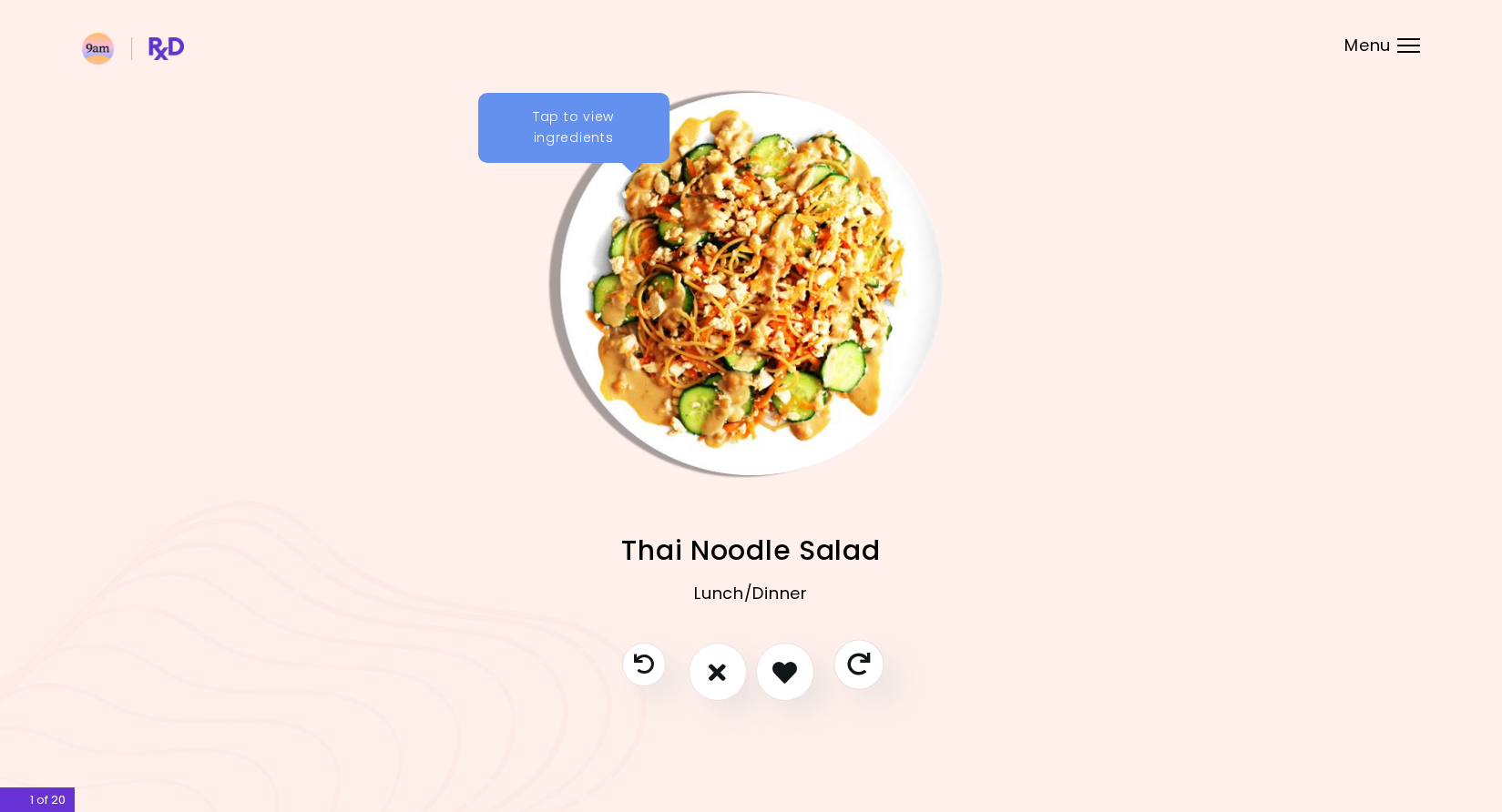
click at [867, 659] on icon "Skip" at bounding box center [859, 665] width 23 height 23
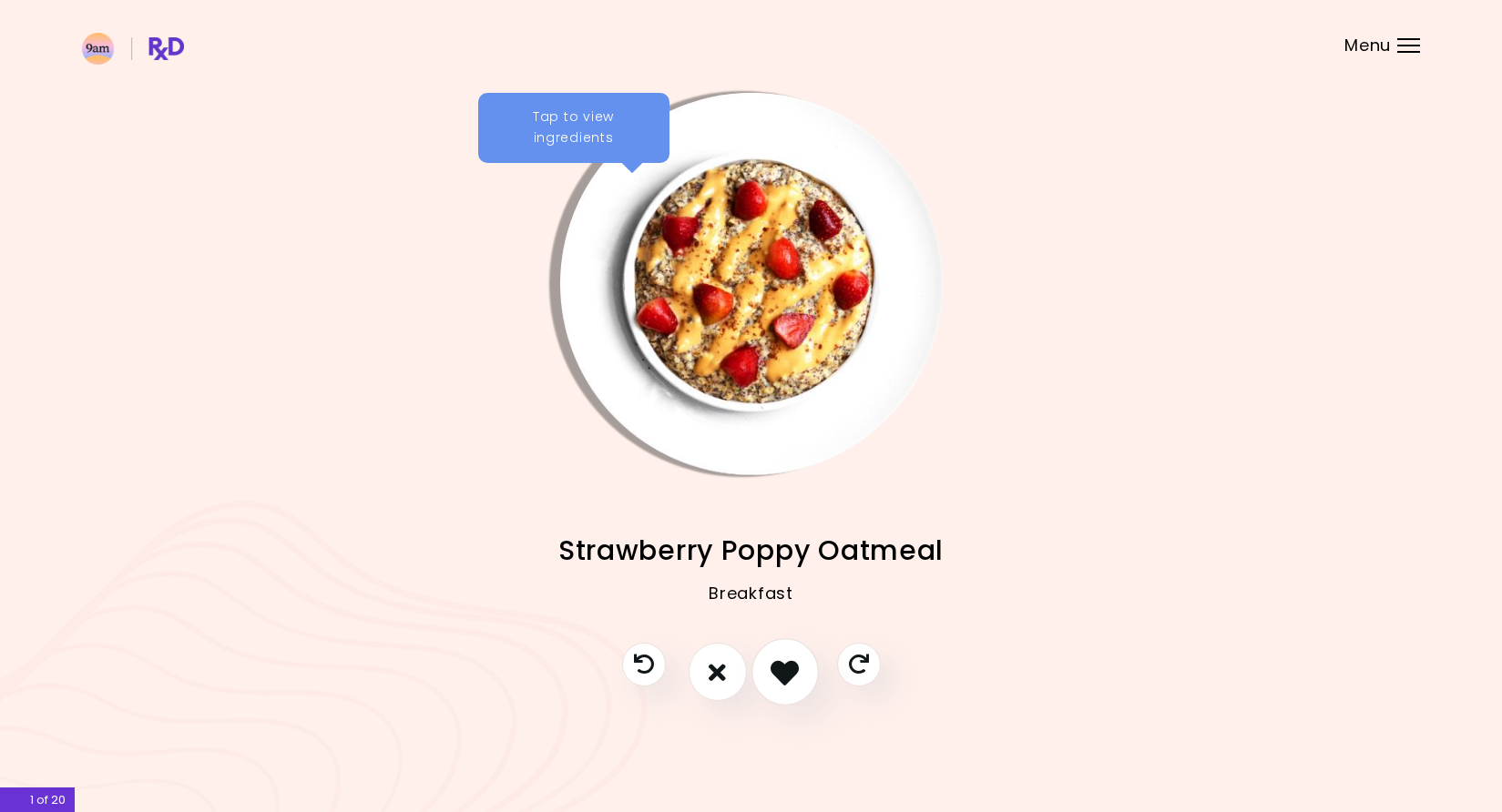
click at [789, 668] on icon "I like this recipe" at bounding box center [784, 672] width 28 height 28
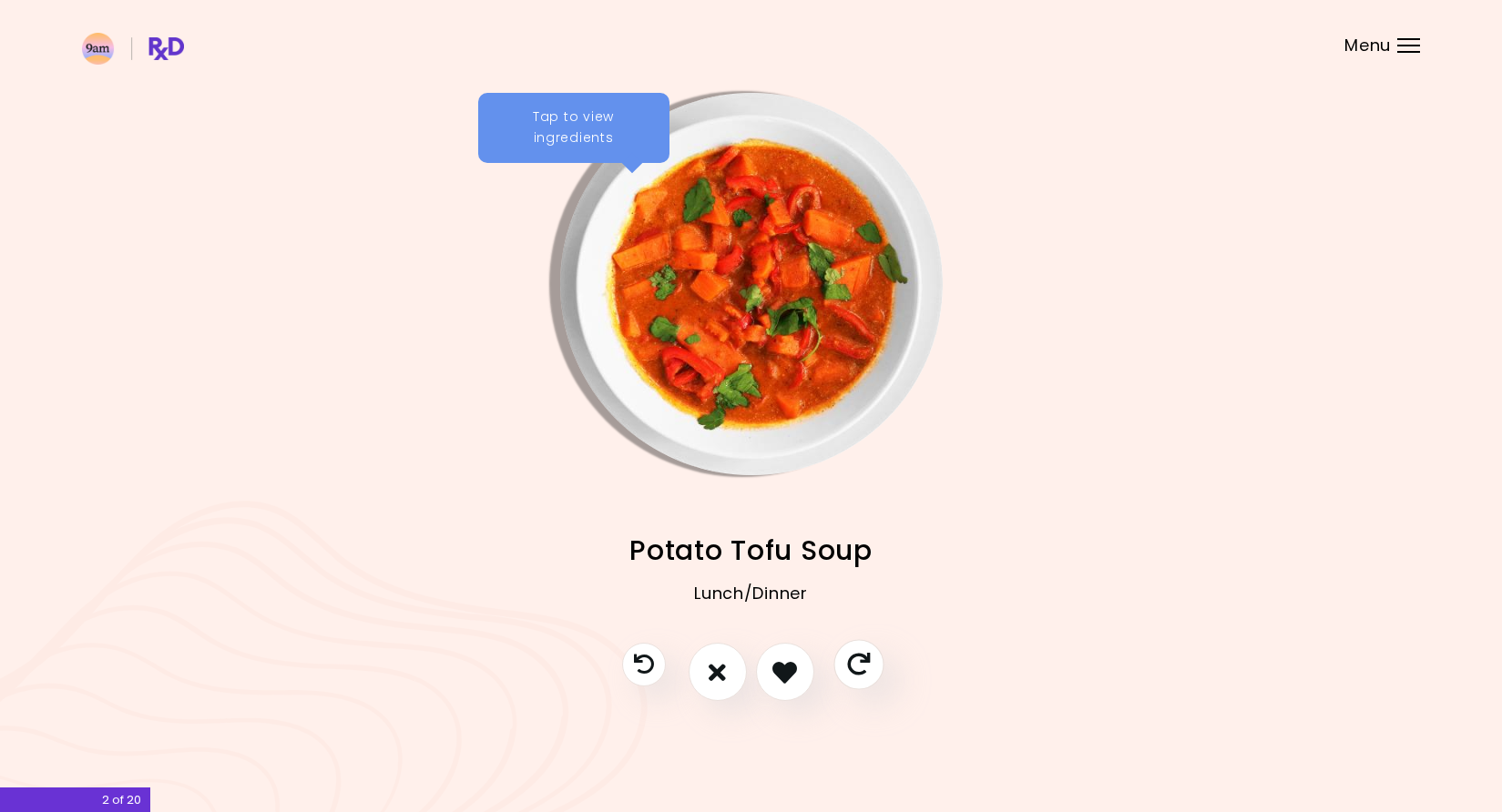
click at [877, 673] on button "Skip" at bounding box center [859, 665] width 50 height 50
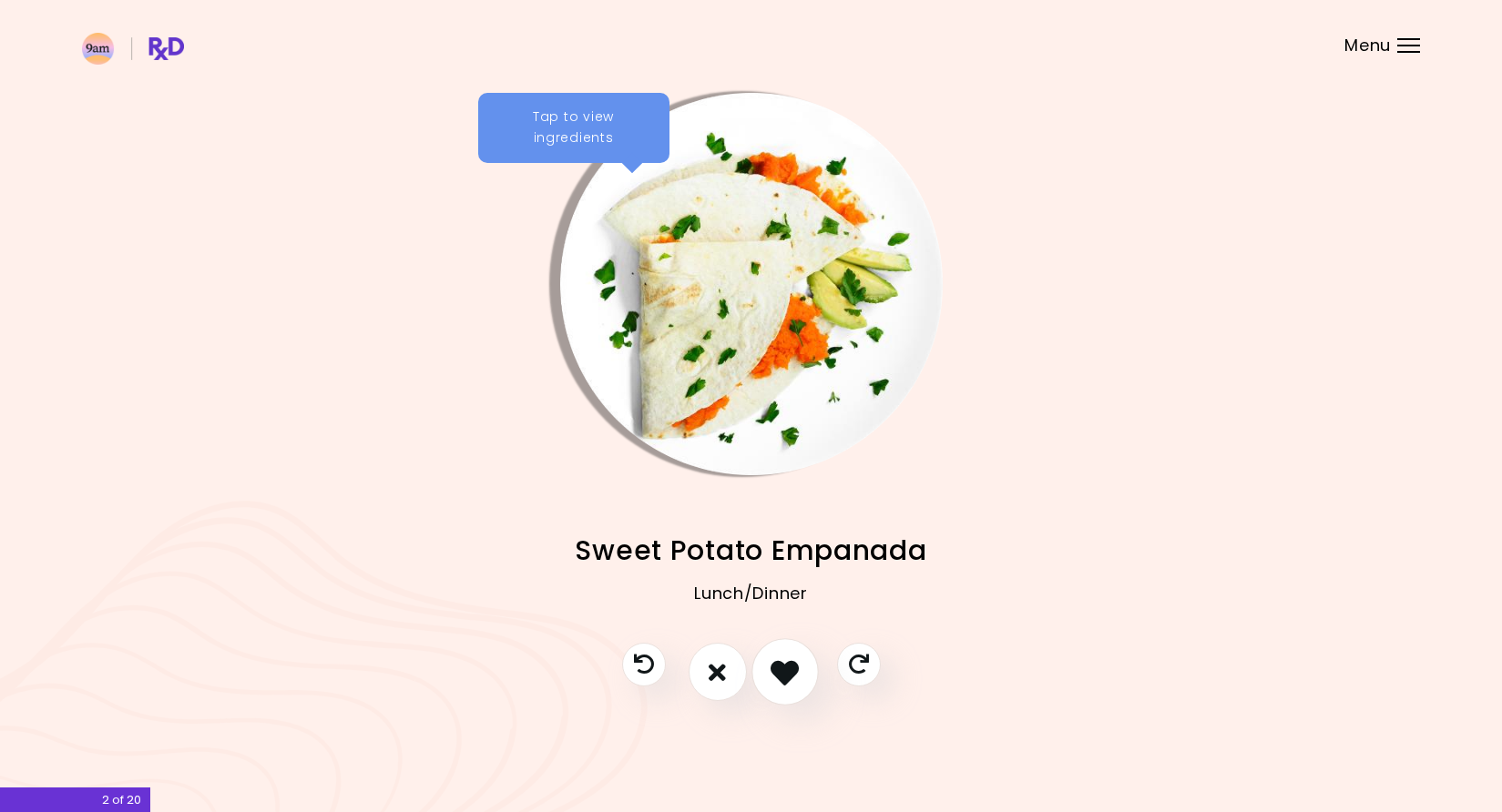
click at [790, 684] on icon "I like this recipe" at bounding box center [784, 672] width 28 height 28
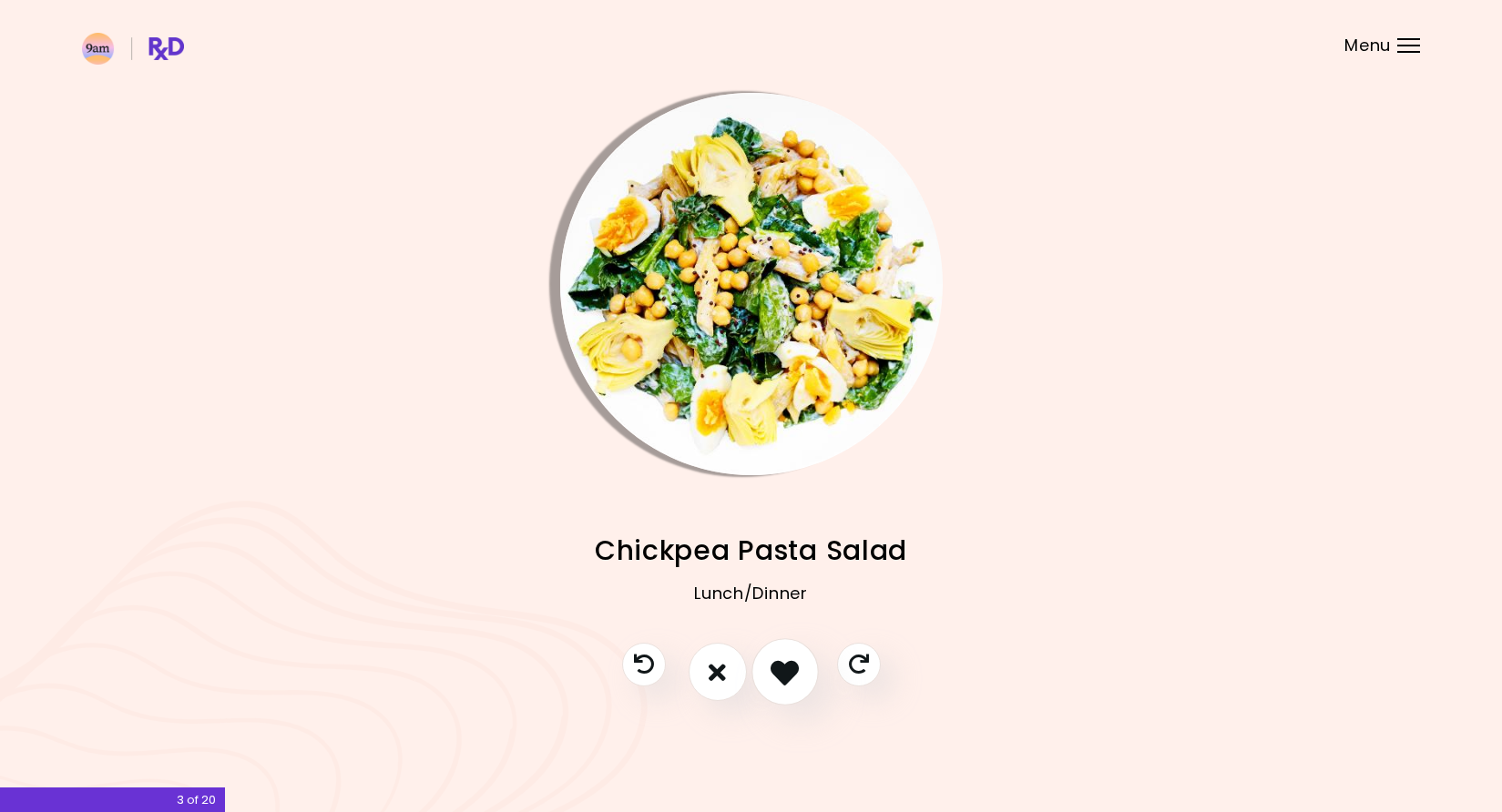
click at [787, 670] on icon "I like this recipe" at bounding box center [784, 672] width 28 height 28
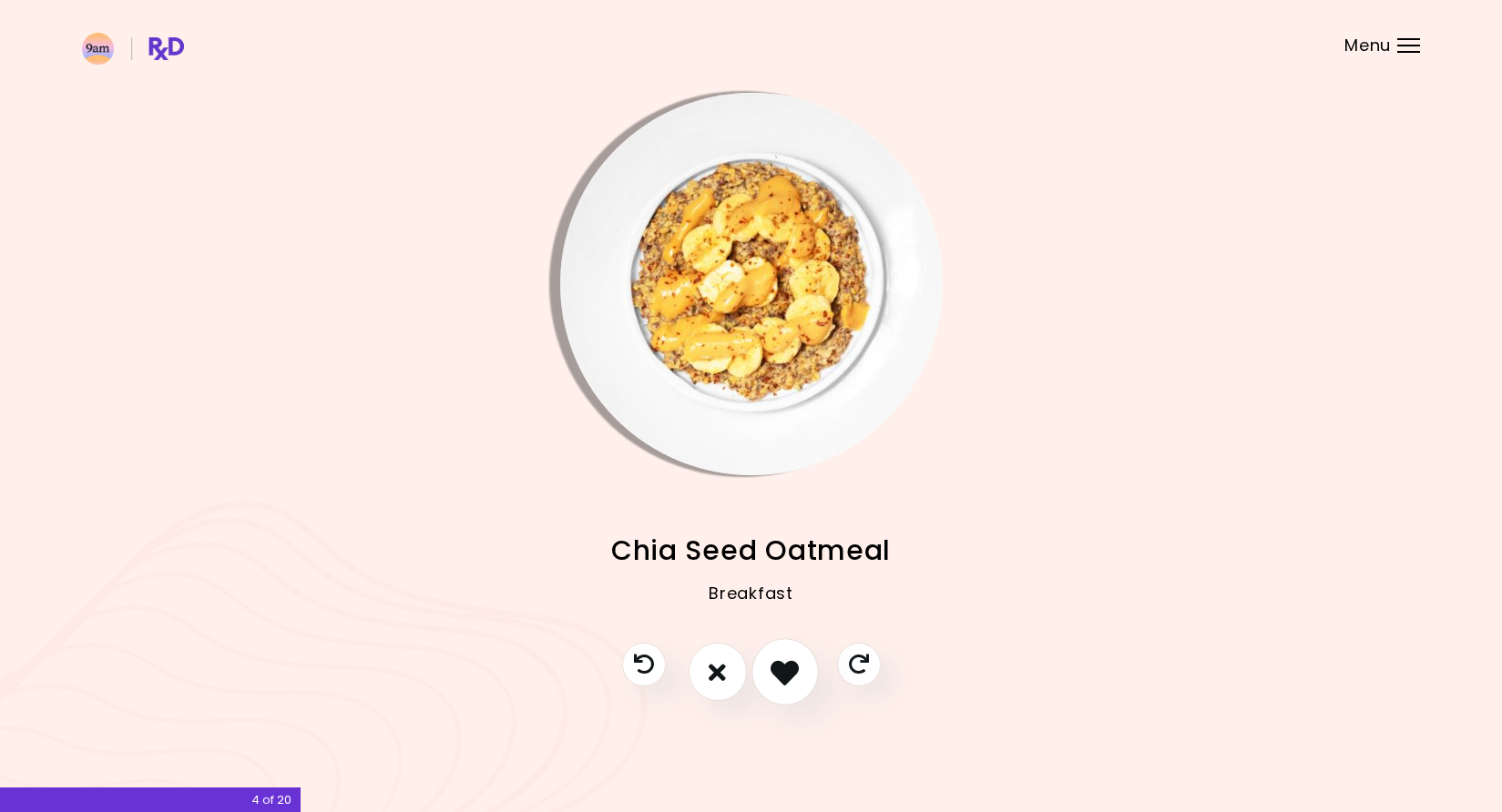
click at [787, 670] on icon "I like this recipe" at bounding box center [784, 672] width 28 height 28
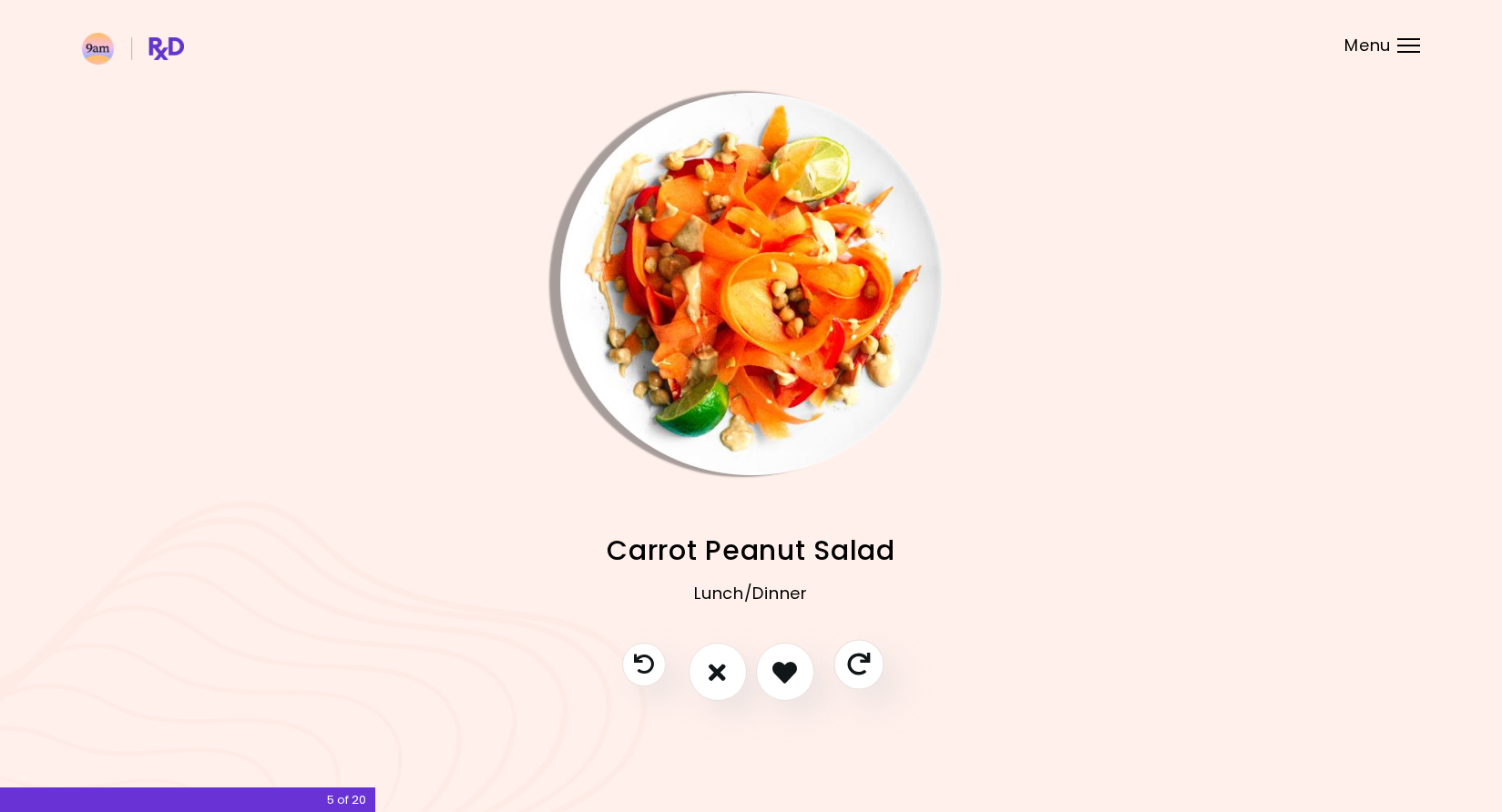
click at [856, 658] on icon "Skip" at bounding box center [859, 665] width 23 height 23
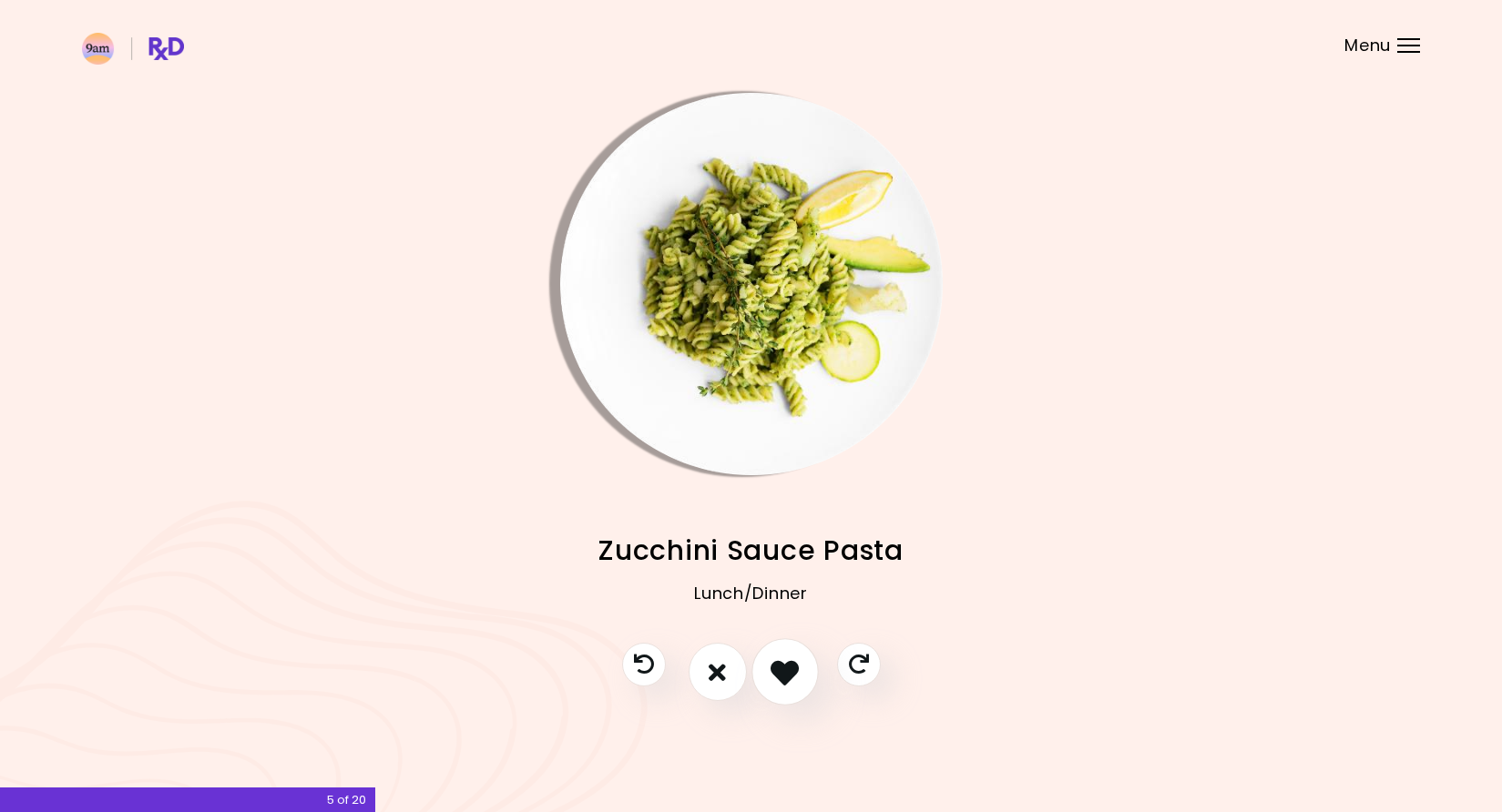
click at [797, 660] on icon "I like this recipe" at bounding box center [784, 672] width 28 height 28
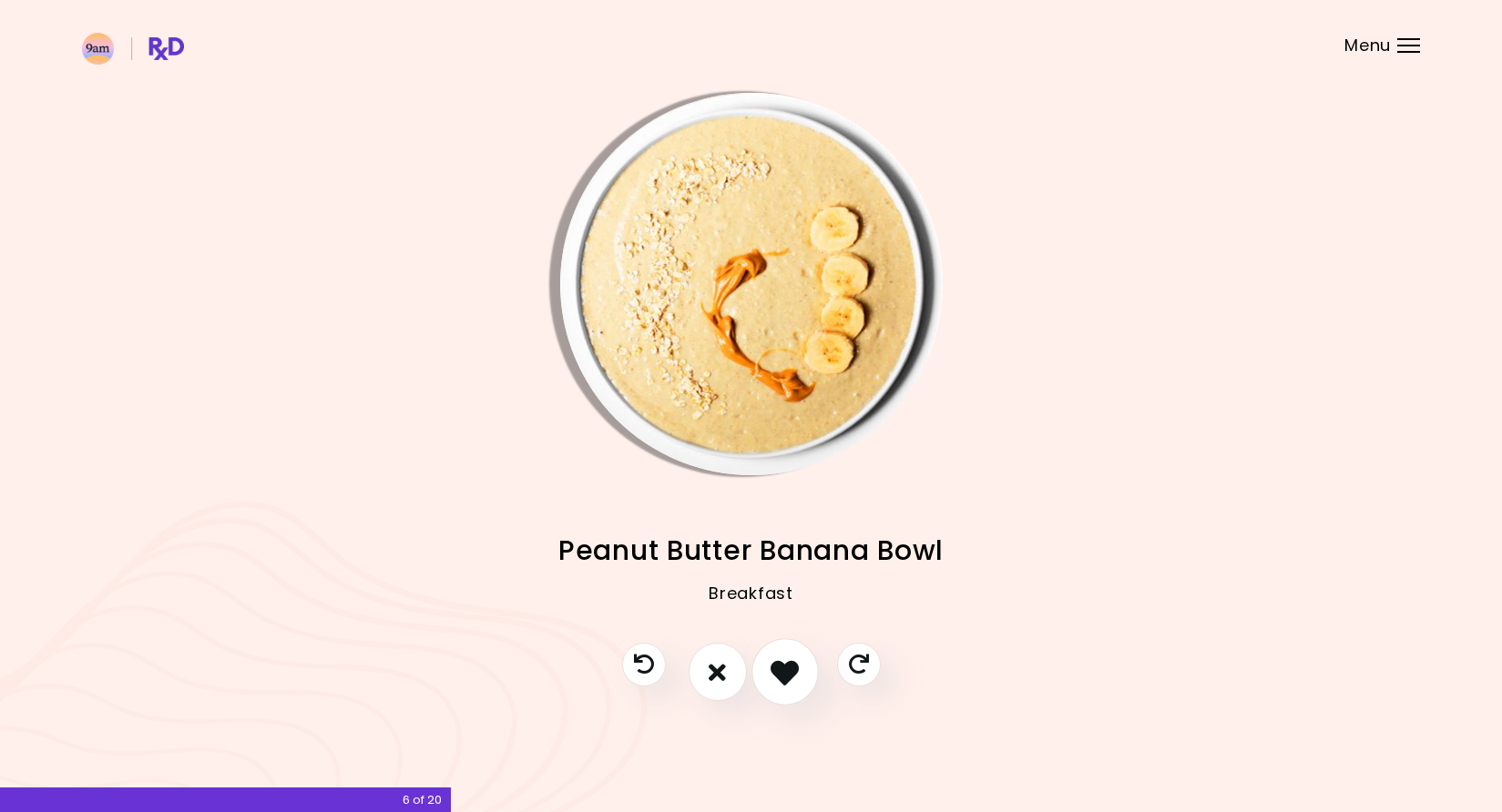
click at [797, 660] on icon "I like this recipe" at bounding box center [784, 672] width 28 height 28
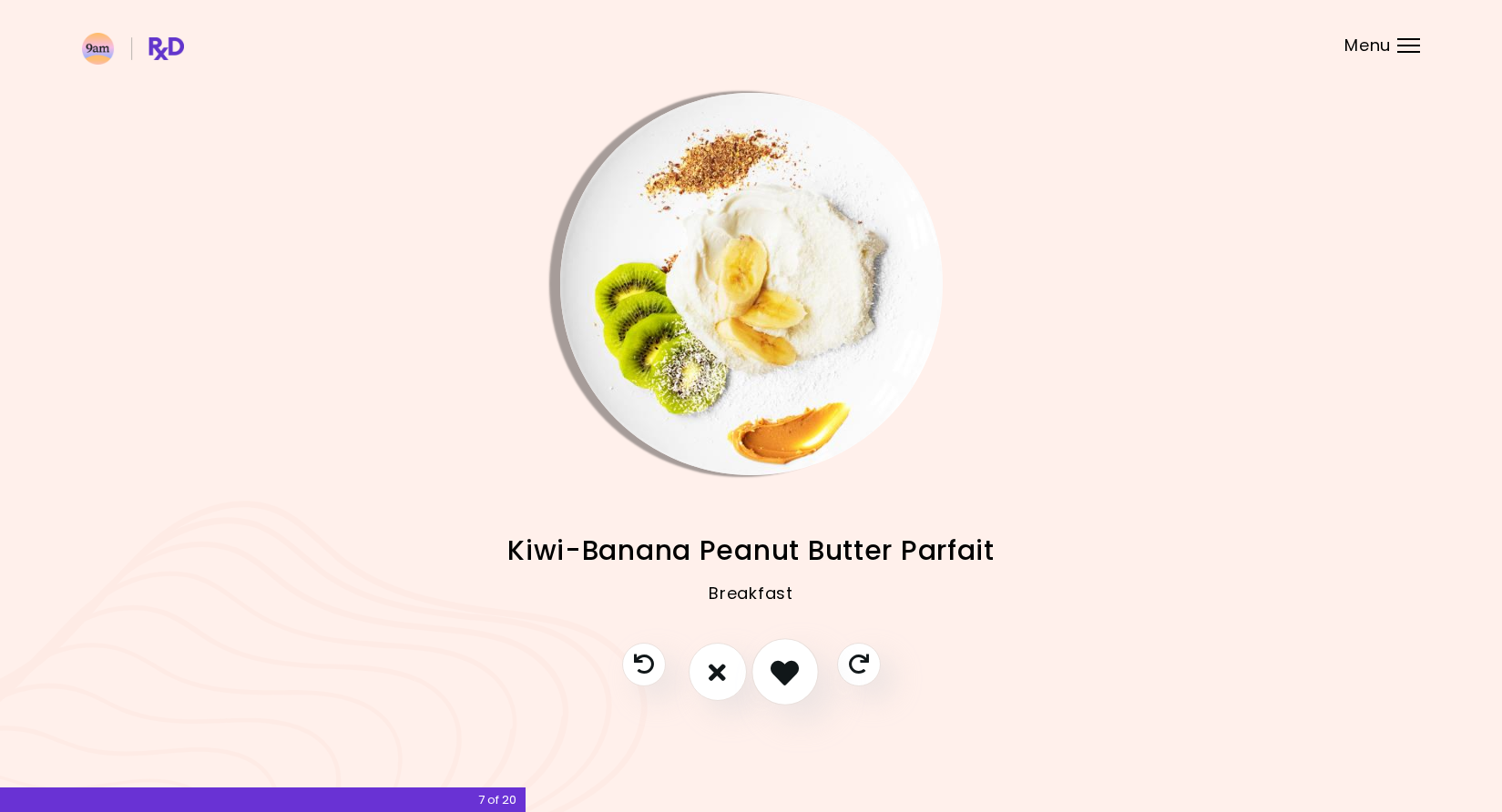
click at [797, 660] on icon "I like this recipe" at bounding box center [784, 672] width 28 height 28
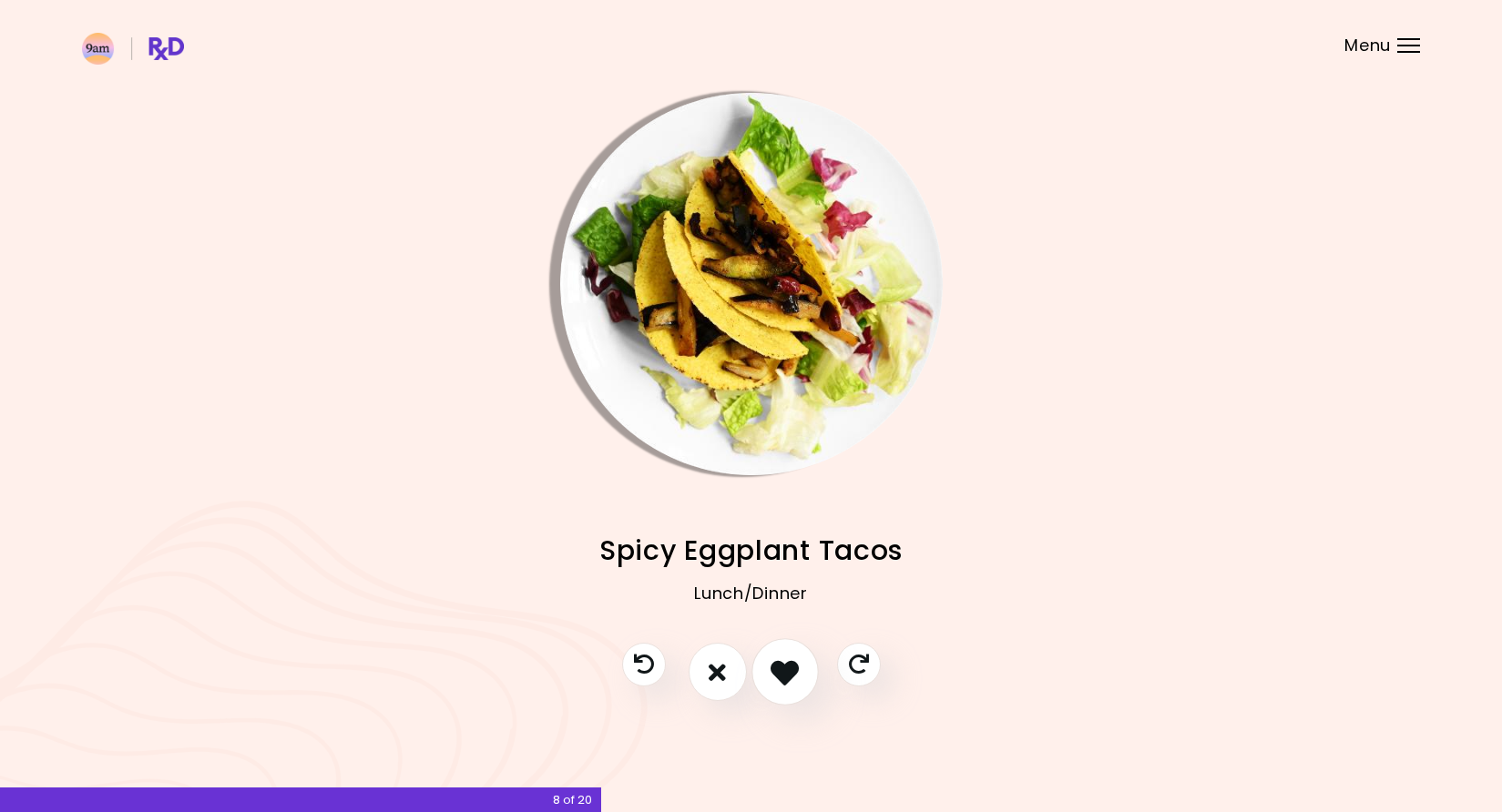
click at [797, 660] on icon "I like this recipe" at bounding box center [784, 672] width 28 height 28
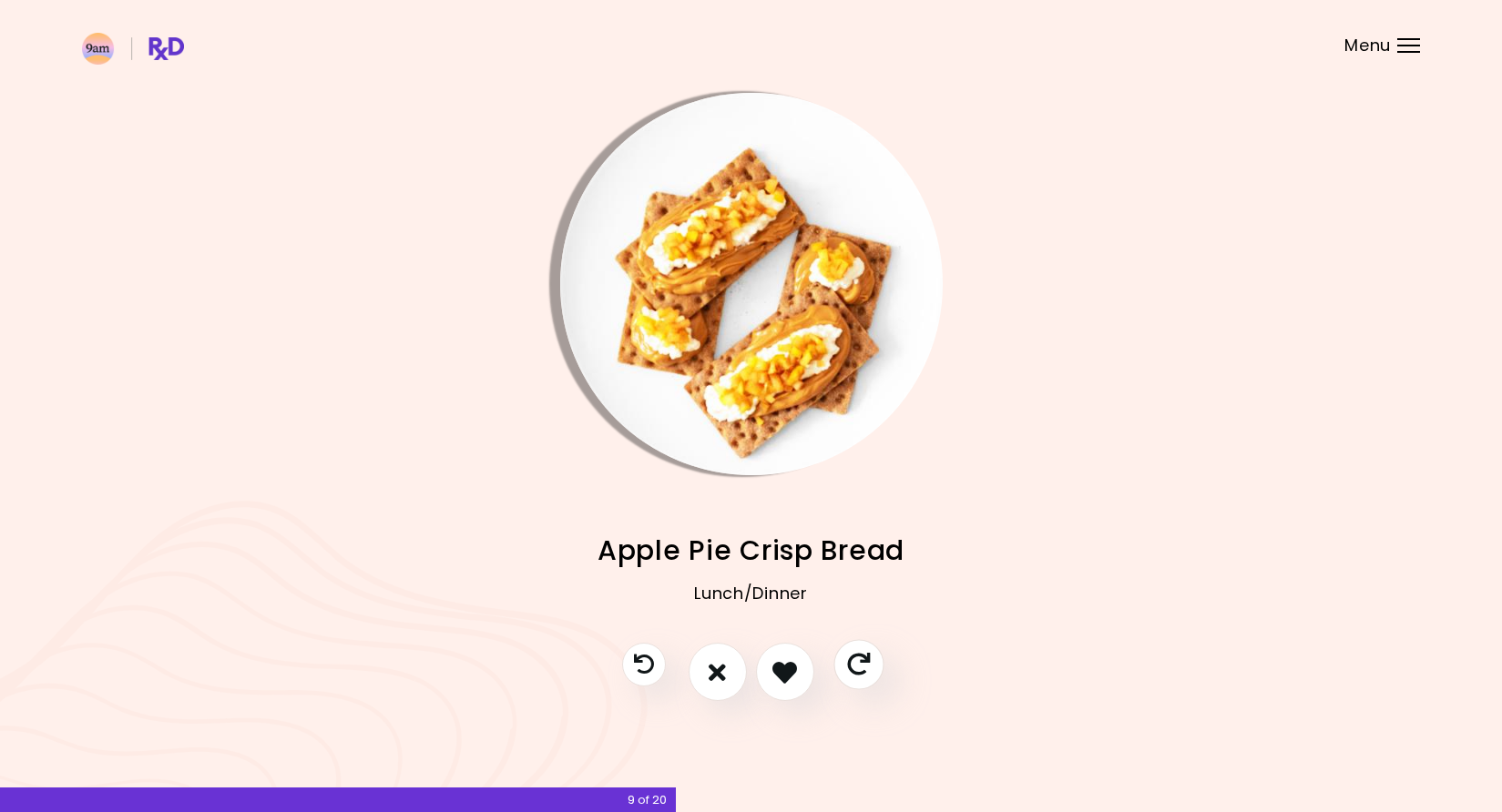
click at [867, 656] on icon "Skip" at bounding box center [859, 665] width 23 height 23
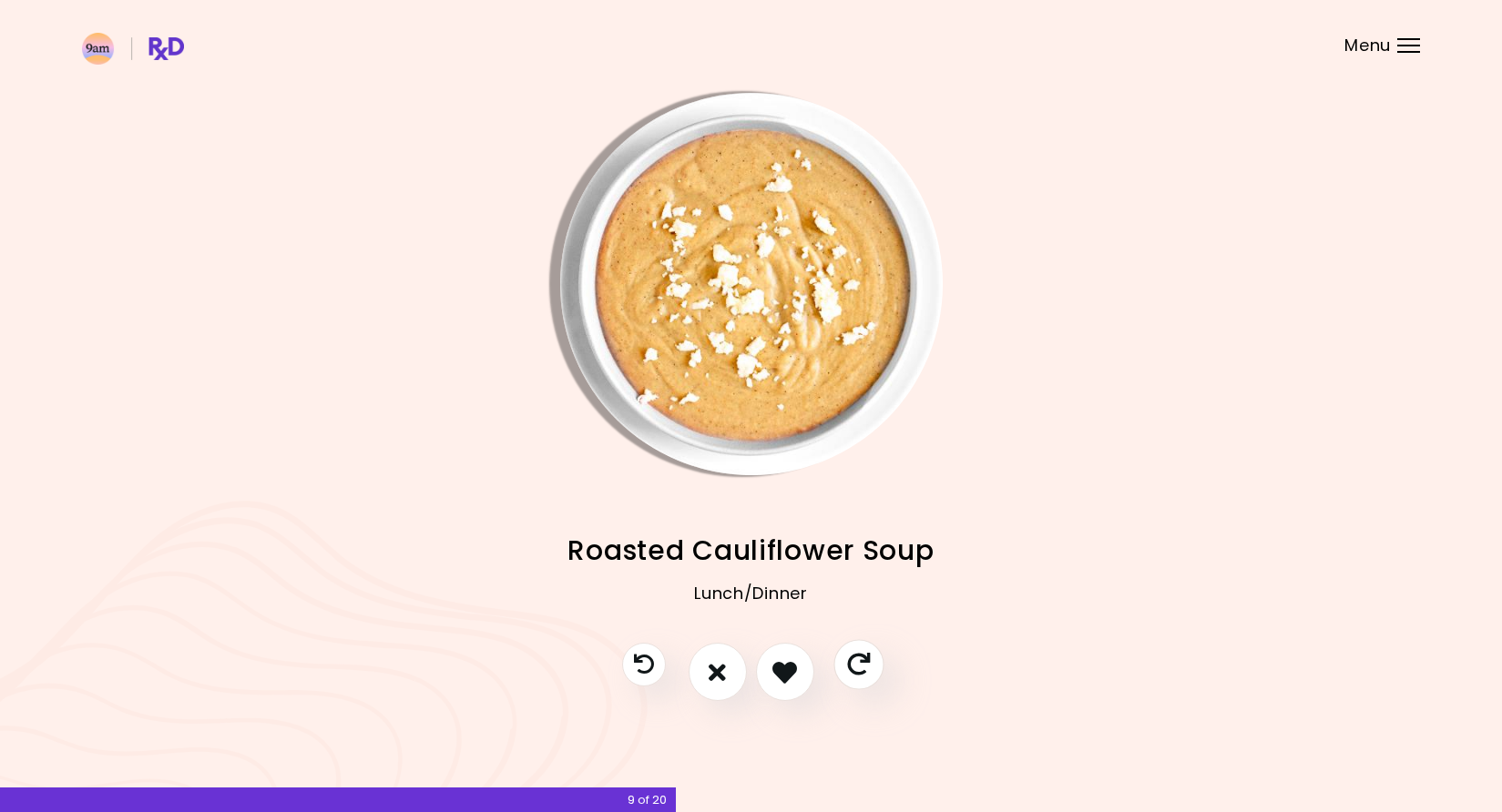
click at [867, 656] on icon "Skip" at bounding box center [859, 665] width 23 height 23
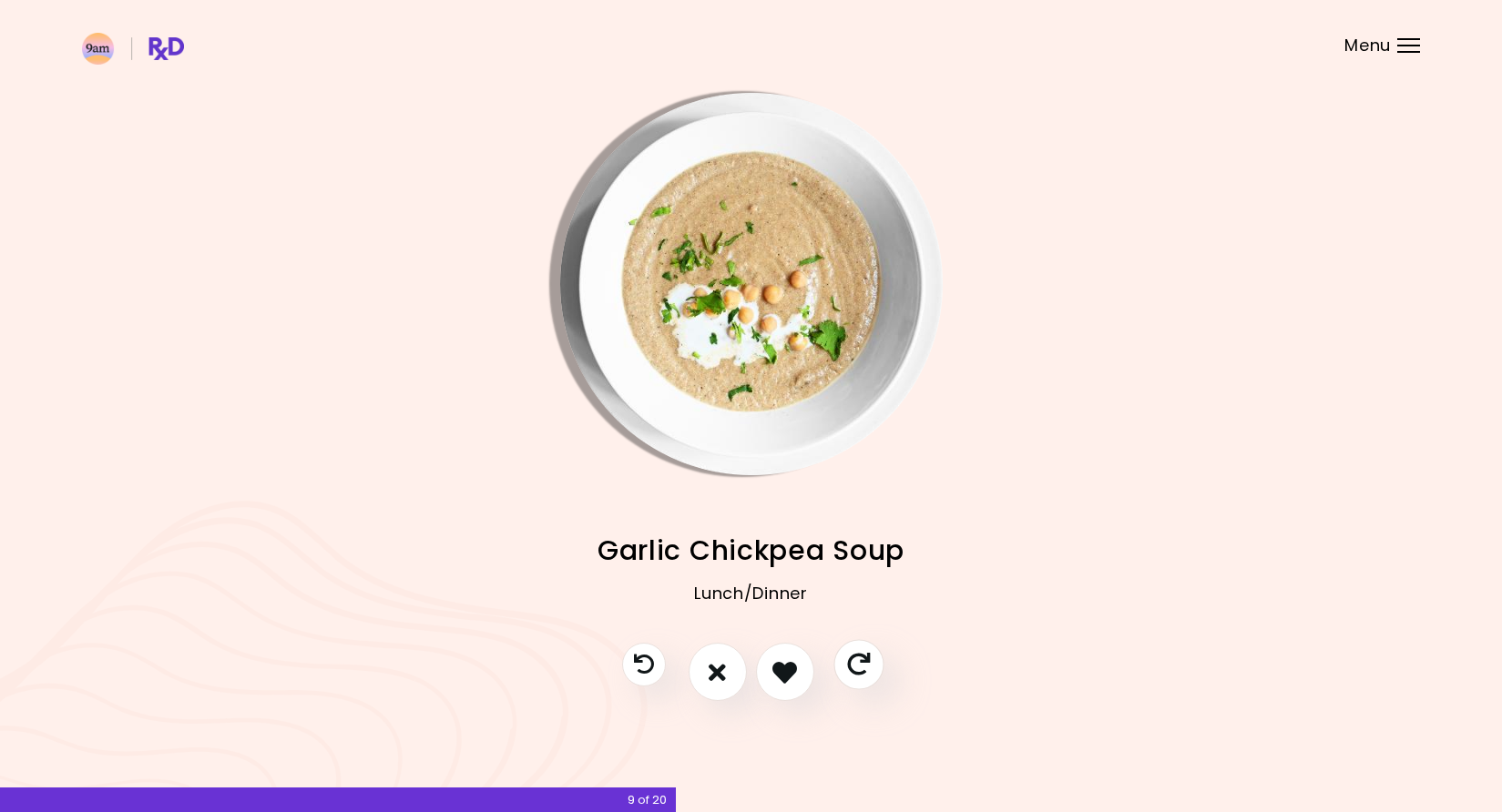
click at [867, 656] on icon "Skip" at bounding box center [859, 665] width 23 height 23
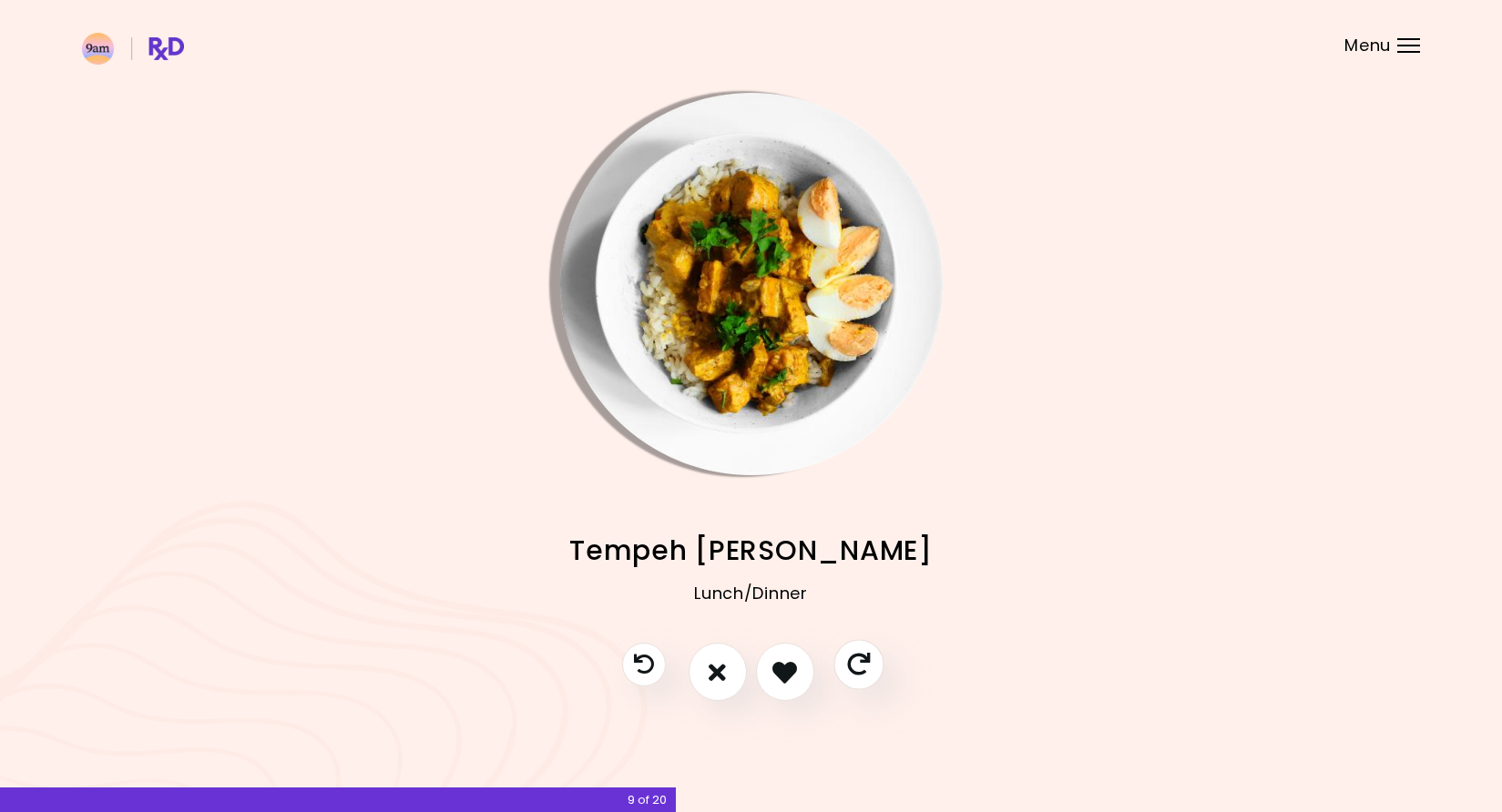
click at [850, 651] on button "Skip" at bounding box center [859, 665] width 50 height 50
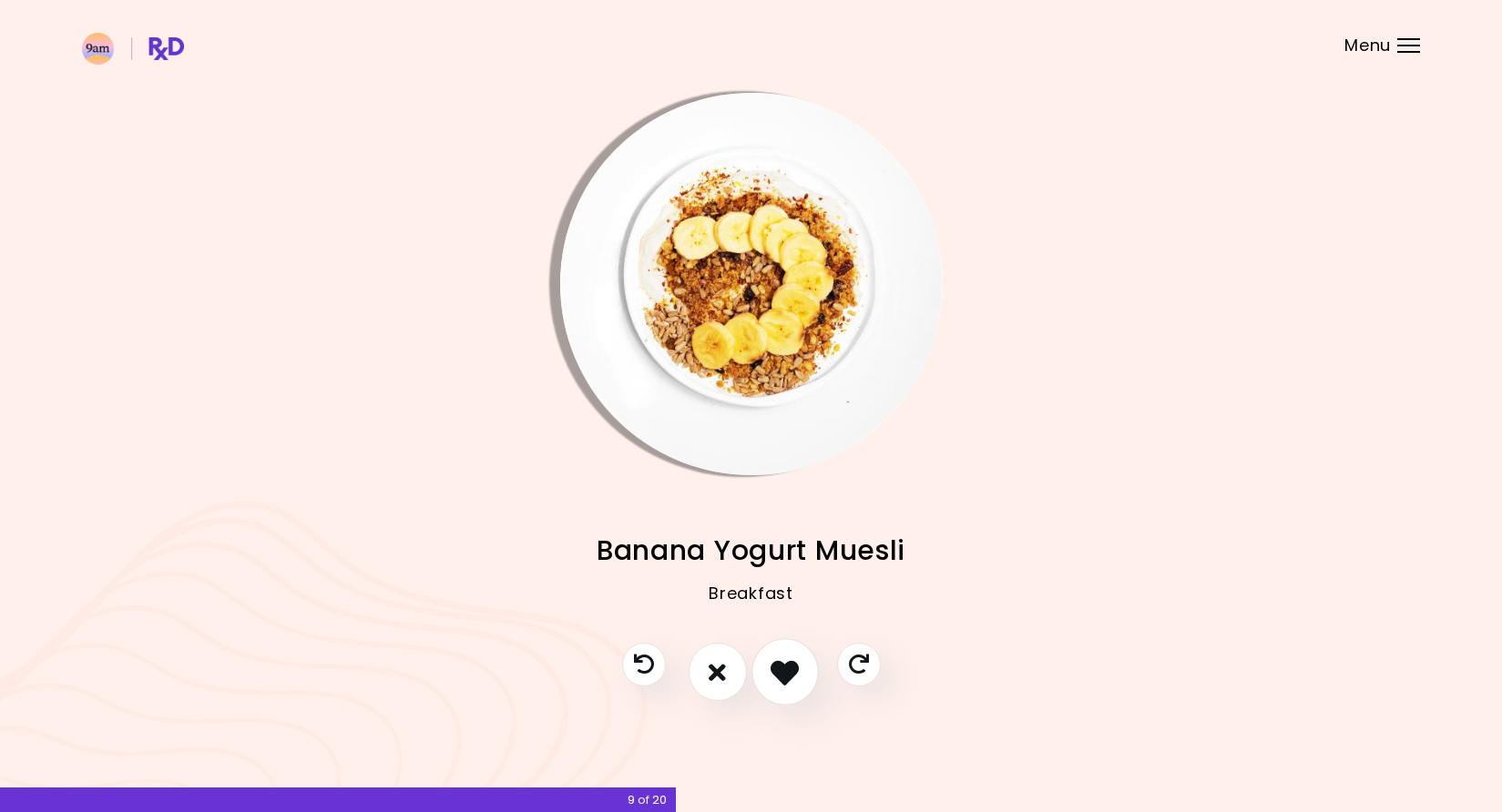
click at [794, 674] on icon "I like this recipe" at bounding box center [784, 672] width 28 height 28
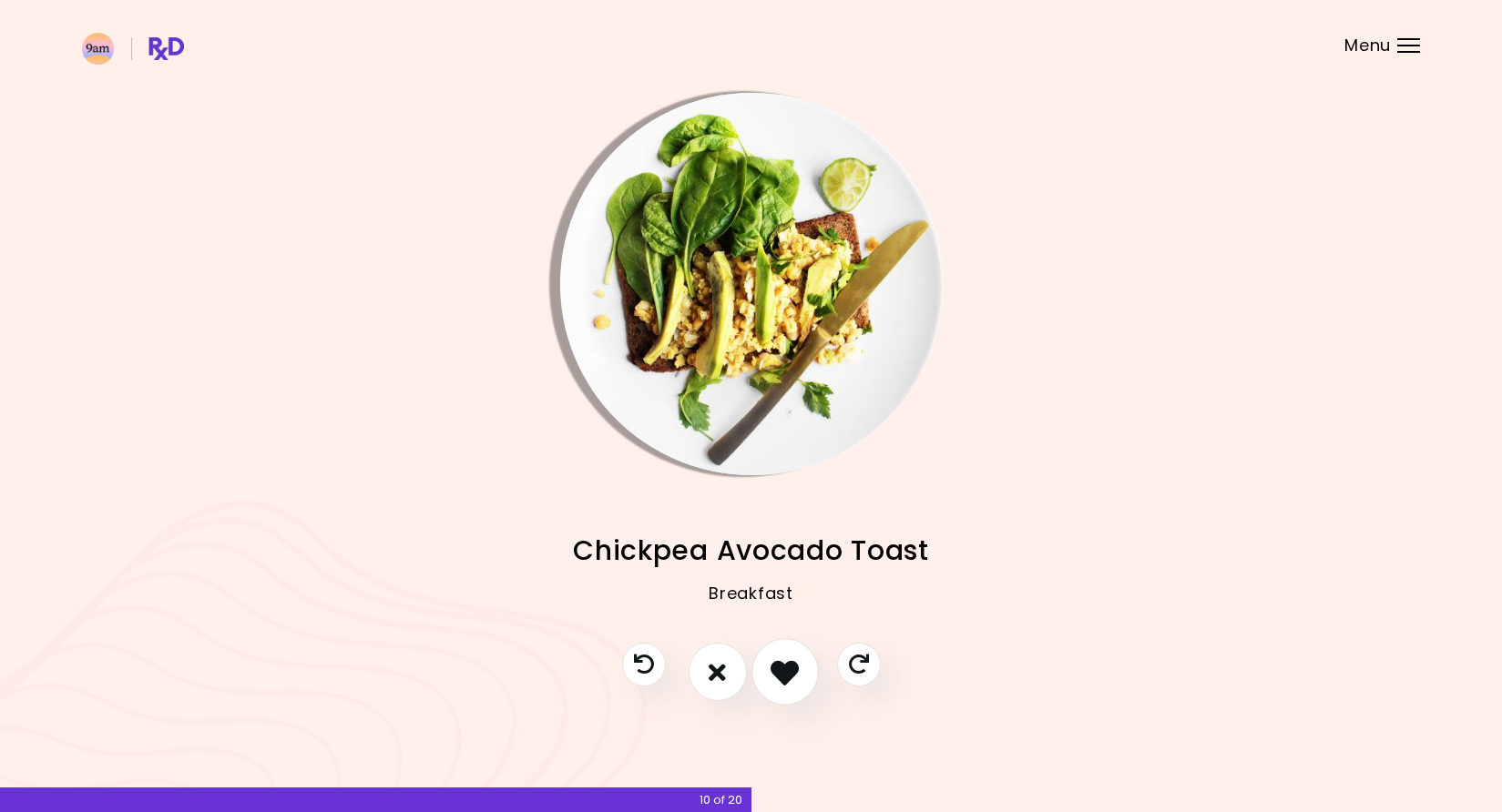
click at [788, 663] on icon "I like this recipe" at bounding box center [784, 672] width 28 height 28
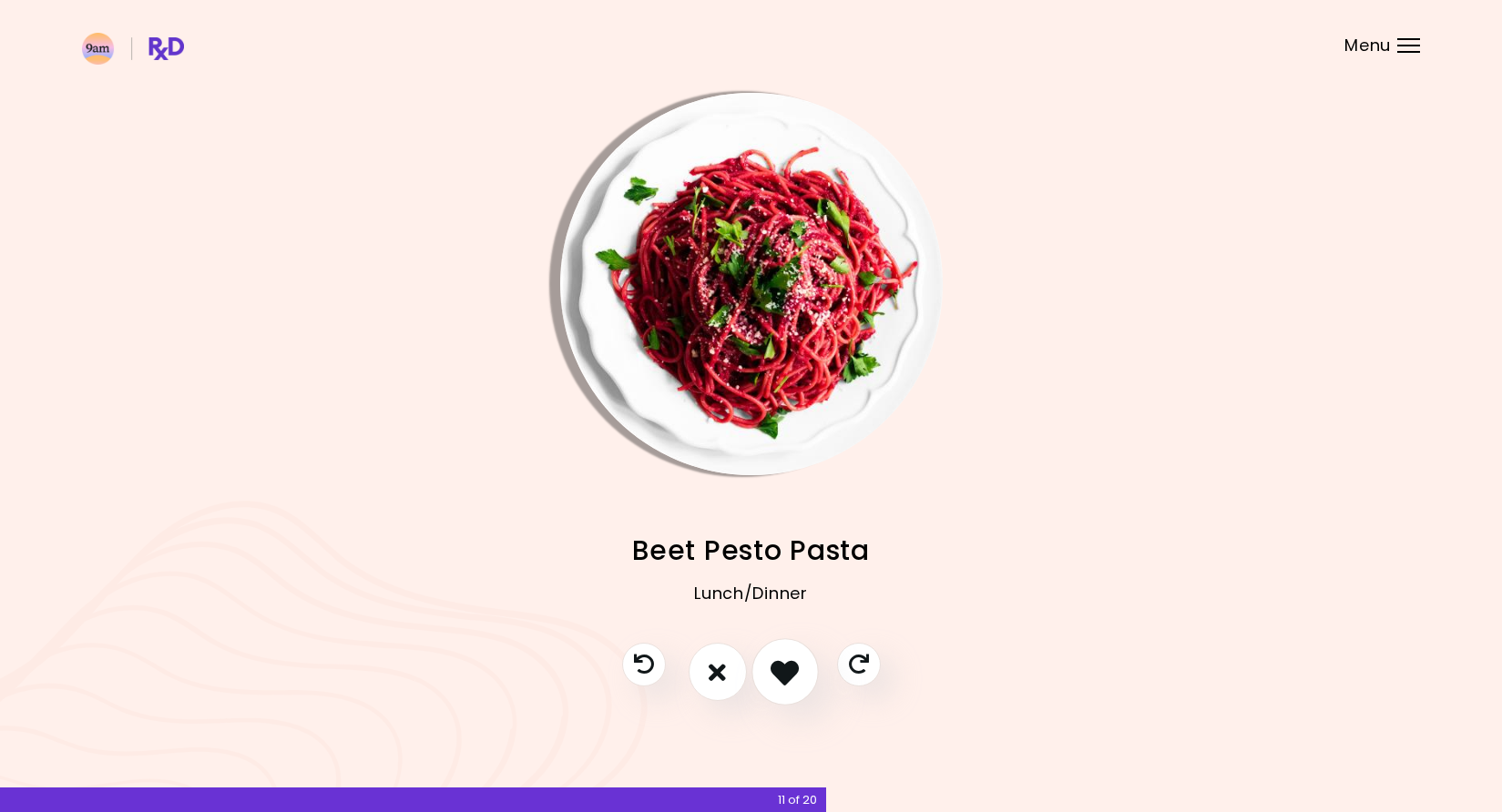
click at [788, 663] on icon "I like this recipe" at bounding box center [784, 672] width 28 height 28
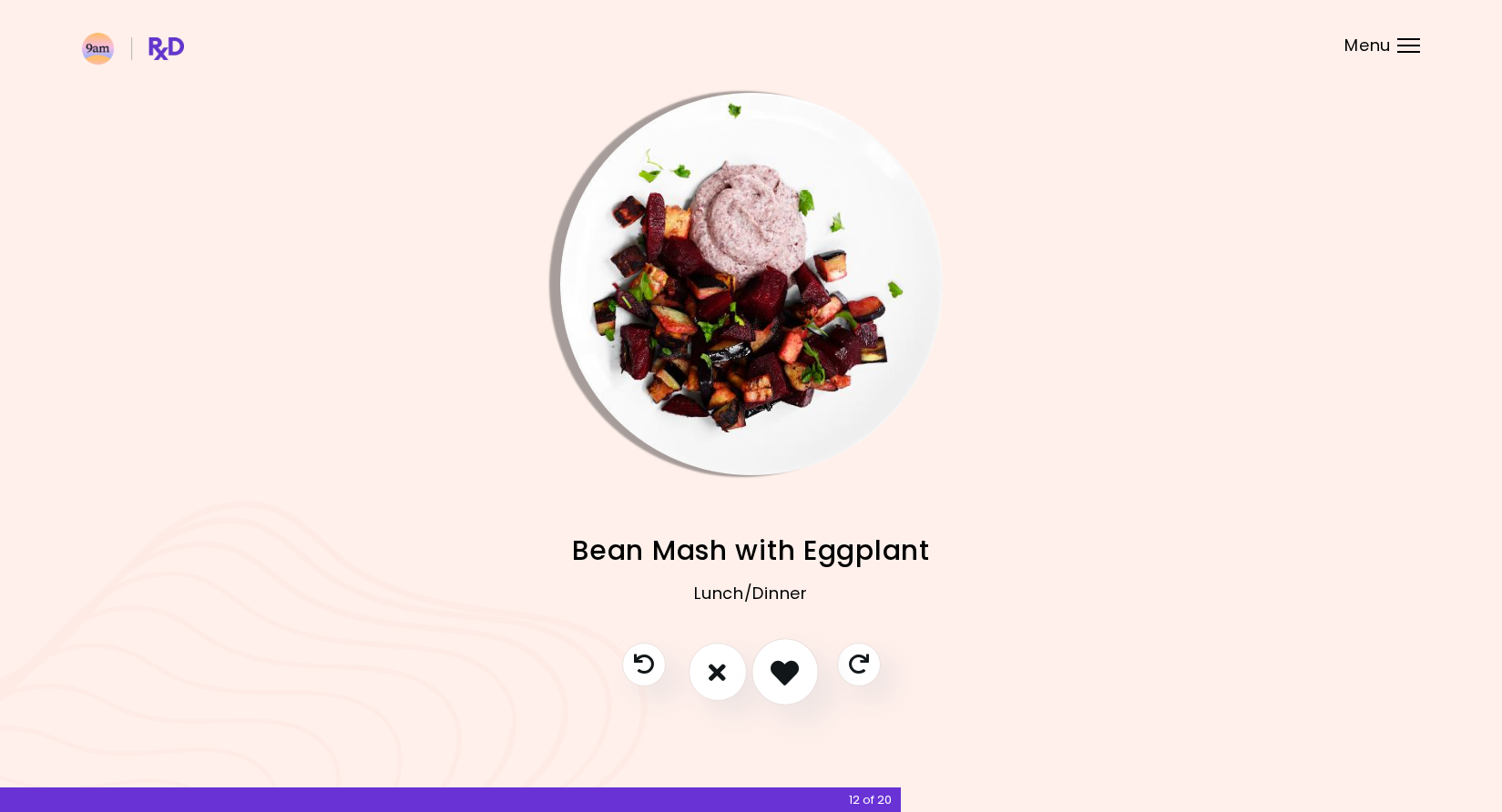
click at [788, 663] on icon "I like this recipe" at bounding box center [784, 672] width 28 height 28
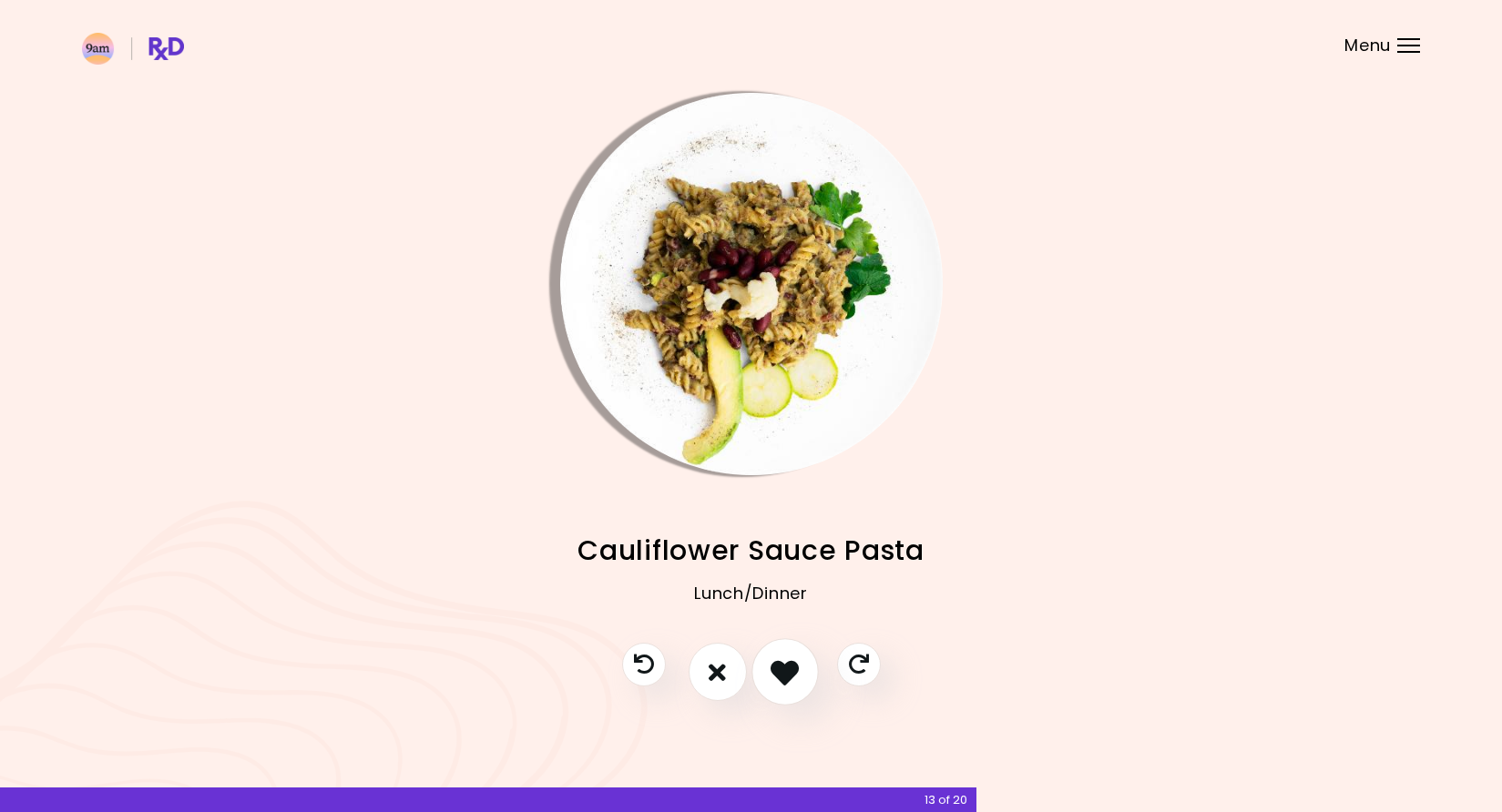
click at [788, 663] on icon "I like this recipe" at bounding box center [784, 672] width 28 height 28
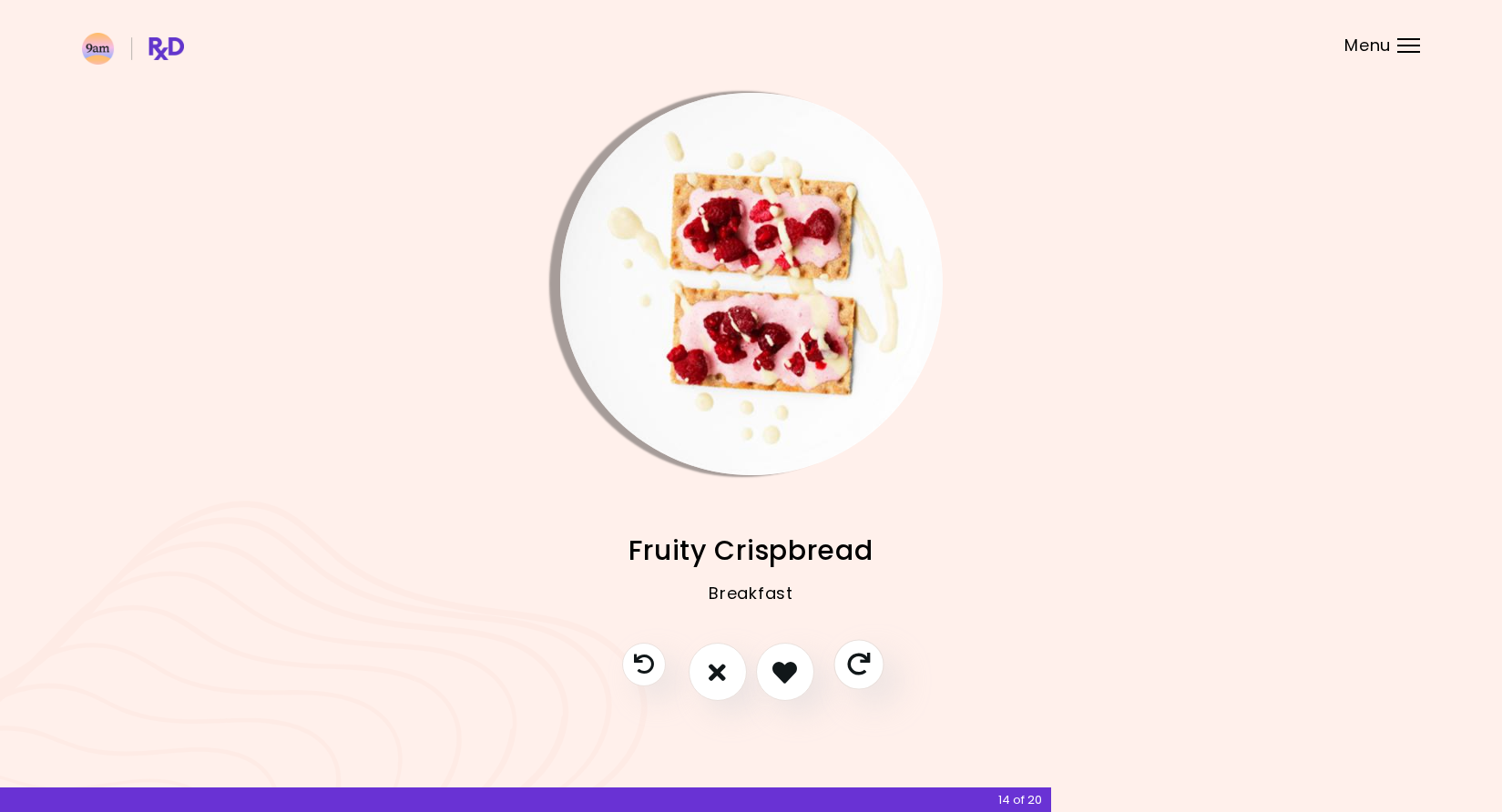
click at [862, 657] on icon "Skip" at bounding box center [859, 665] width 23 height 23
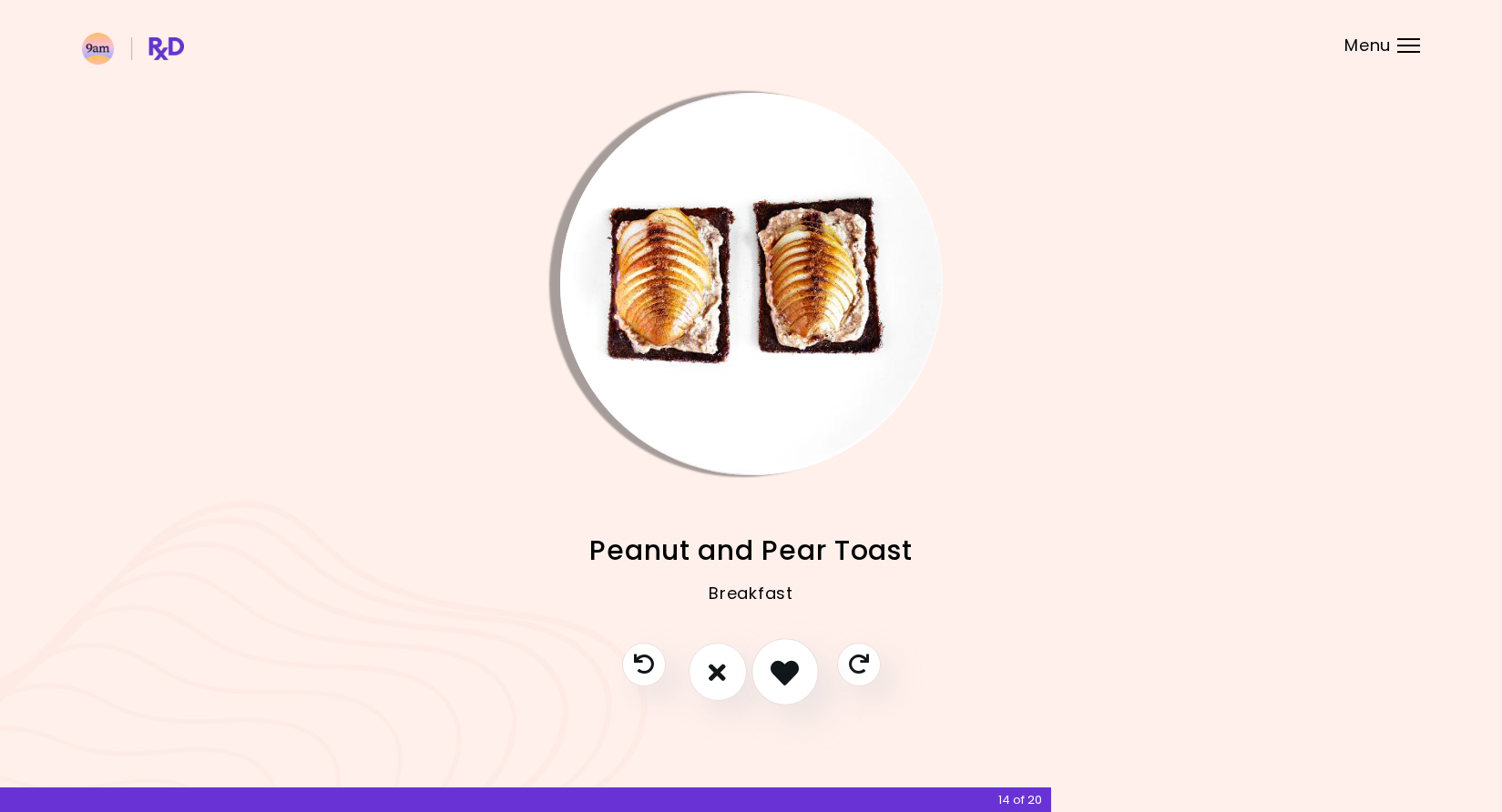
click at [771, 661] on icon "I like this recipe" at bounding box center [784, 672] width 28 height 28
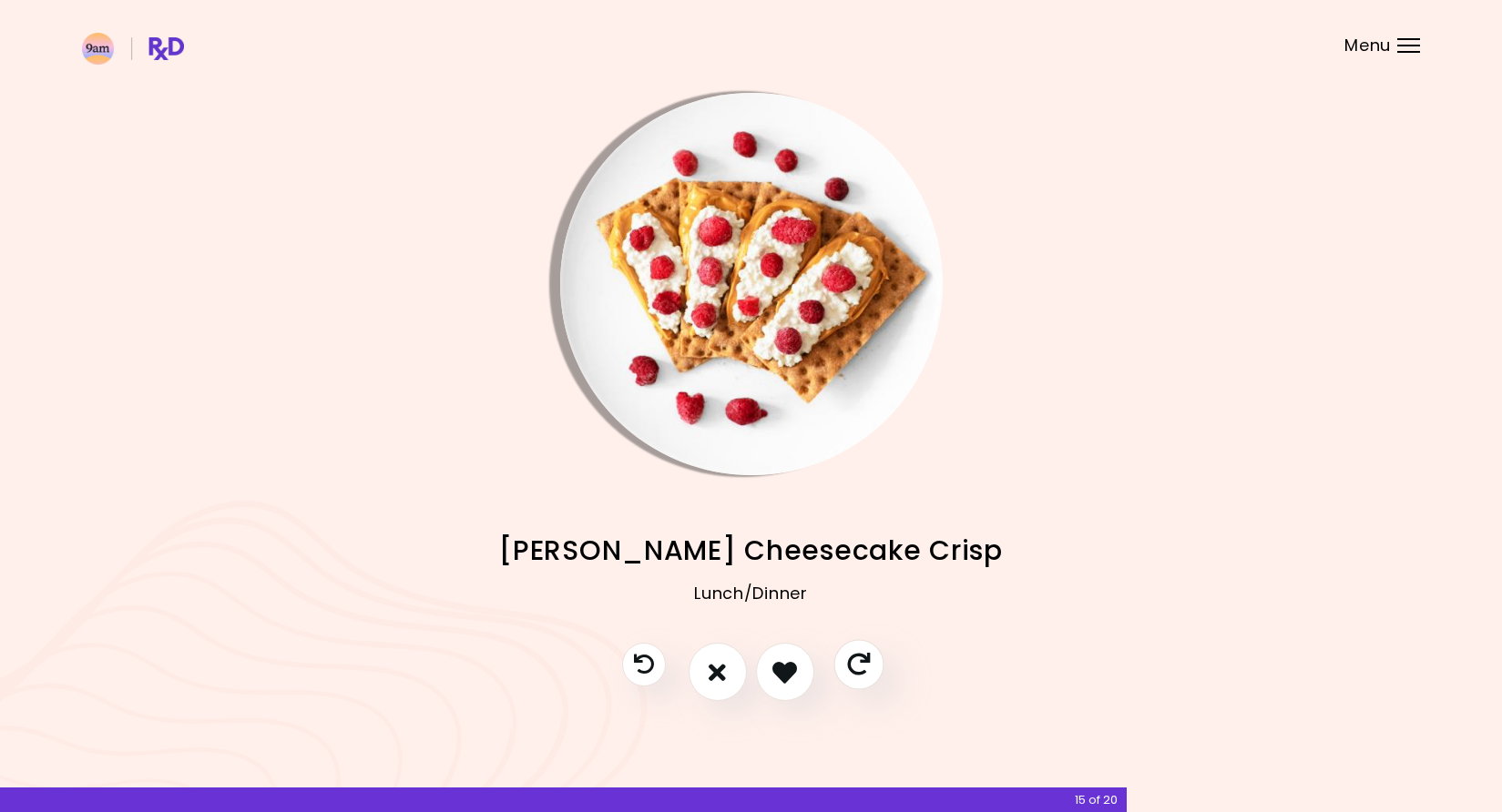
click at [879, 663] on button "Skip" at bounding box center [859, 665] width 50 height 50
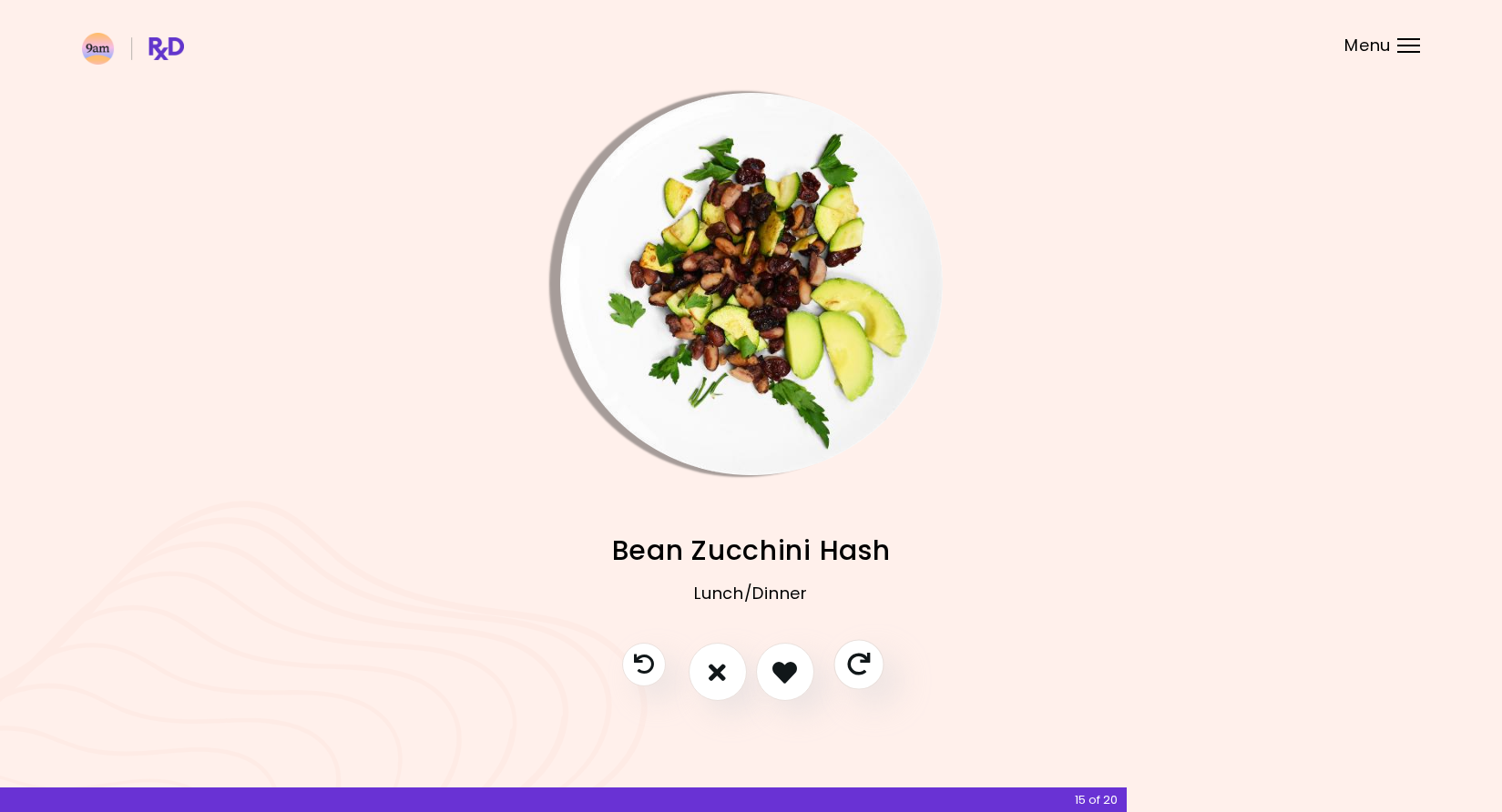
click at [881, 666] on button "Skip" at bounding box center [859, 665] width 50 height 50
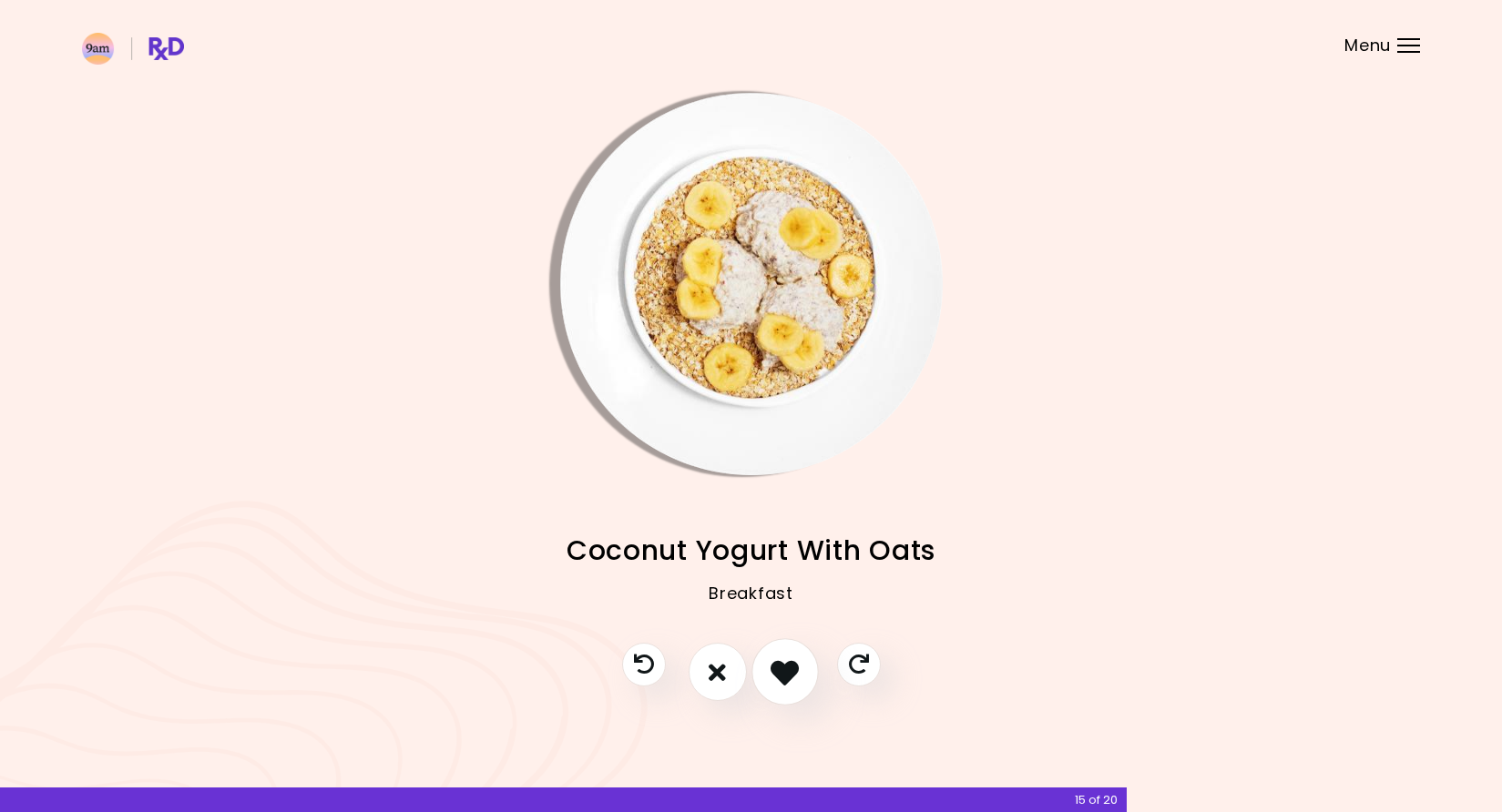
click at [775, 660] on icon "I like this recipe" at bounding box center [784, 672] width 28 height 28
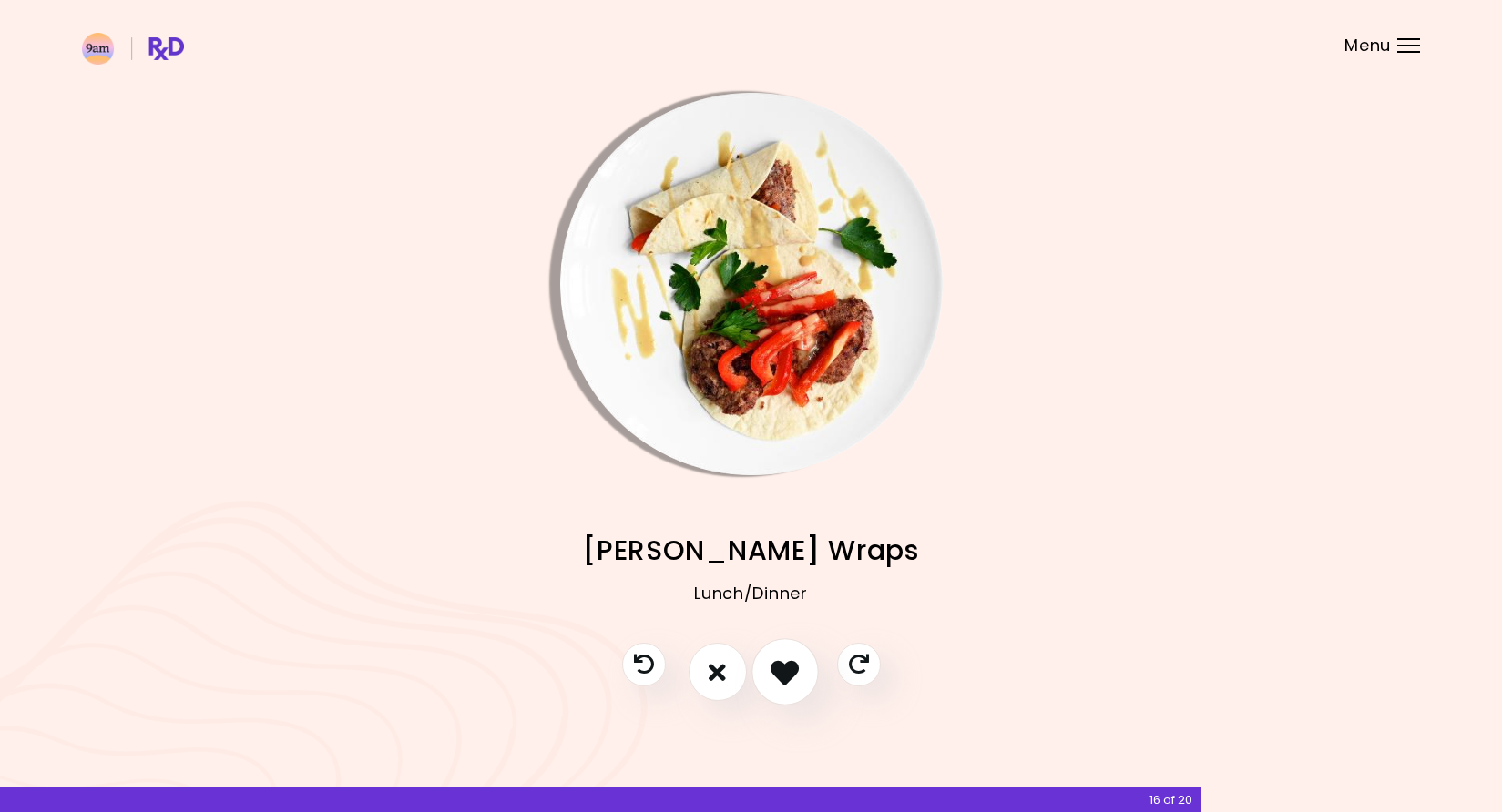
click at [787, 674] on icon "I like this recipe" at bounding box center [784, 672] width 28 height 28
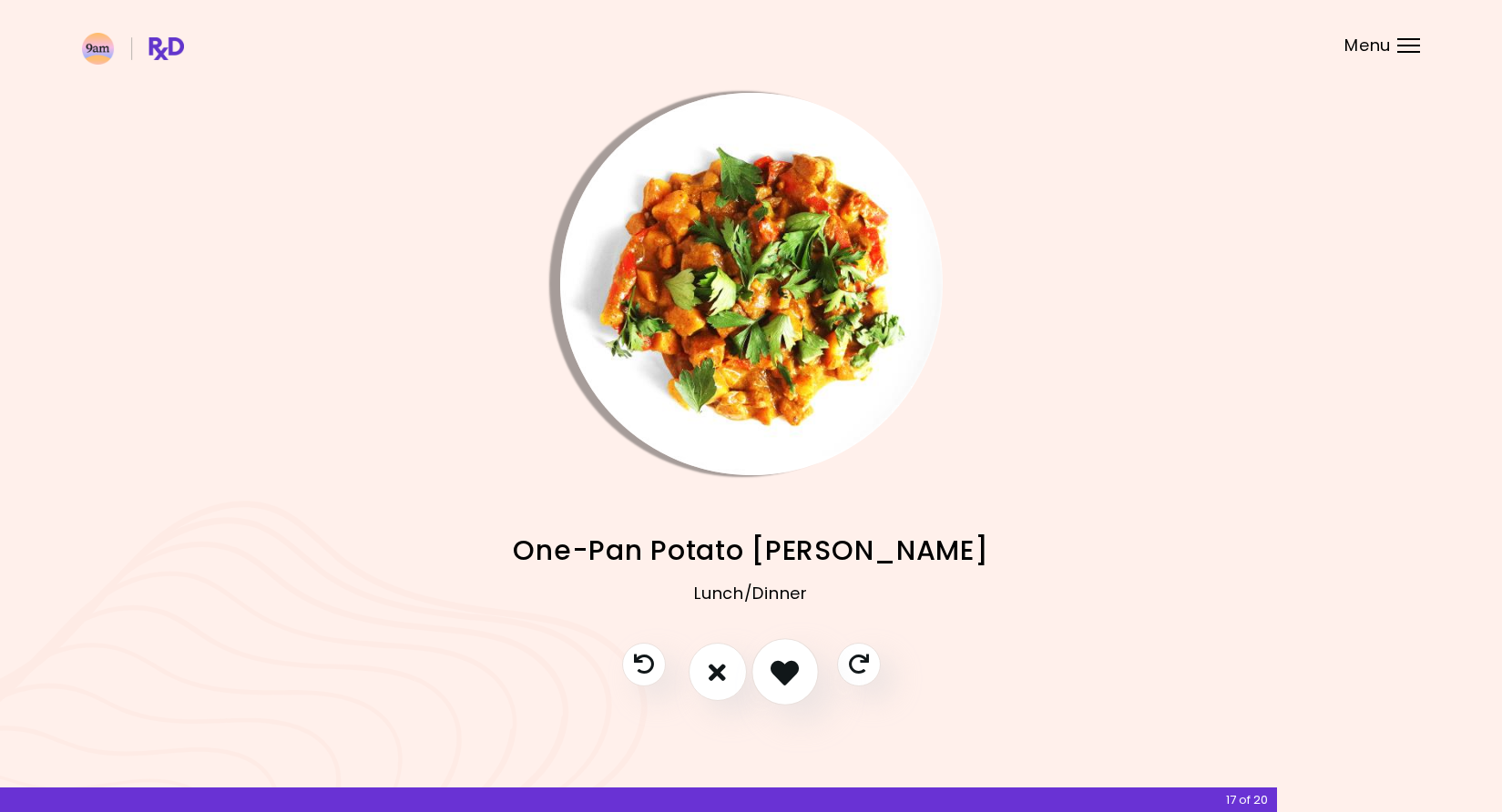
click at [787, 670] on icon "I like this recipe" at bounding box center [784, 672] width 28 height 28
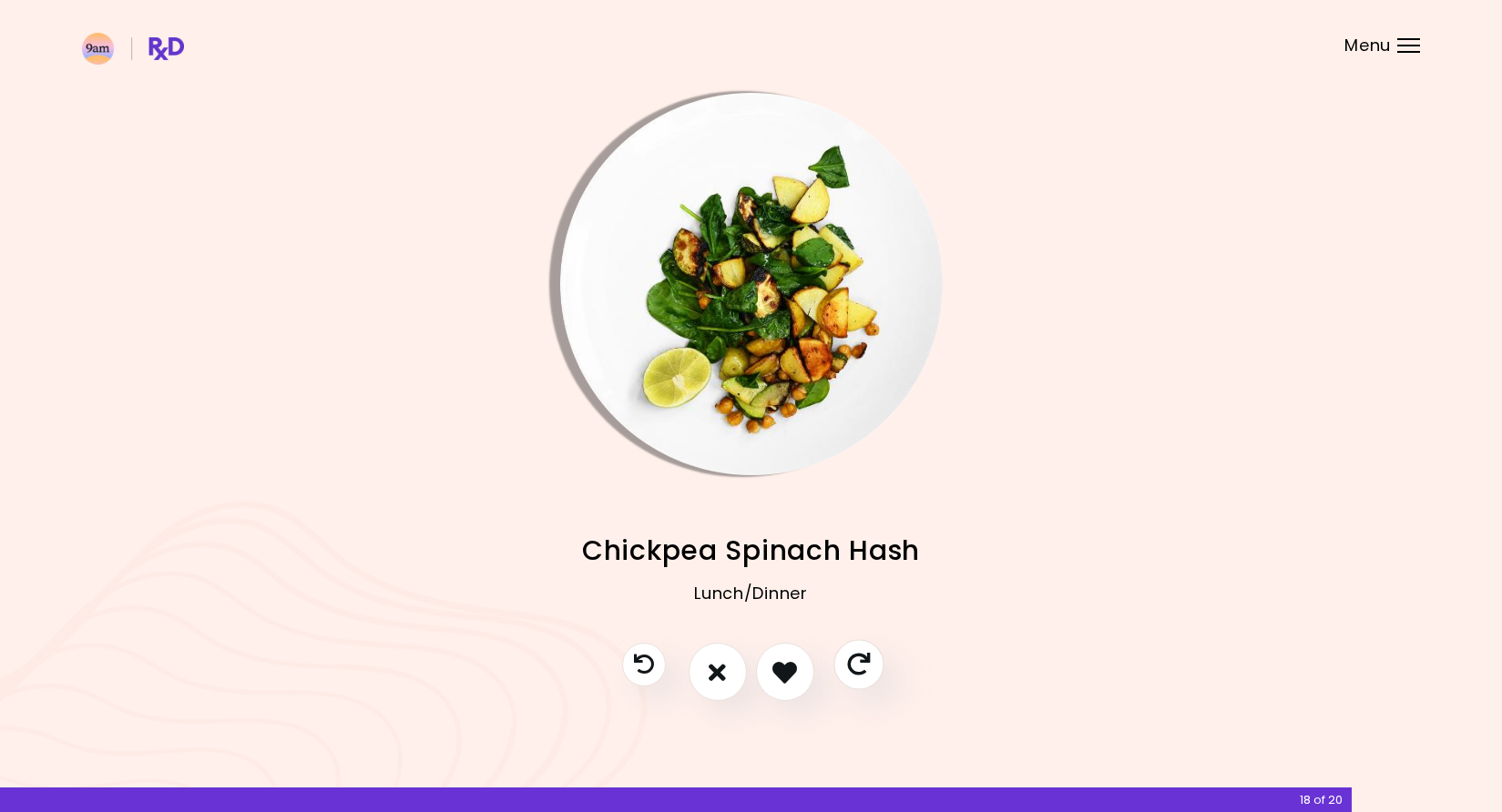
click at [868, 660] on icon "Skip" at bounding box center [859, 665] width 23 height 23
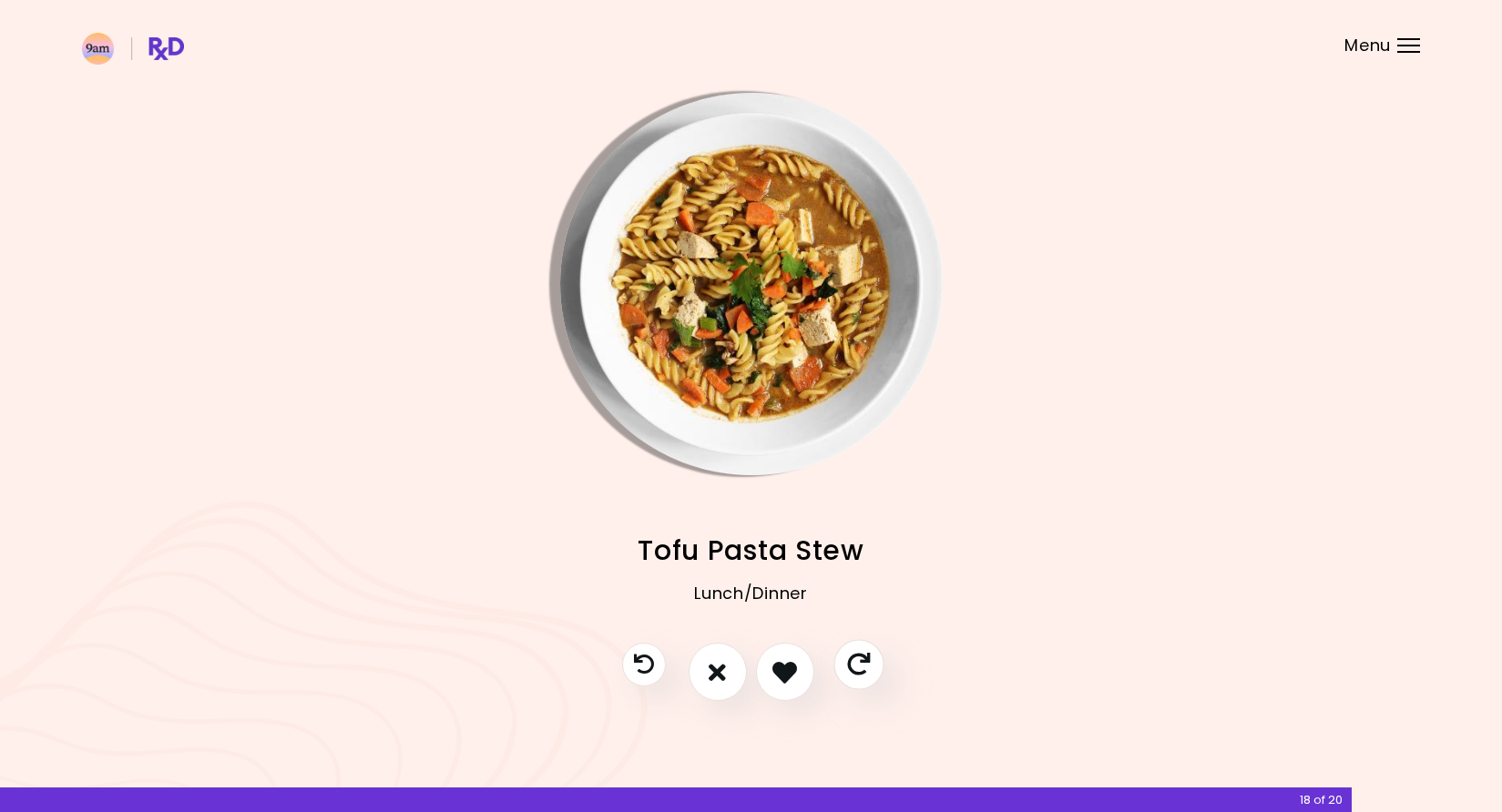
click at [868, 660] on icon "Skip" at bounding box center [859, 665] width 23 height 23
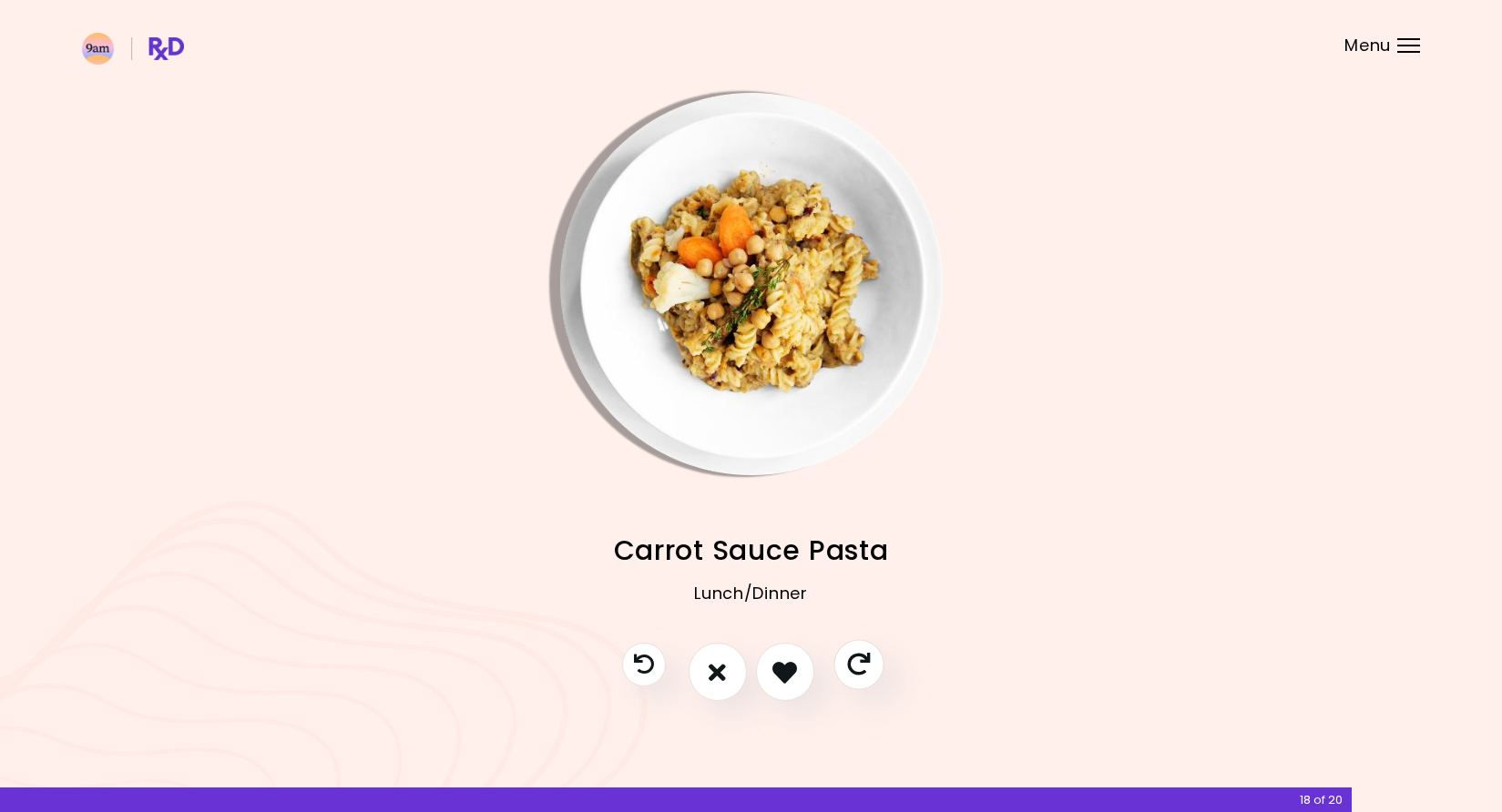
click at [868, 660] on icon "Skip" at bounding box center [859, 665] width 23 height 23
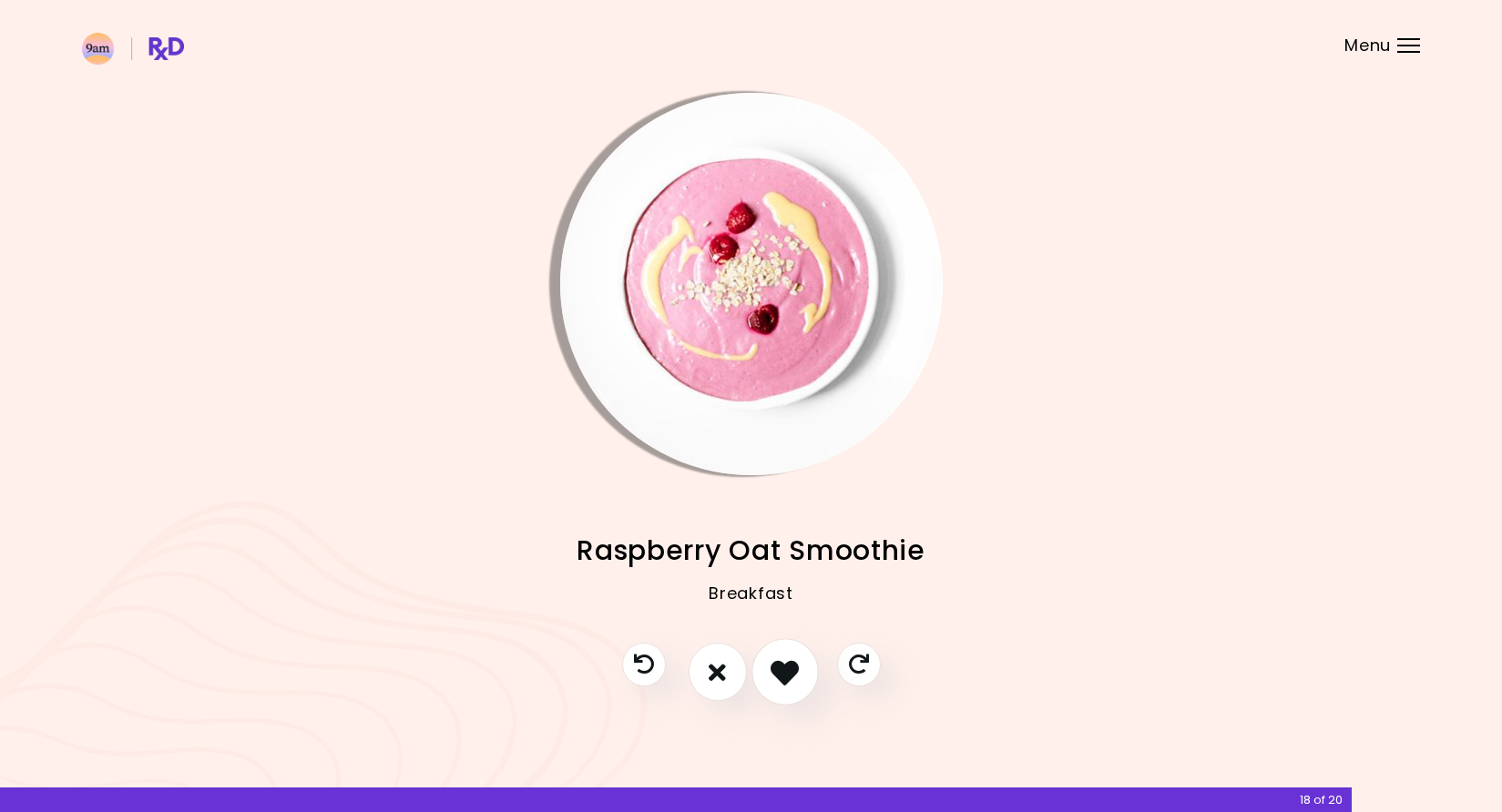
click at [773, 681] on icon "I like this recipe" at bounding box center [784, 672] width 28 height 28
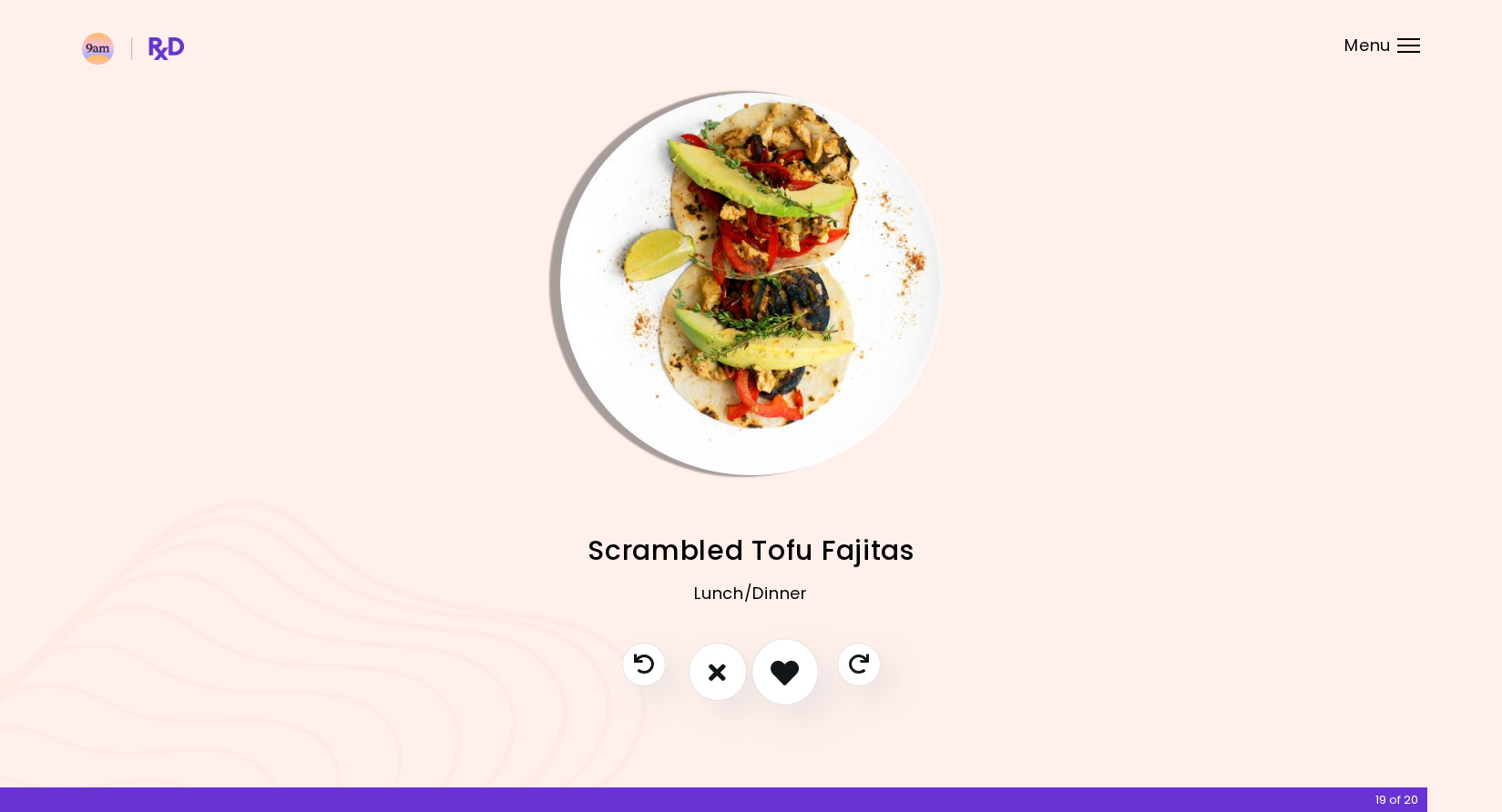
click at [797, 681] on icon "I like this recipe" at bounding box center [784, 672] width 28 height 28
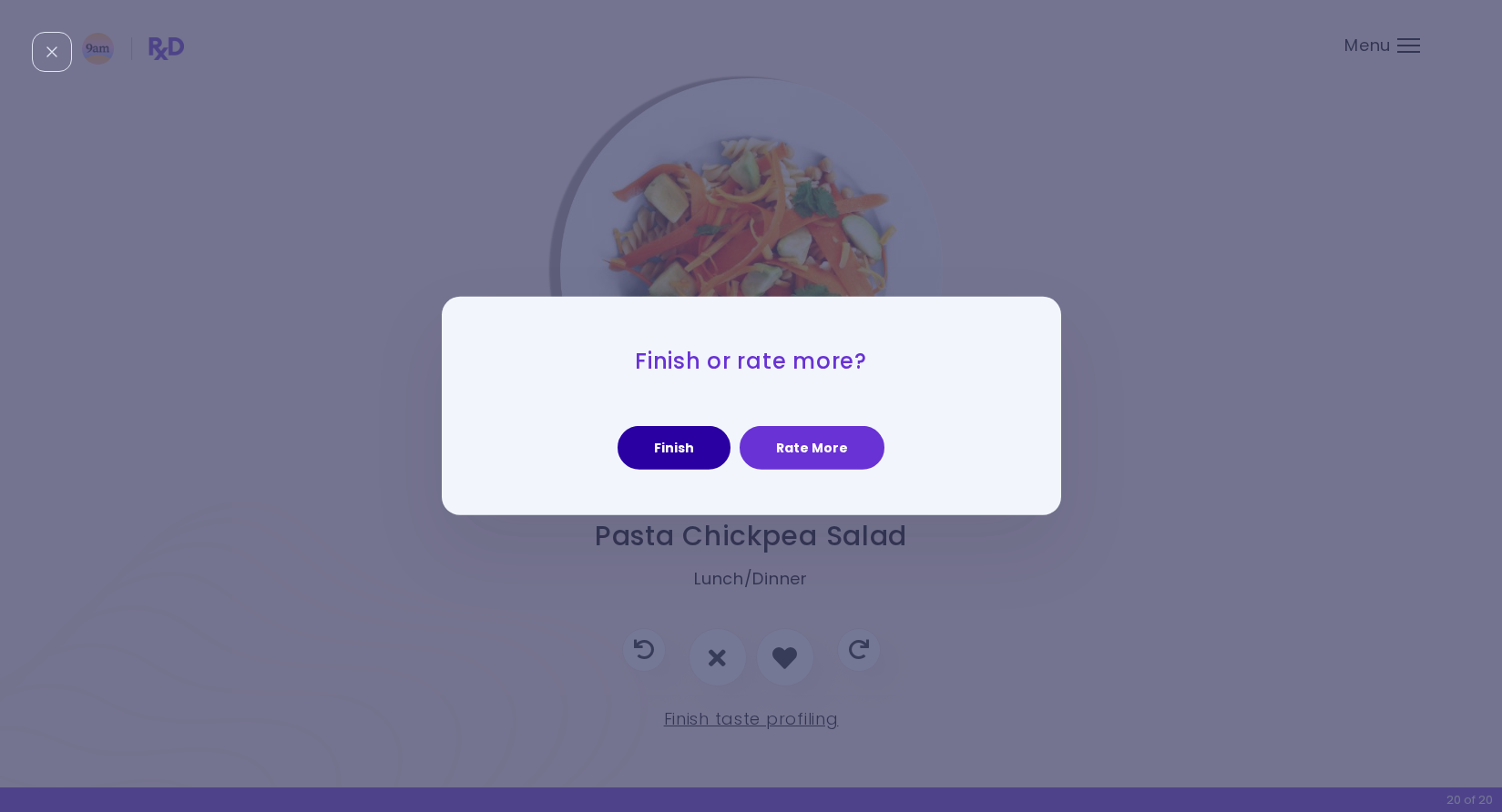
click at [699, 449] on button "Finish" at bounding box center [674, 448] width 113 height 44
